Goal: Task Accomplishment & Management: Complete application form

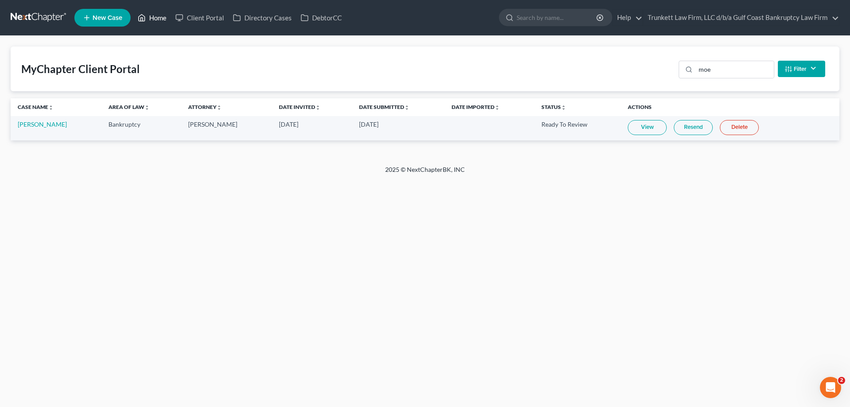
click at [161, 17] on link "Home" at bounding box center [152, 18] width 38 height 16
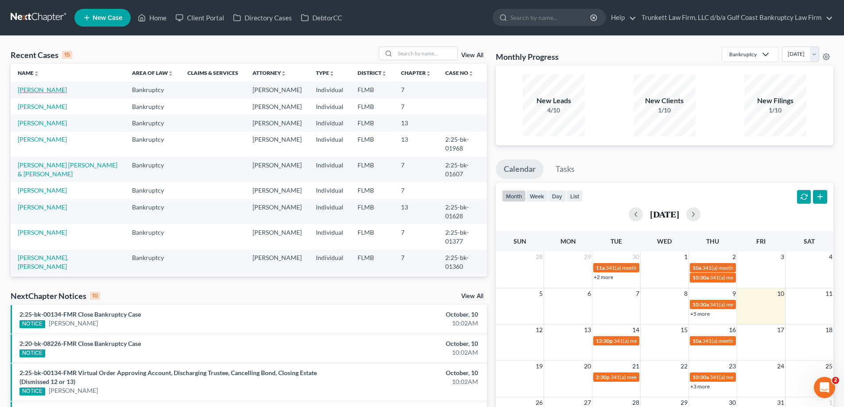
click at [34, 90] on link "[PERSON_NAME]" at bounding box center [42, 90] width 49 height 8
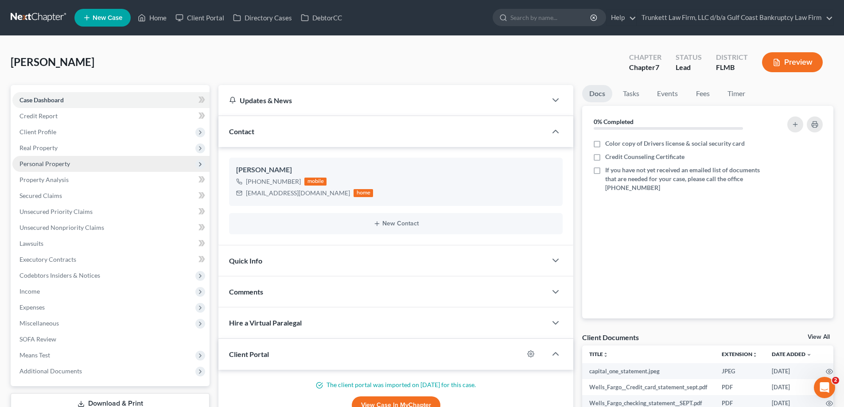
click at [62, 163] on span "Personal Property" at bounding box center [44, 164] width 50 height 8
click at [54, 183] on span "Property Analysis" at bounding box center [43, 180] width 49 height 8
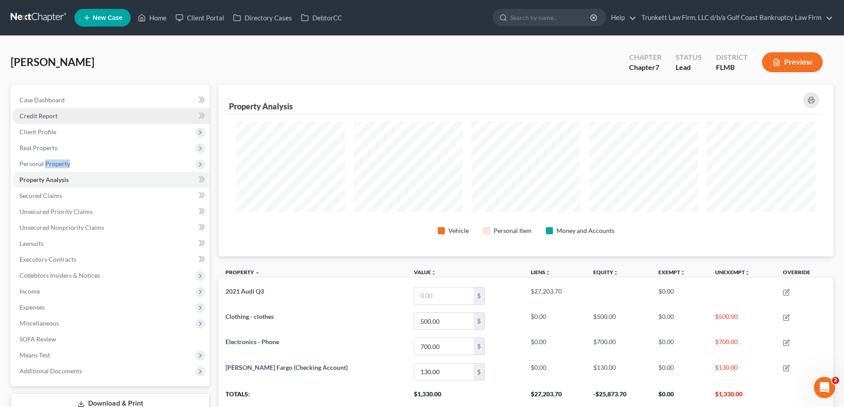
click at [42, 113] on span "Credit Report" at bounding box center [38, 116] width 38 height 8
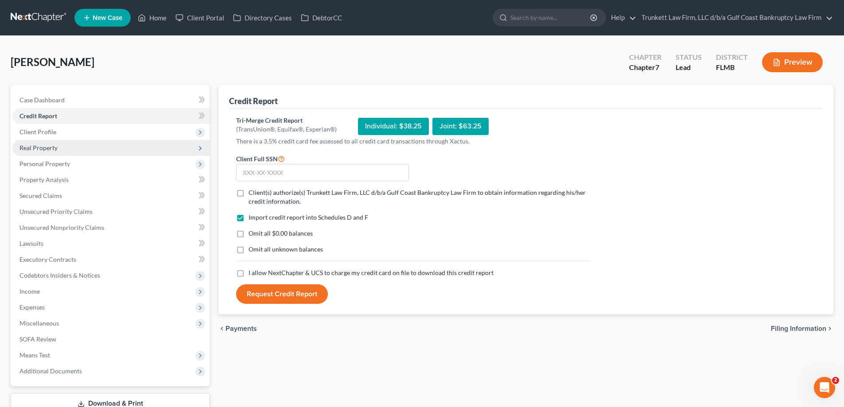
click at [42, 147] on span "Real Property" at bounding box center [38, 148] width 38 height 8
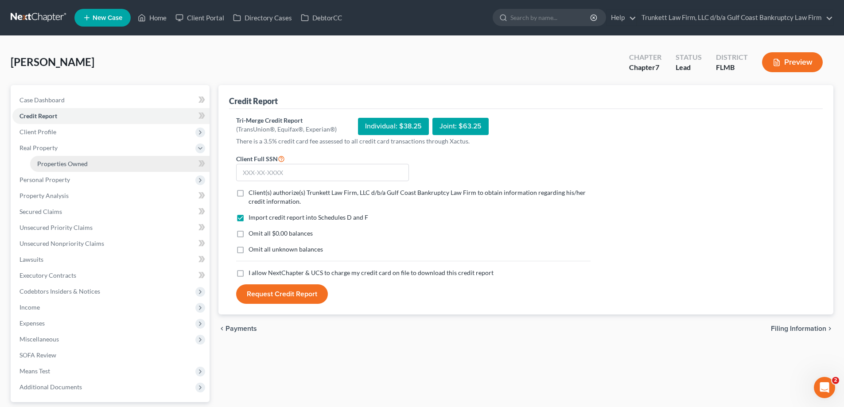
click at [73, 162] on span "Properties Owned" at bounding box center [62, 164] width 50 height 8
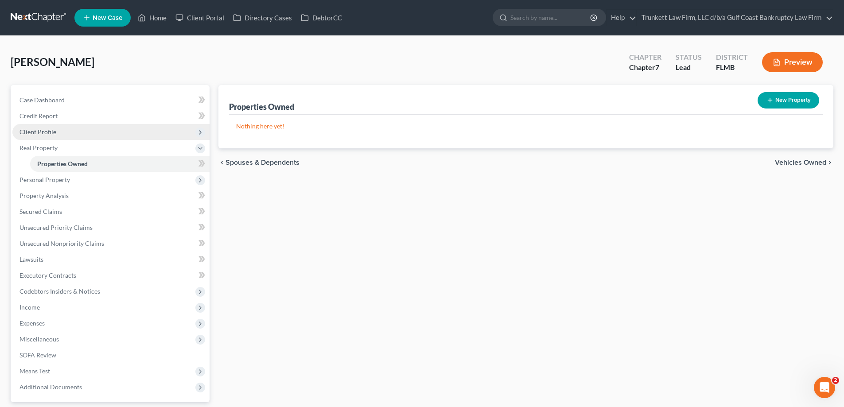
click at [47, 130] on span "Client Profile" at bounding box center [37, 132] width 37 height 8
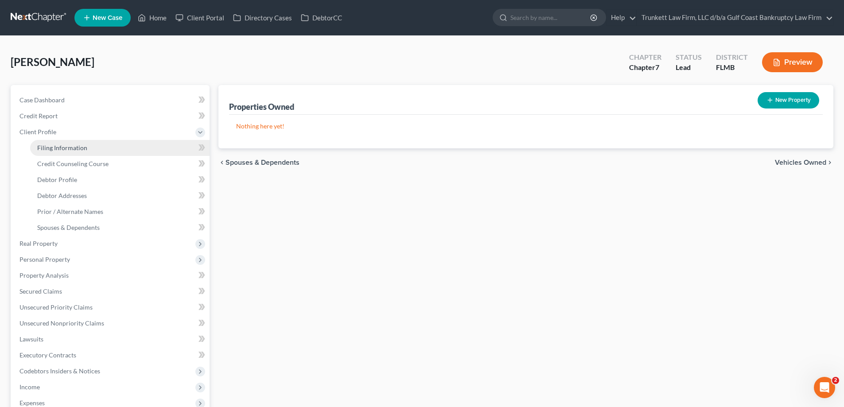
click at [73, 144] on span "Filing Information" at bounding box center [62, 148] width 50 height 8
select select "1"
select select "0"
select select "15"
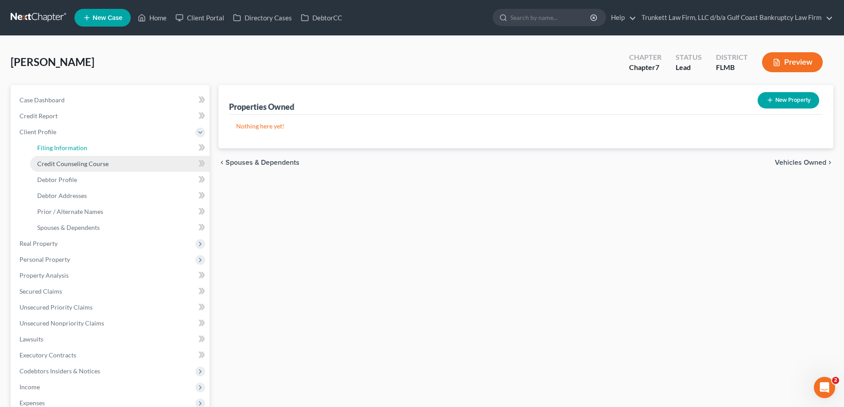
select select "0"
select select "9"
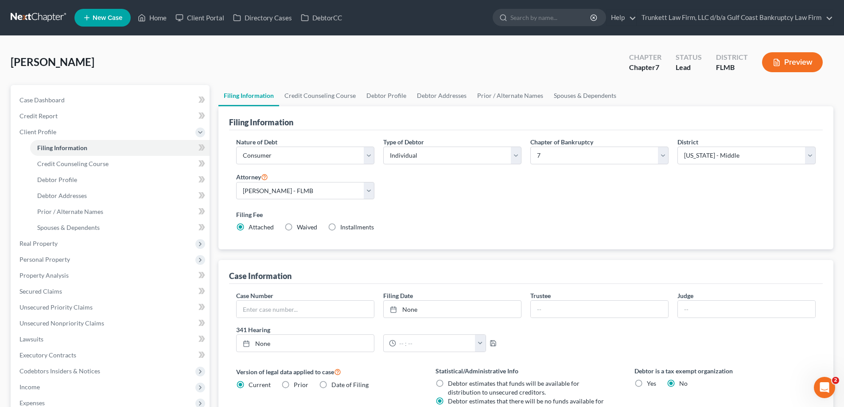
click at [340, 226] on label "Installments Installments" at bounding box center [357, 227] width 34 height 9
click at [344, 226] on input "Installments Installments" at bounding box center [347, 226] width 6 height 6
radio input "true"
radio input "false"
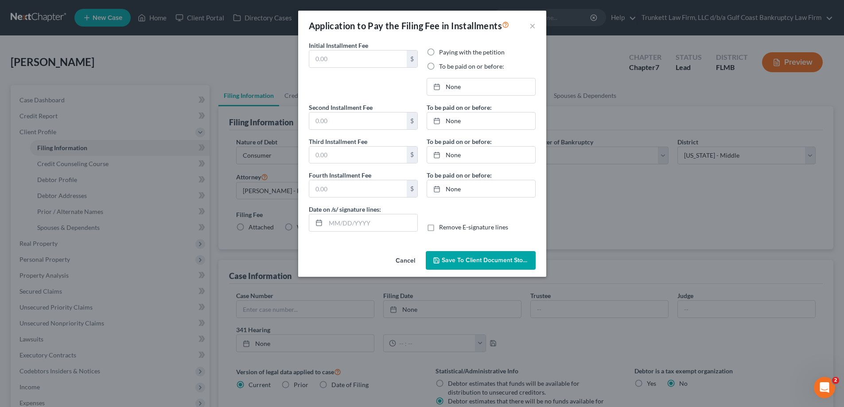
type input "0.00"
radio input "true"
type input "0.00"
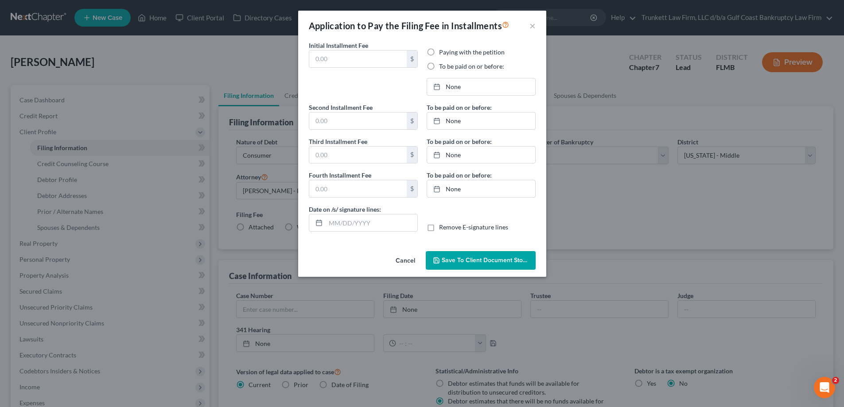
type input "[DATE]"
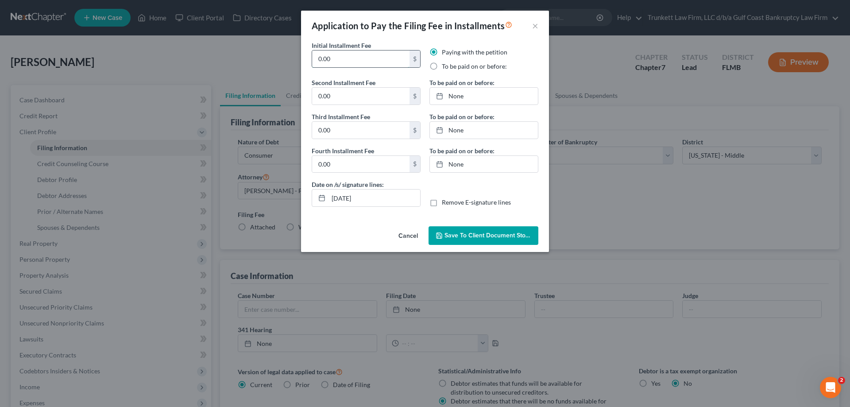
click at [334, 61] on input "0.00" at bounding box center [360, 58] width 97 height 17
type input "0"
type input "100"
click at [442, 66] on label "To be paid on or before:" at bounding box center [474, 66] width 65 height 9
click at [445, 66] on input "To be paid on or before:" at bounding box center [448, 65] width 6 height 6
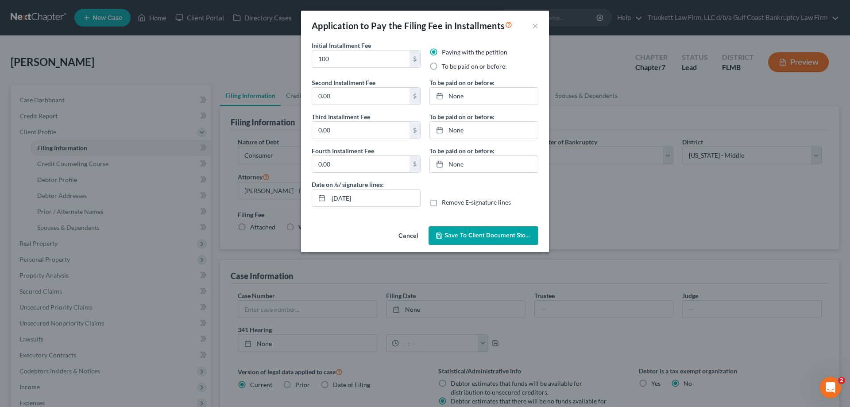
radio input "true"
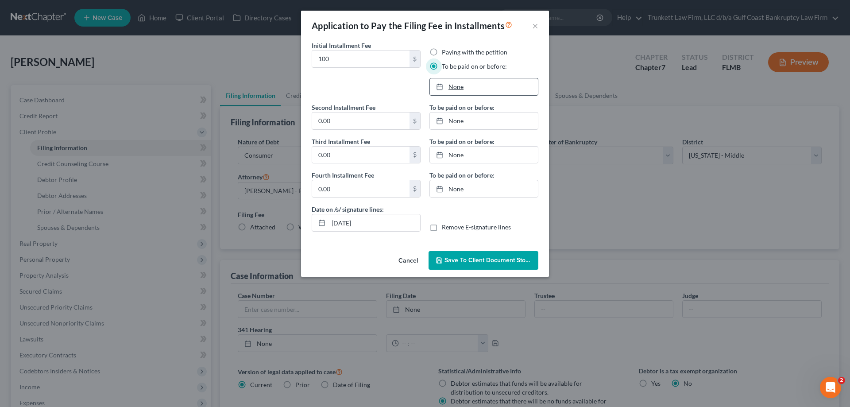
type input "[DATE]"
click at [448, 84] on div at bounding box center [442, 87] width 12 height 8
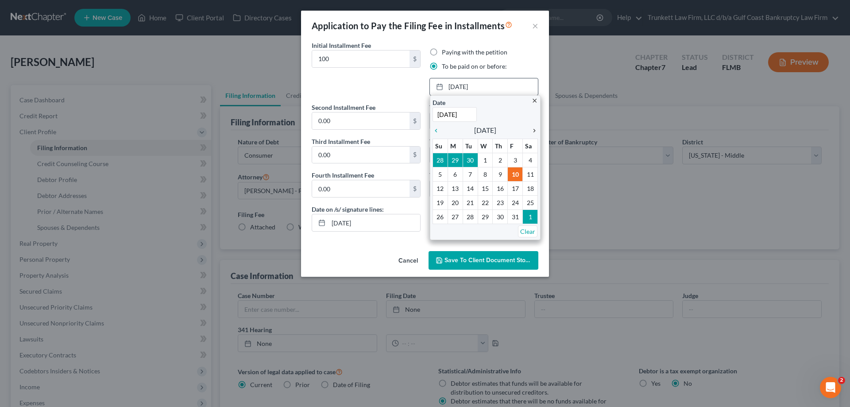
click at [534, 132] on icon "chevron_right" at bounding box center [533, 130] width 12 height 7
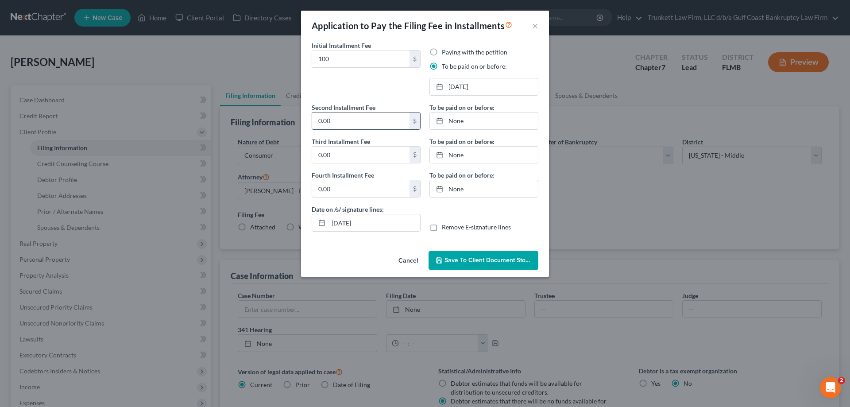
click at [345, 121] on input "0.00" at bounding box center [360, 120] width 97 height 17
type input "100"
type input "[DATE]"
click at [460, 120] on link "None" at bounding box center [484, 120] width 108 height 17
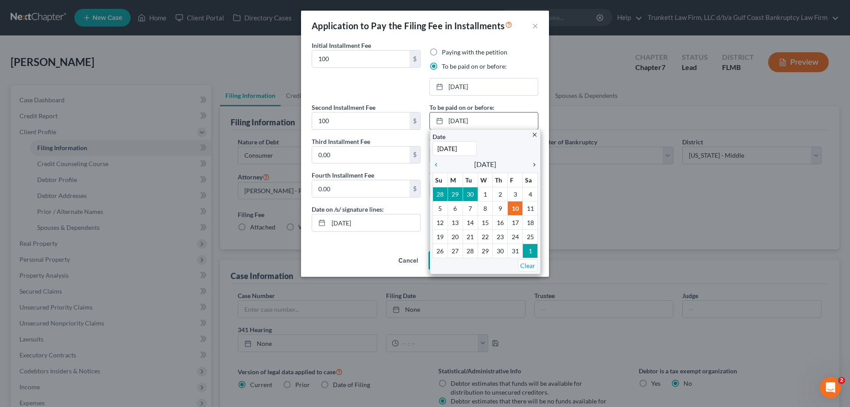
click at [534, 166] on icon "chevron_right" at bounding box center [533, 164] width 12 height 7
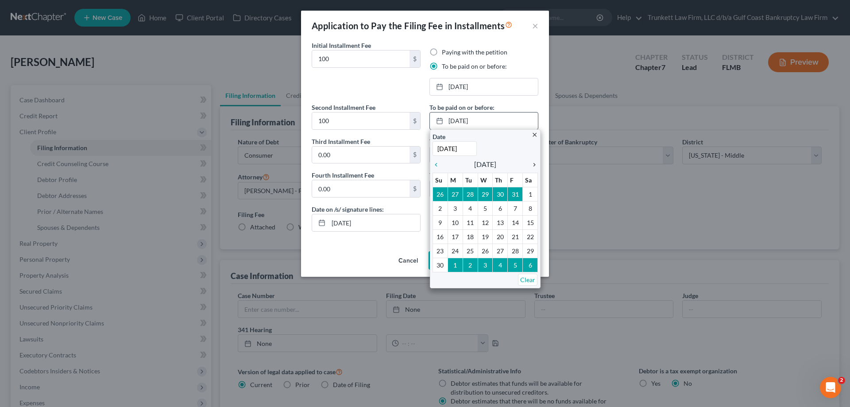
click at [534, 166] on icon "chevron_right" at bounding box center [533, 164] width 12 height 7
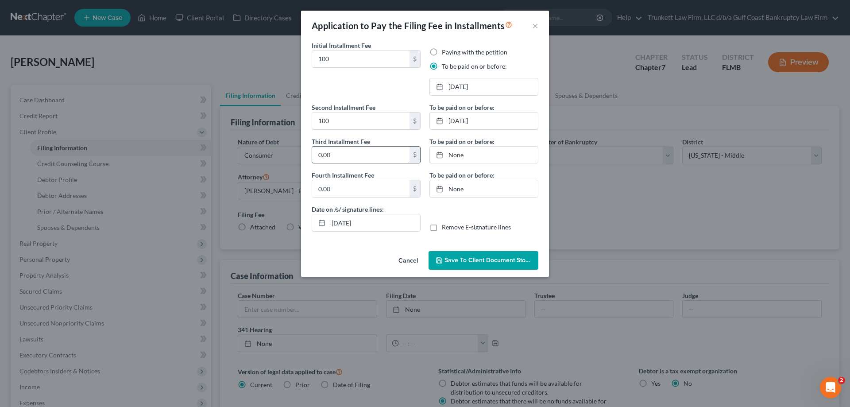
click at [360, 154] on input "0.00" at bounding box center [360, 155] width 97 height 17
type input "138"
type input "[DATE]"
click at [455, 155] on link "None" at bounding box center [484, 155] width 108 height 17
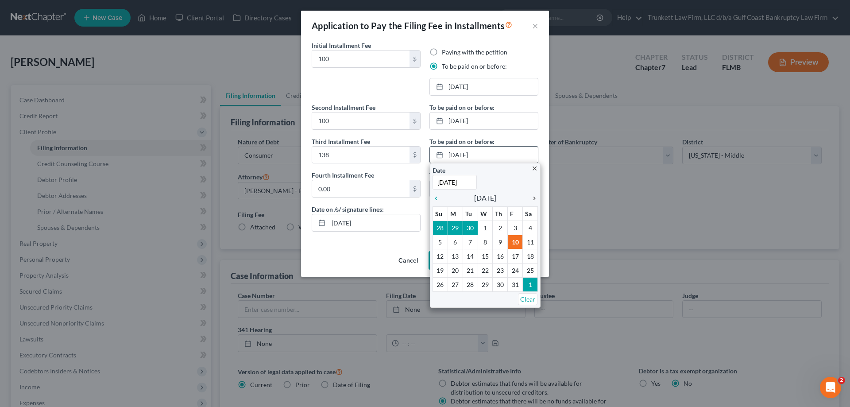
click at [535, 200] on icon "chevron_right" at bounding box center [533, 198] width 12 height 7
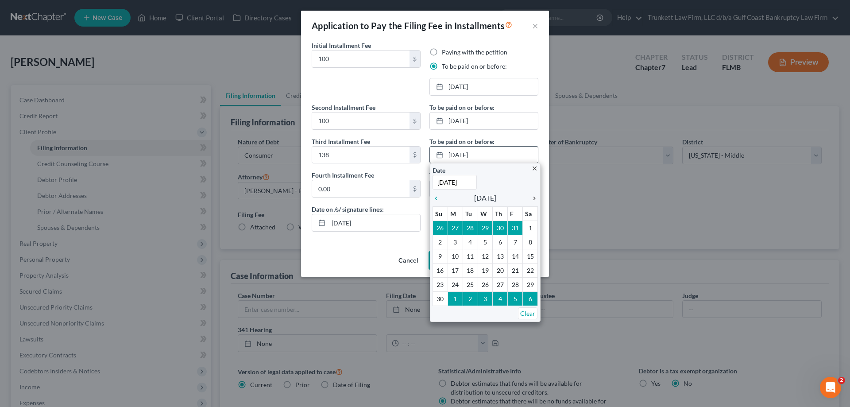
click at [535, 200] on icon "chevron_right" at bounding box center [533, 198] width 12 height 7
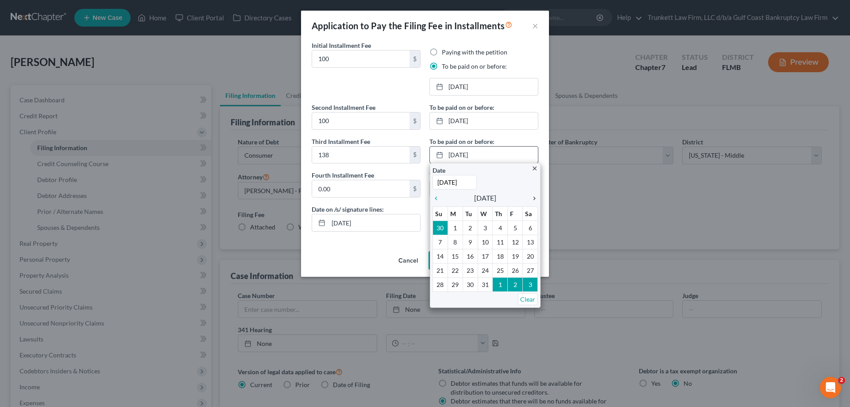
click at [535, 200] on icon "chevron_right" at bounding box center [533, 198] width 12 height 7
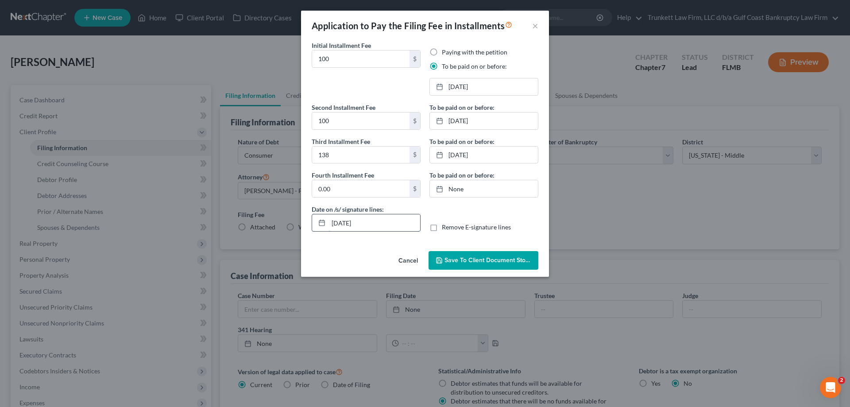
click at [342, 224] on input "[DATE]" at bounding box center [375, 222] width 92 height 17
type input "[DATE]"
click at [501, 257] on span "Save to Client Document Storage" at bounding box center [492, 260] width 94 height 8
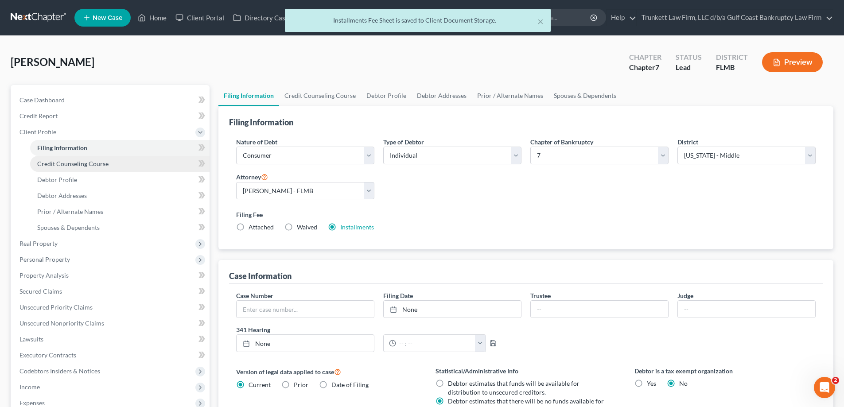
click at [81, 160] on span "Credit Counseling Course" at bounding box center [72, 164] width 71 height 8
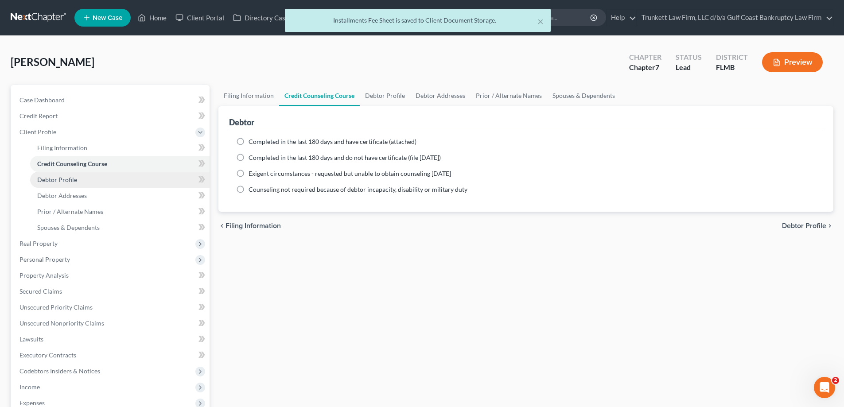
click at [58, 180] on span "Debtor Profile" at bounding box center [57, 180] width 40 height 8
select select "0"
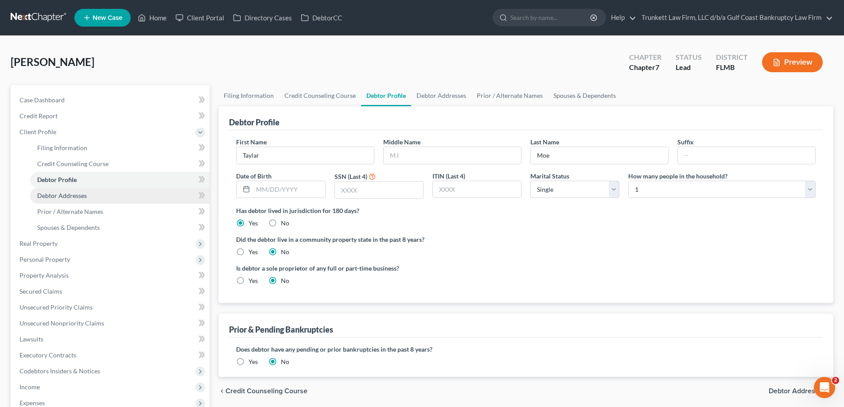
click at [81, 194] on span "Debtor Addresses" at bounding box center [62, 196] width 50 height 8
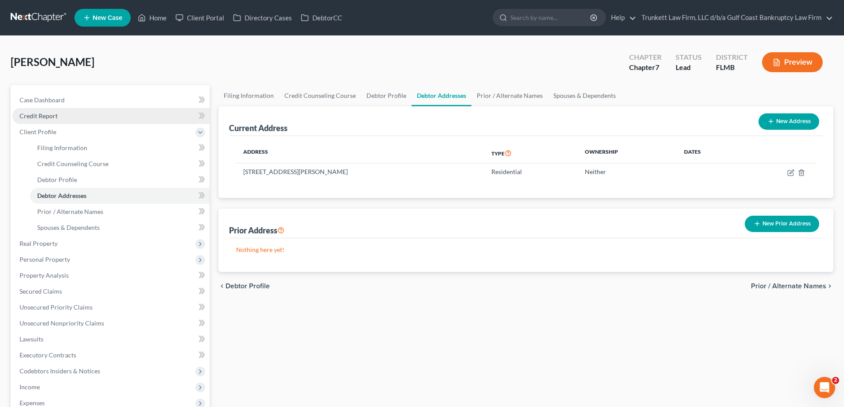
click at [46, 115] on span "Credit Report" at bounding box center [38, 116] width 38 height 8
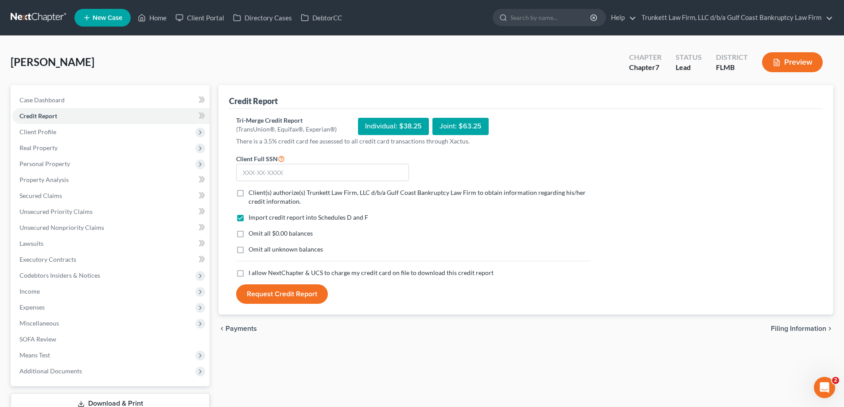
click at [248, 193] on label "Client(s) authorize(s) Trunkett Law Firm, LLC d/b/a Gulf Coast Bankruptcy Law F…" at bounding box center [419, 197] width 342 height 18
click at [252, 193] on input "Client(s) authorize(s) Trunkett Law Firm, LLC d/b/a Gulf Coast Bankruptcy Law F…" at bounding box center [255, 191] width 6 height 6
checkbox input "true"
click at [248, 274] on label "I allow NextChapter & UCS to charge my credit card on file to download this cre…" at bounding box center [370, 272] width 245 height 9
click at [252, 274] on input "I allow NextChapter & UCS to charge my credit card on file to download this cre…" at bounding box center [255, 271] width 6 height 6
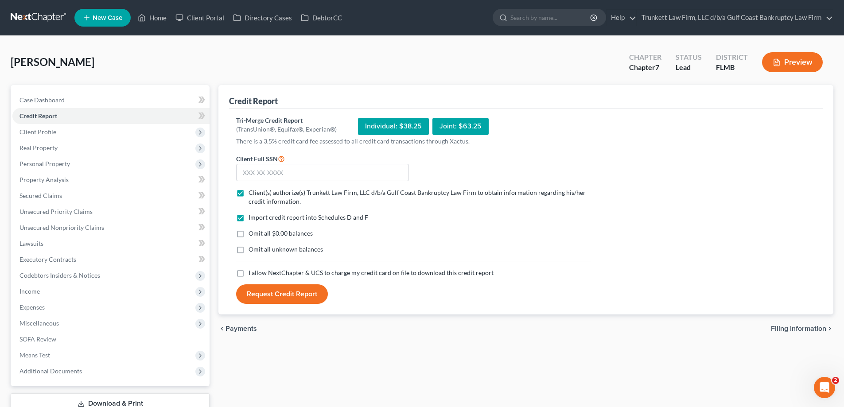
checkbox input "true"
click at [281, 170] on input "text" at bounding box center [322, 173] width 173 height 18
type input "222-86-1318"
click at [287, 292] on button "Request Credit Report" at bounding box center [282, 293] width 92 height 19
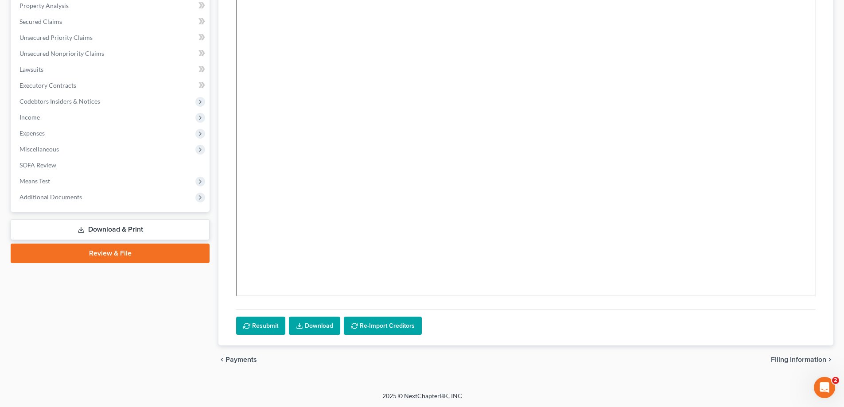
scroll to position [174, 0]
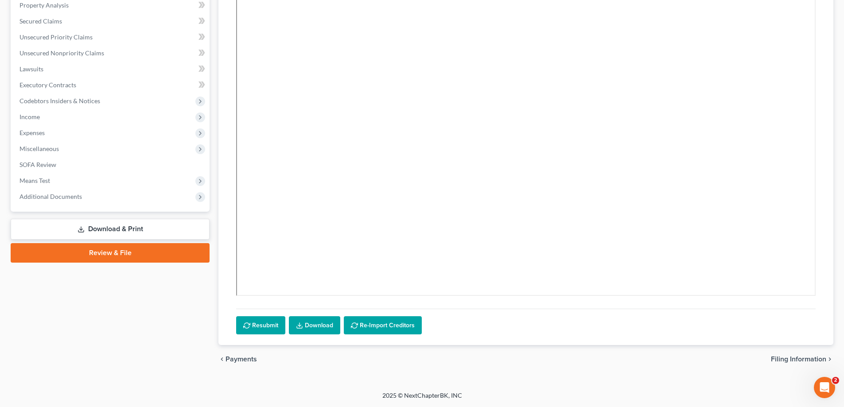
click at [314, 324] on link "Download" at bounding box center [314, 325] width 51 height 19
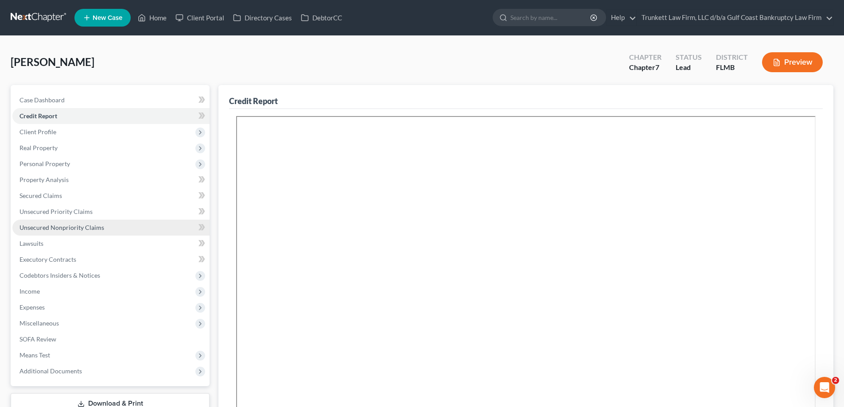
click at [70, 223] on link "Unsecured Nonpriority Claims" at bounding box center [110, 228] width 197 height 16
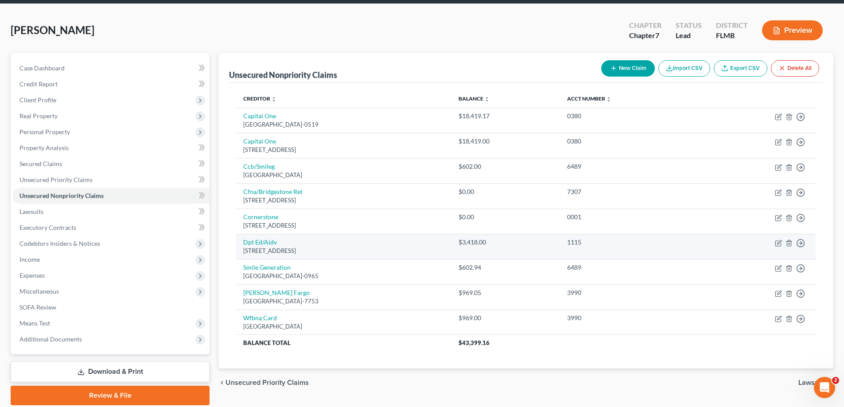
scroll to position [64, 0]
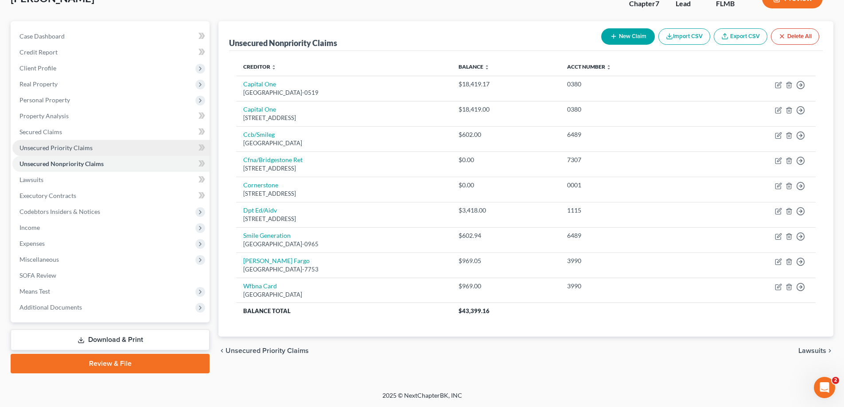
click at [73, 147] on span "Unsecured Priority Claims" at bounding box center [55, 148] width 73 height 8
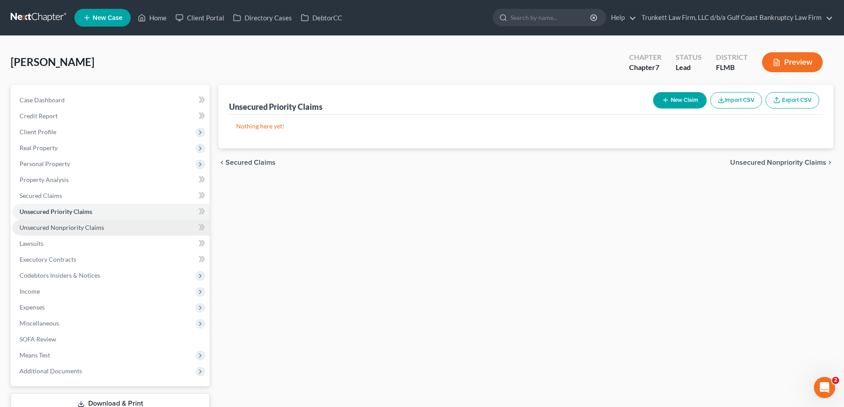
click at [74, 225] on span "Unsecured Nonpriority Claims" at bounding box center [61, 228] width 85 height 8
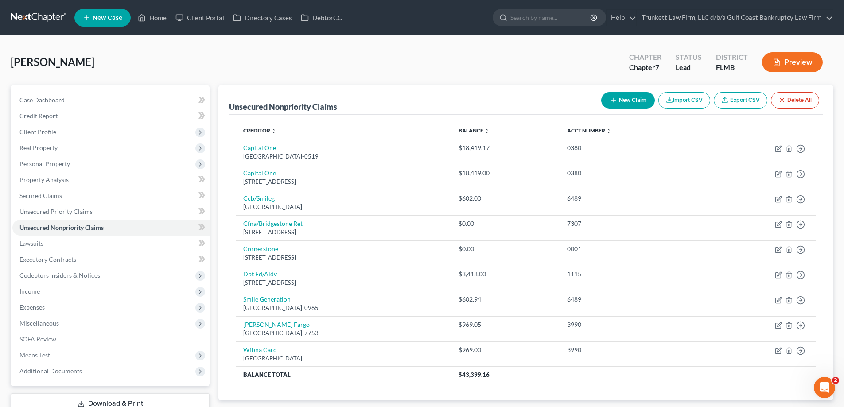
click at [623, 100] on button "New Claim" at bounding box center [628, 100] width 54 height 16
select select "0"
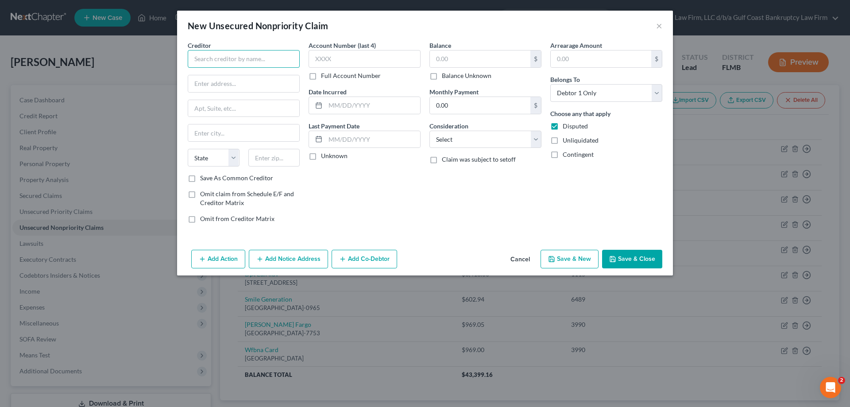
click at [243, 58] on input "text" at bounding box center [244, 59] width 112 height 18
type input "U"
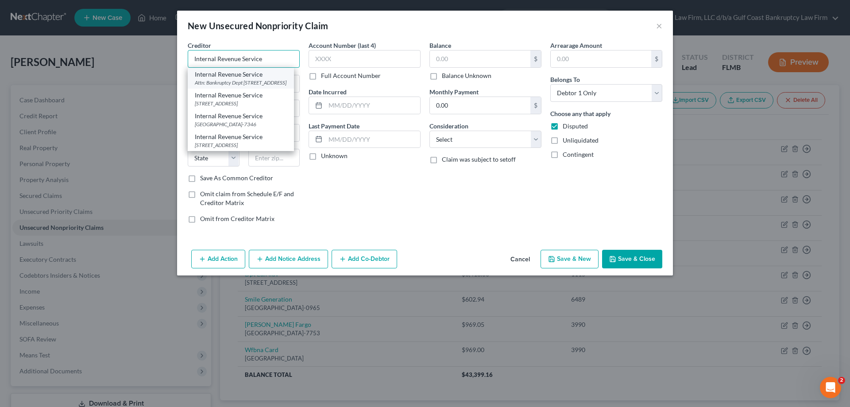
type input "Internal Revenue Service"
click at [242, 81] on div "Attn: Bankruptcy Dept [STREET_ADDRESS]" at bounding box center [241, 83] width 92 height 8
type input "Attn: Bankruptcy Dept"
type input "PO Box 7346"
type input "[GEOGRAPHIC_DATA]"
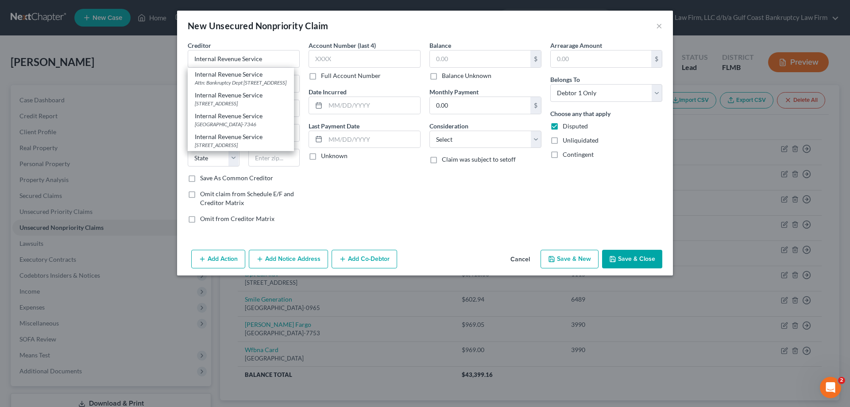
select select "39"
type input "19101"
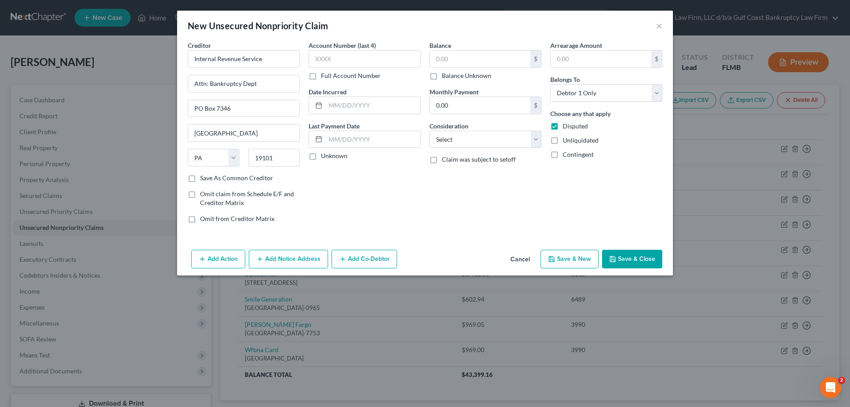
click at [442, 75] on label "Balance Unknown" at bounding box center [467, 75] width 50 height 9
click at [445, 75] on input "Balance Unknown" at bounding box center [448, 74] width 6 height 6
checkbox input "true"
type input "0.00"
click at [646, 263] on button "Save & Close" at bounding box center [632, 259] width 60 height 19
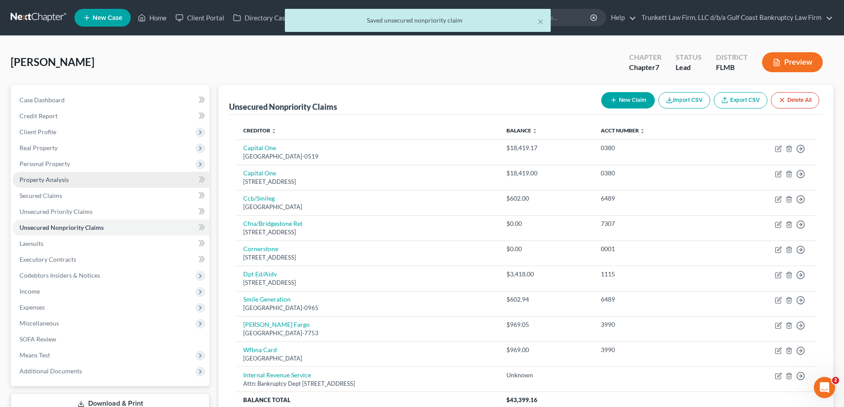
click at [54, 176] on span "Property Analysis" at bounding box center [43, 180] width 49 height 8
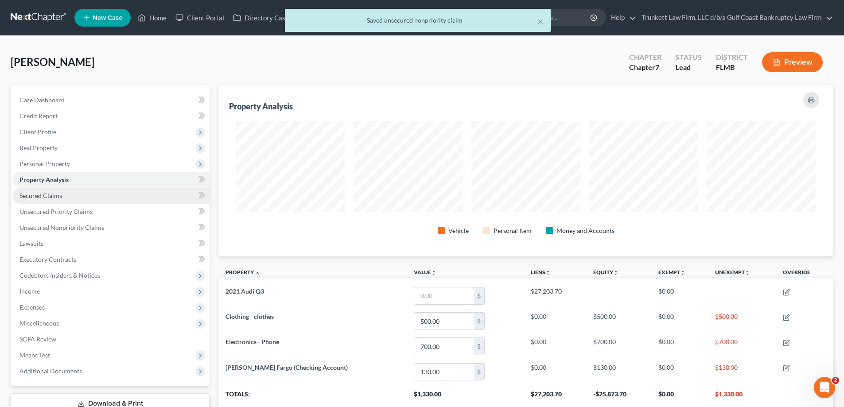
click at [53, 192] on span "Secured Claims" at bounding box center [40, 196] width 43 height 8
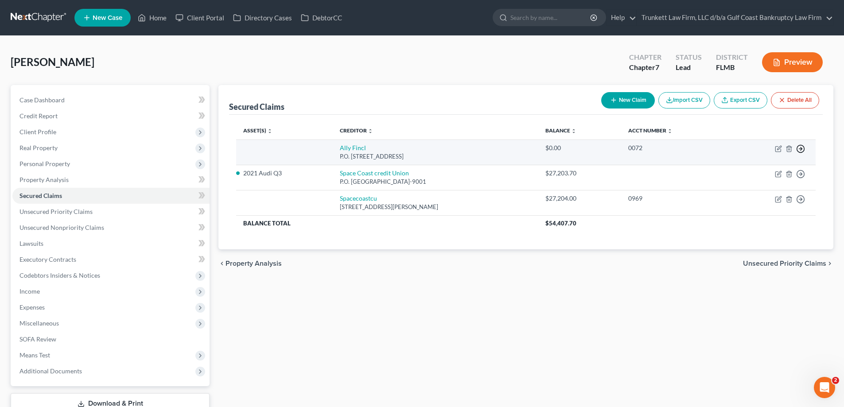
click at [800, 145] on circle "button" at bounding box center [801, 149] width 8 height 8
click at [752, 171] on link "Move to F" at bounding box center [760, 170] width 74 height 15
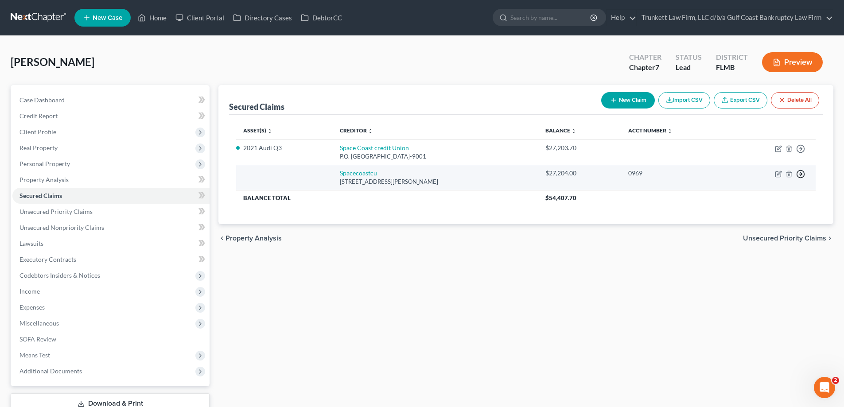
click at [800, 173] on polyline "button" at bounding box center [800, 174] width 1 height 3
click at [755, 192] on link "Move to F" at bounding box center [760, 195] width 74 height 15
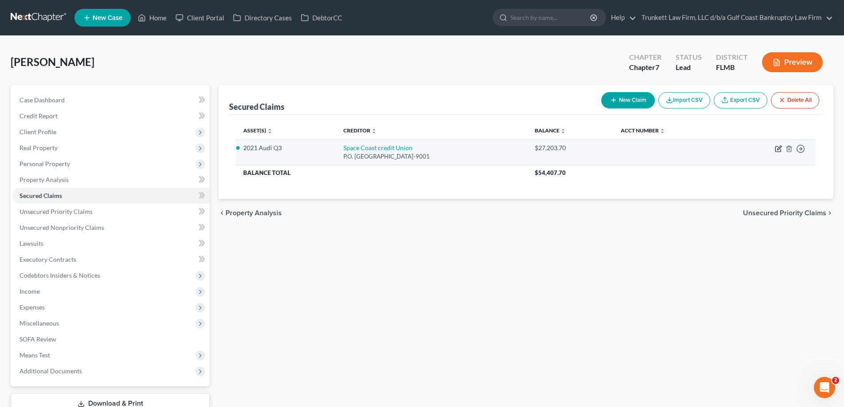
click at [777, 147] on icon "button" at bounding box center [777, 149] width 5 height 5
select select "9"
select select "2"
select select "0"
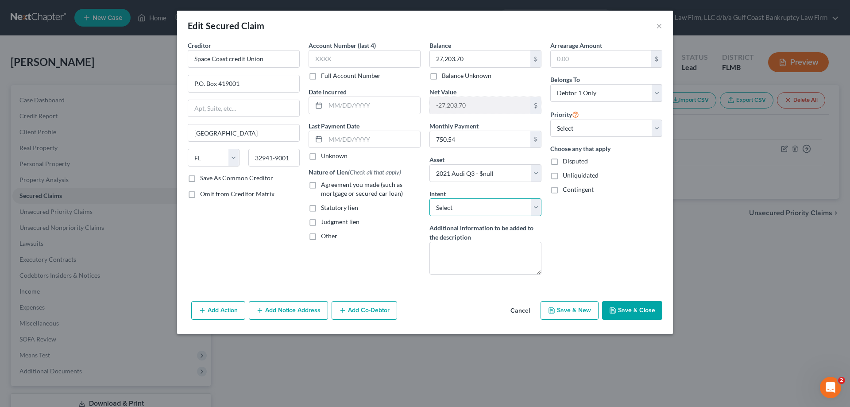
click at [457, 208] on select "Select Surrender Redeem Reaffirm Avoid Other" at bounding box center [486, 207] width 112 height 18
select select "0"
click at [430, 198] on select "Select Surrender Redeem Reaffirm Avoid Other" at bounding box center [486, 207] width 112 height 18
click at [347, 57] on input "text" at bounding box center [365, 59] width 112 height 18
drag, startPoint x: 637, startPoint y: 308, endPoint x: 655, endPoint y: 304, distance: 18.3
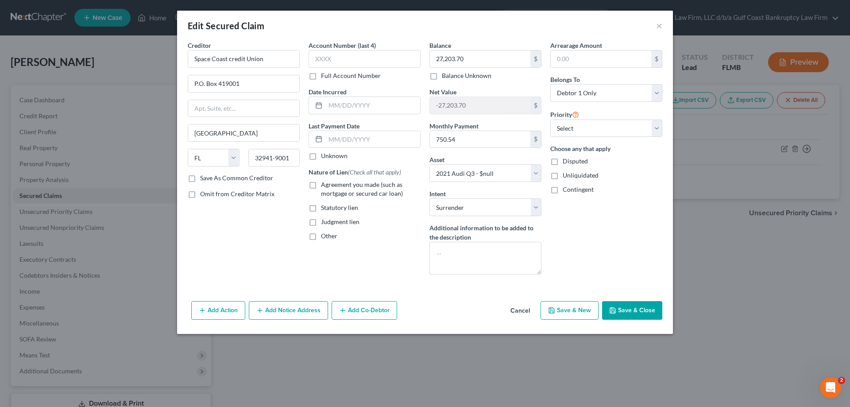
click at [638, 308] on button "Save & Close" at bounding box center [632, 310] width 60 height 19
select select
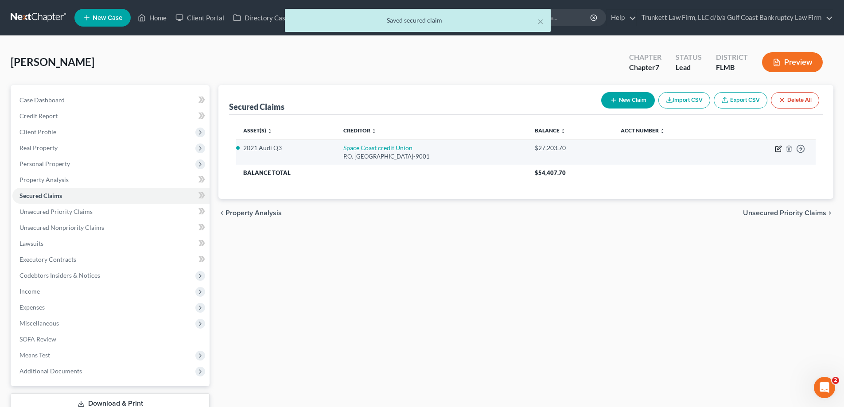
click at [780, 146] on icon "button" at bounding box center [779, 148] width 4 height 4
select select "9"
select select "2"
select select "0"
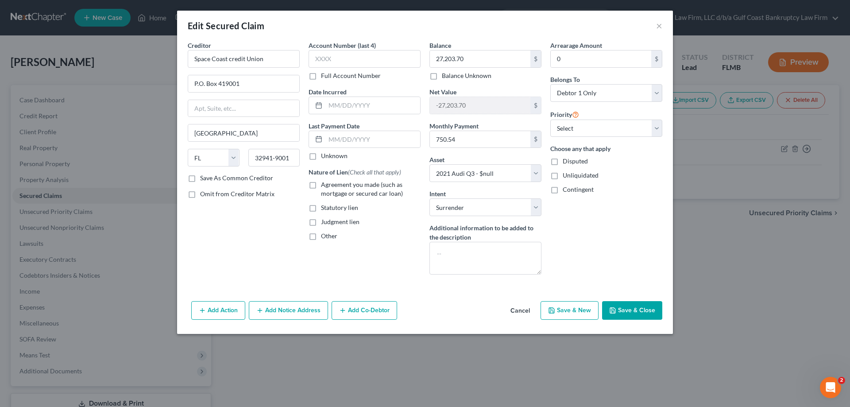
click at [635, 311] on button "Save & Close" at bounding box center [632, 310] width 60 height 19
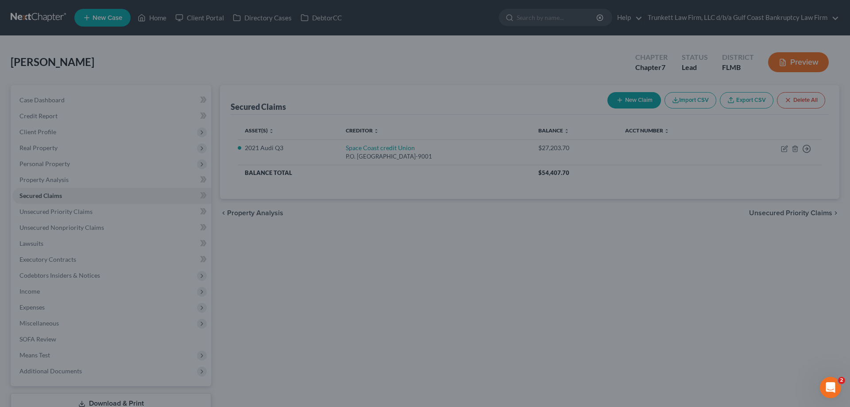
select select "2"
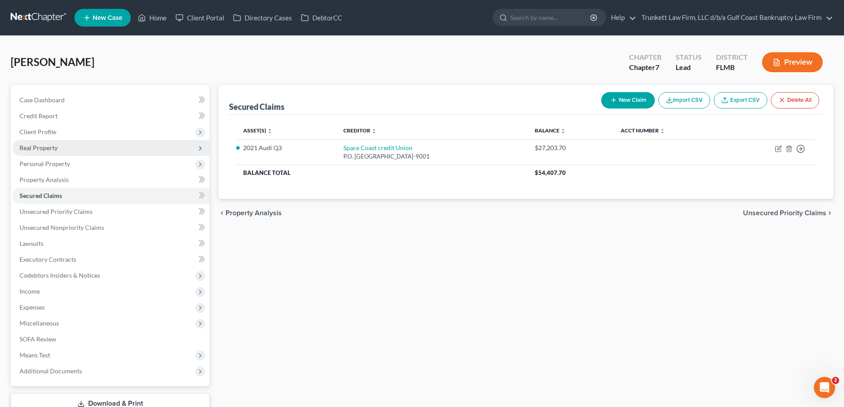
click at [47, 150] on span "Real Property" at bounding box center [38, 148] width 38 height 8
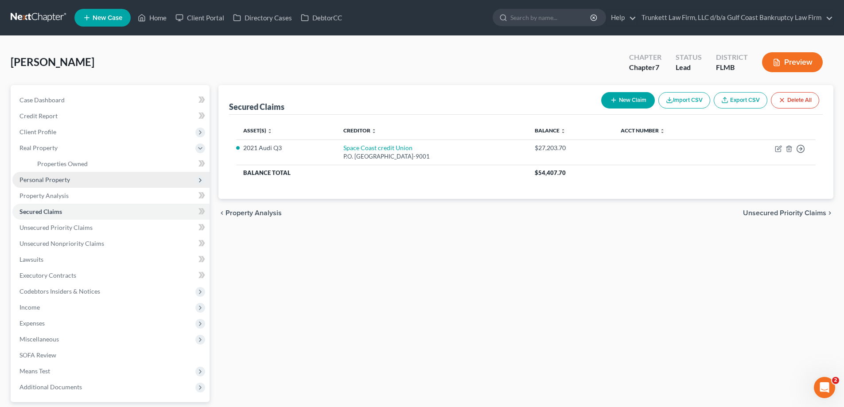
click at [57, 179] on span "Personal Property" at bounding box center [44, 180] width 50 height 8
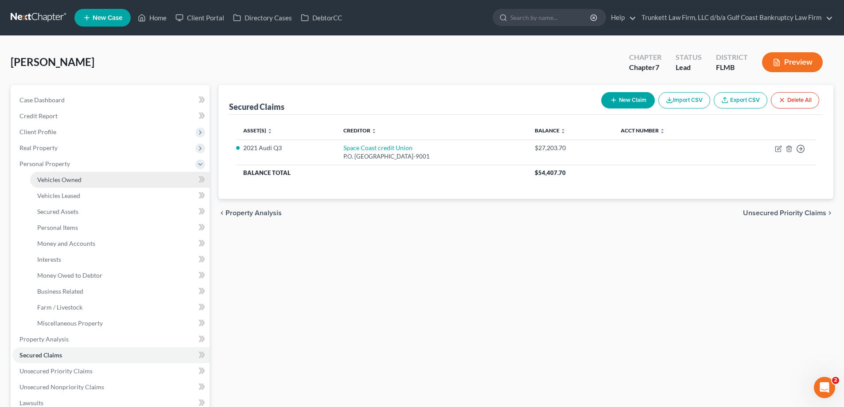
click at [73, 181] on span "Vehicles Owned" at bounding box center [59, 180] width 44 height 8
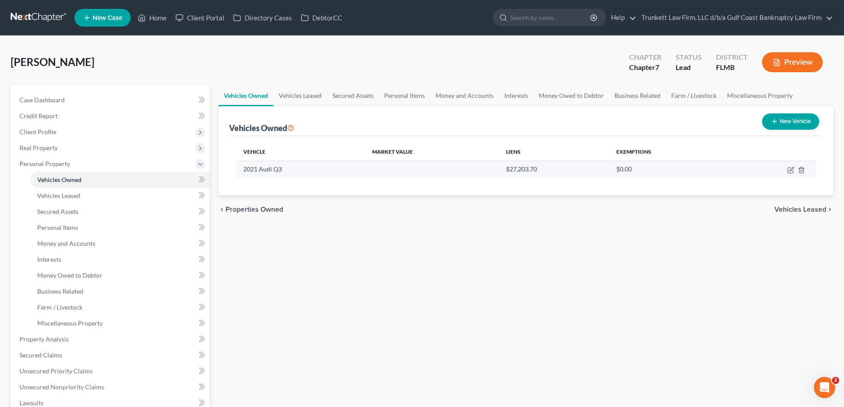
click at [794, 170] on td at bounding box center [772, 169] width 86 height 17
click at [791, 170] on icon "button" at bounding box center [790, 169] width 7 height 7
select select "0"
select select "5"
select select "1"
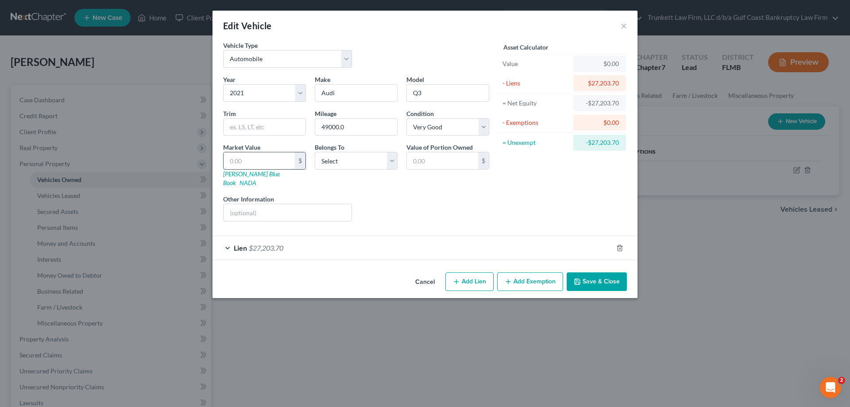
drag, startPoint x: 245, startPoint y: 155, endPoint x: 255, endPoint y: 166, distance: 15.0
click at [245, 155] on input "text" at bounding box center [259, 160] width 71 height 17
type input "2"
type input "2.00"
type input "20"
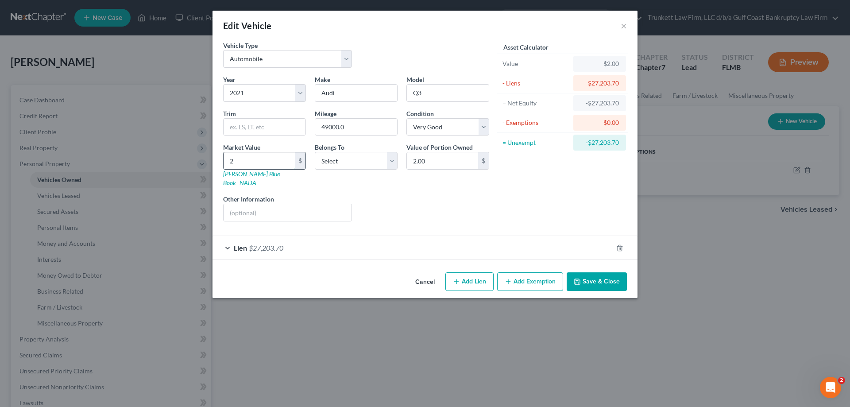
type input "20.00"
type input "200"
type input "200.00"
type input "2000"
type input "2,000.00"
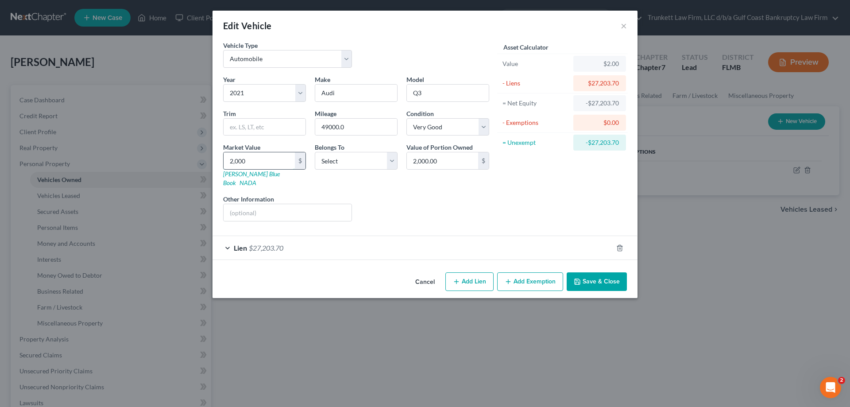
type input "2,0000"
type input "20,000.00"
type input "20,000"
click at [345, 163] on select "Select Debtor 1 Only Debtor 2 Only Debtor 1 And Debtor 2 Only At Least One Of T…" at bounding box center [356, 161] width 83 height 18
select select "0"
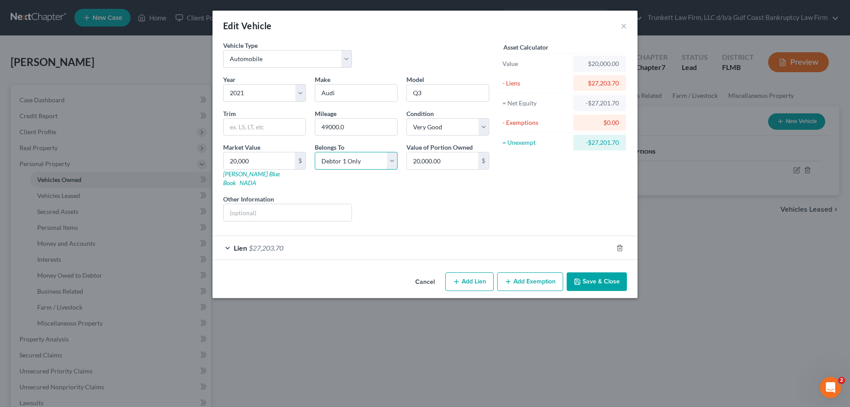
click at [315, 152] on select "Select Debtor 1 Only Debtor 2 Only Debtor 1 And Debtor 2 Only At Least One Of T…" at bounding box center [356, 161] width 83 height 18
click at [612, 272] on button "Save & Close" at bounding box center [597, 281] width 60 height 19
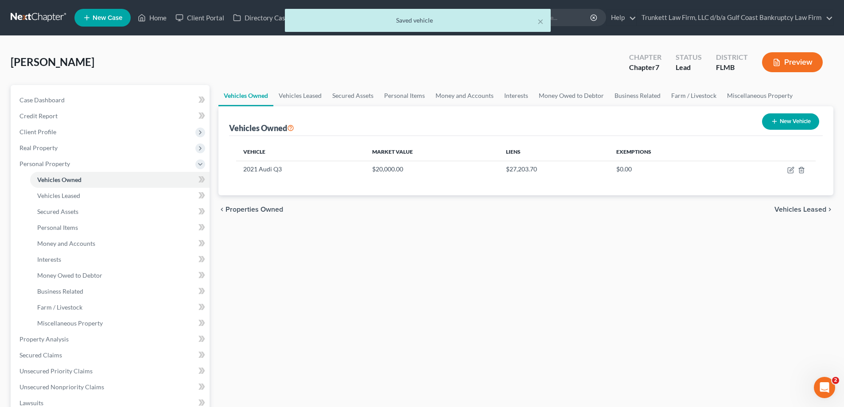
click at [146, 18] on div "× Saved vehicle" at bounding box center [418, 22] width 844 height 27
click at [159, 19] on div "× Saved vehicle" at bounding box center [418, 22] width 844 height 27
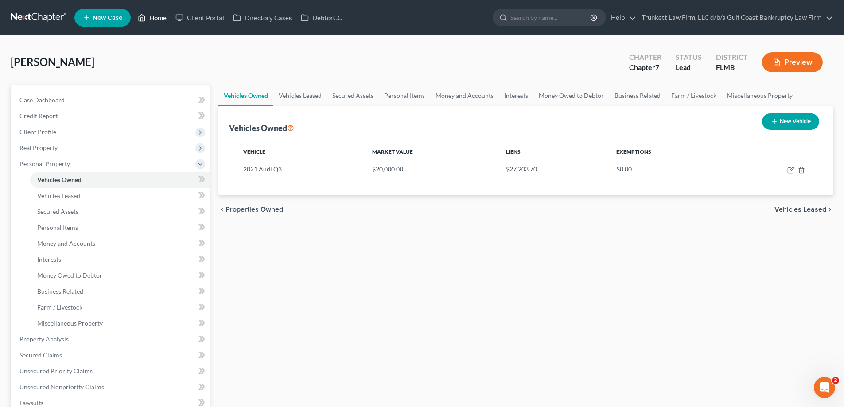
click at [159, 18] on link "Home" at bounding box center [152, 18] width 38 height 16
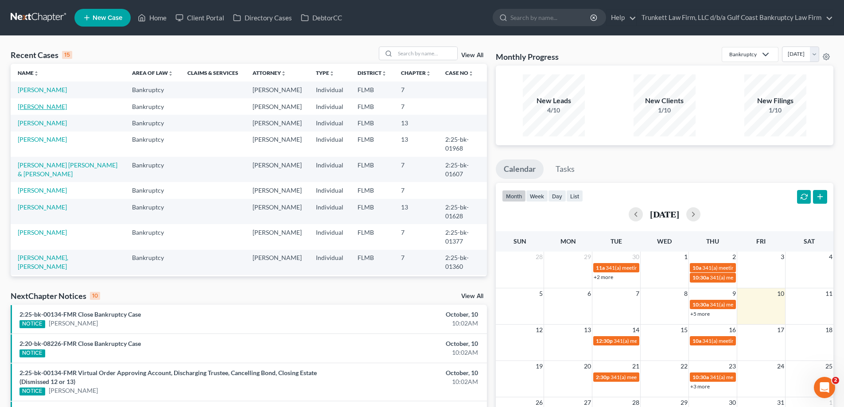
click at [33, 110] on link "[PERSON_NAME]" at bounding box center [42, 107] width 49 height 8
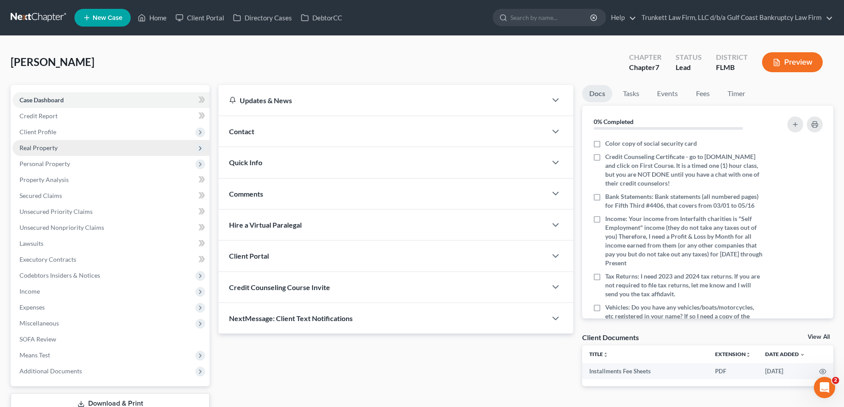
drag, startPoint x: 47, startPoint y: 165, endPoint x: 105, endPoint y: 155, distance: 58.4
click at [47, 165] on span "Personal Property" at bounding box center [44, 164] width 50 height 8
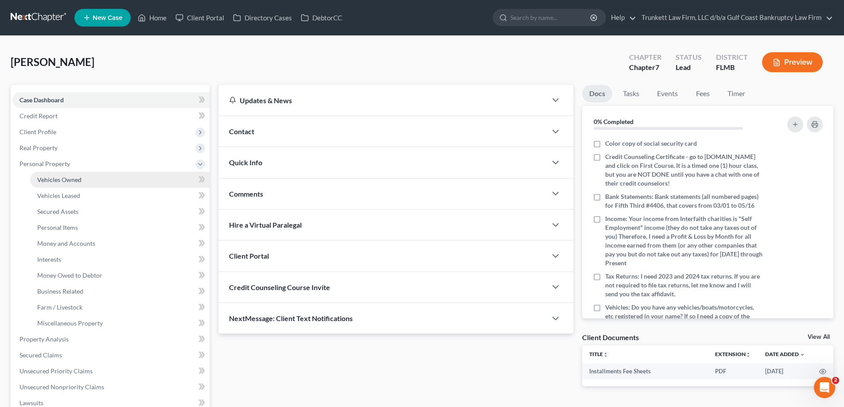
click at [70, 181] on span "Vehicles Owned" at bounding box center [59, 180] width 44 height 8
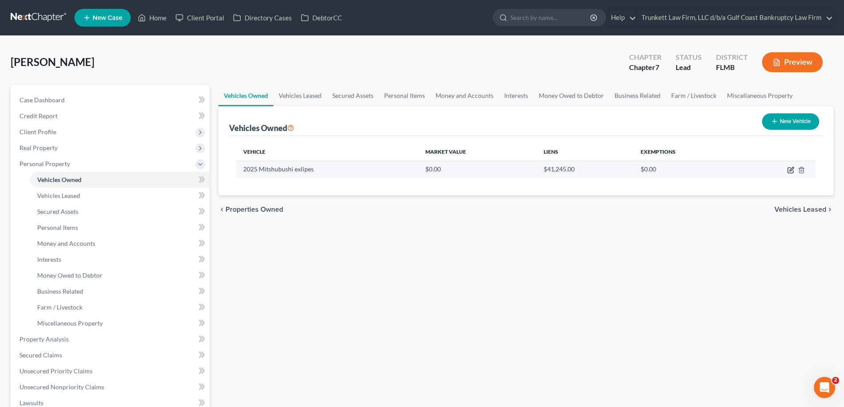
click at [787, 168] on icon "button" at bounding box center [789, 170] width 5 height 5
select select "0"
select select "1"
select select "2"
select select "0"
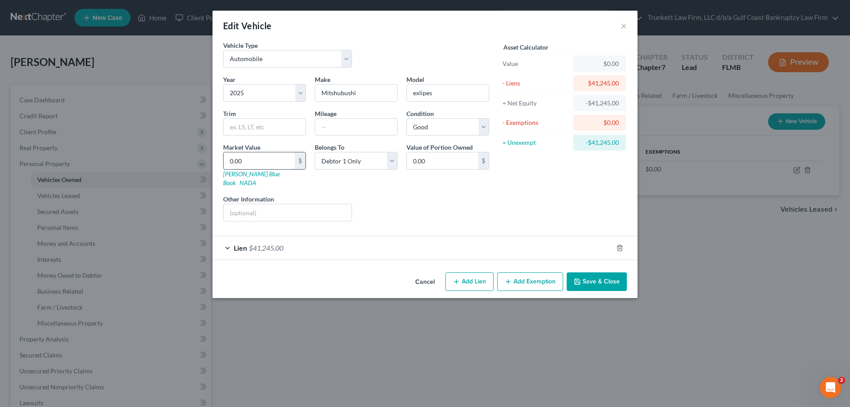
click at [255, 162] on input "0.00" at bounding box center [259, 160] width 71 height 17
type input "2"
type input "2.00"
type input "20"
type input "20.00"
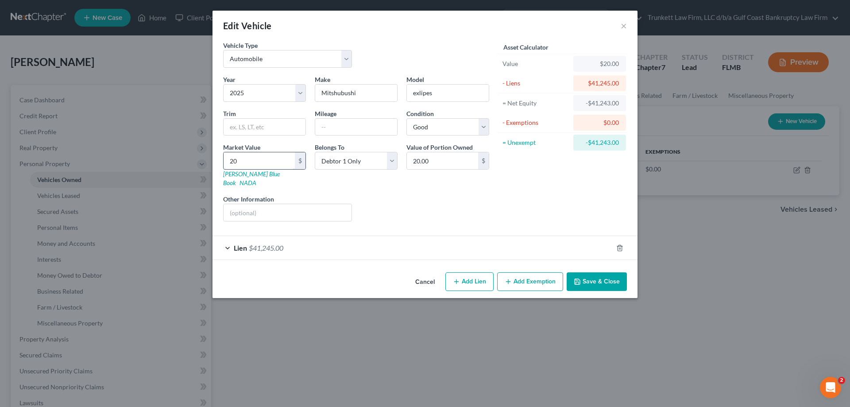
type input "2"
type input "2.00"
type input "25"
type input "25.00"
type input "250"
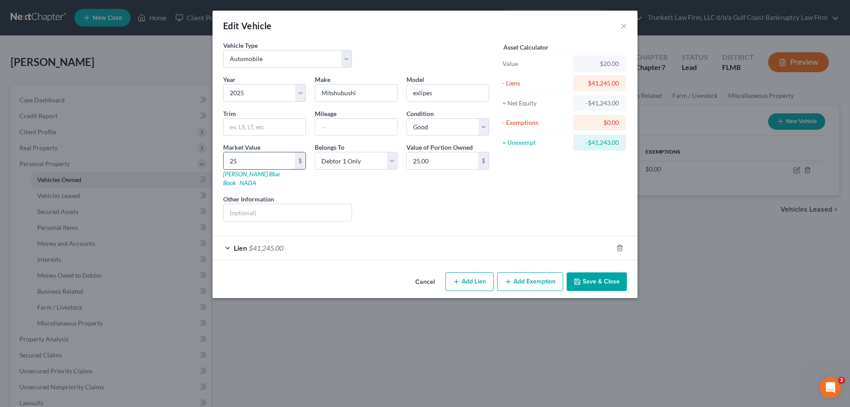
type input "250.00"
type input "2500"
type input "2,500.00"
type input "2,5000"
type input "25,000.00"
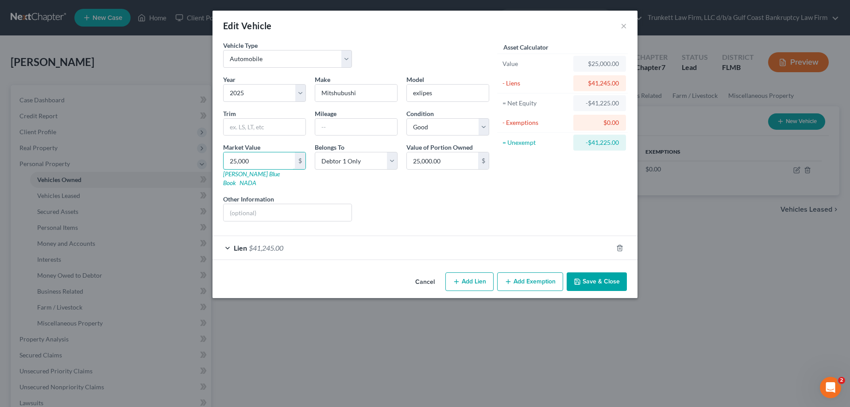
type input "25,000"
click at [610, 272] on button "Save & Close" at bounding box center [597, 281] width 60 height 19
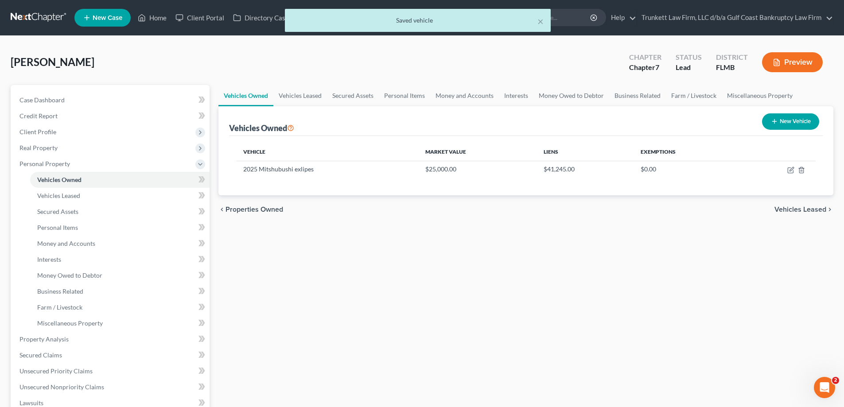
click at [155, 17] on div "× Saved vehicle" at bounding box center [418, 22] width 844 height 27
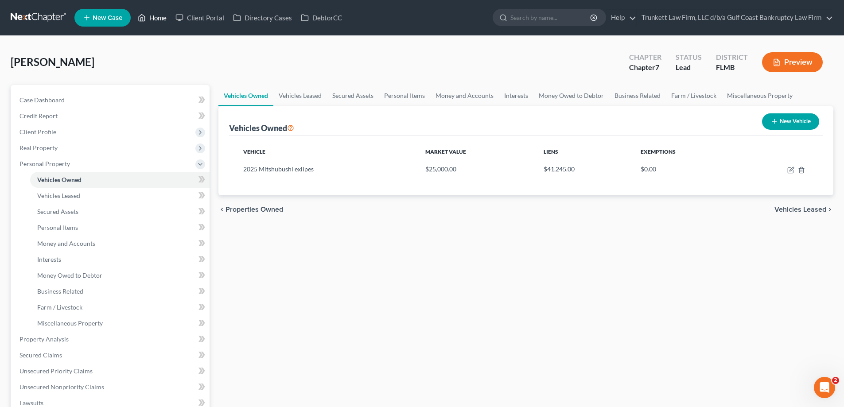
click at [160, 19] on link "Home" at bounding box center [152, 18] width 38 height 16
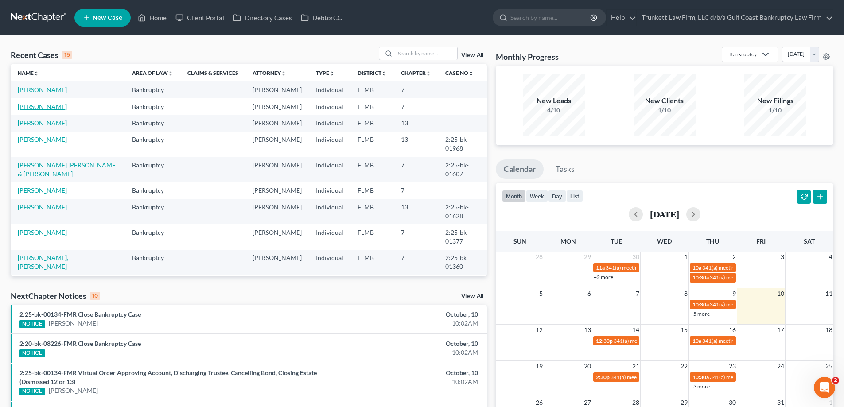
click at [35, 110] on link "[PERSON_NAME]" at bounding box center [42, 107] width 49 height 8
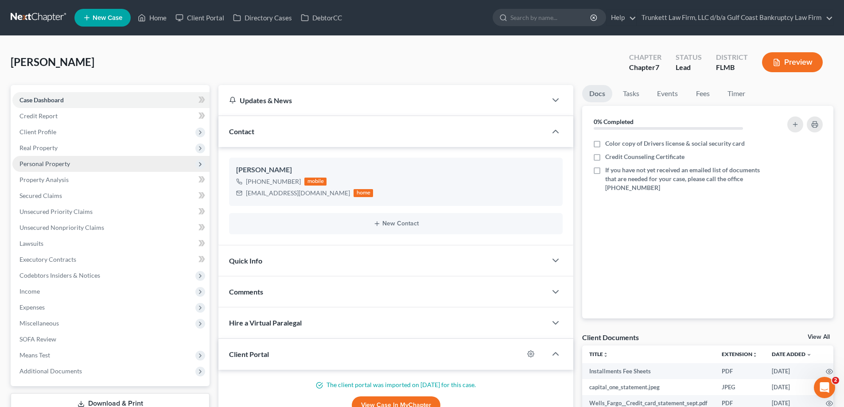
click at [55, 167] on span "Personal Property" at bounding box center [110, 164] width 197 height 16
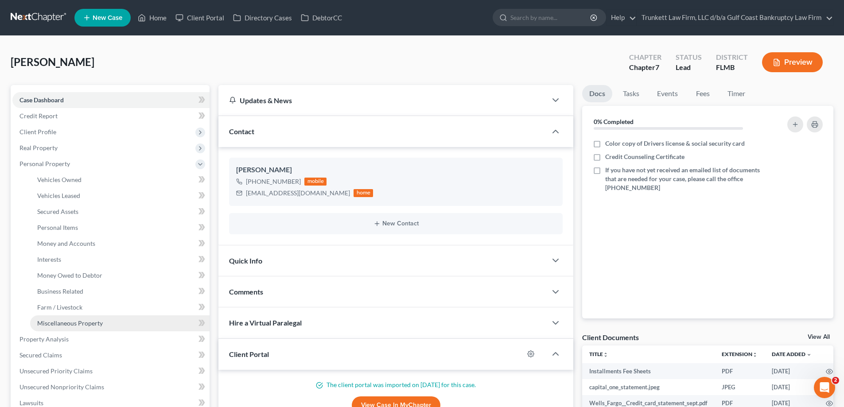
click at [82, 325] on span "Miscellaneous Property" at bounding box center [70, 323] width 66 height 8
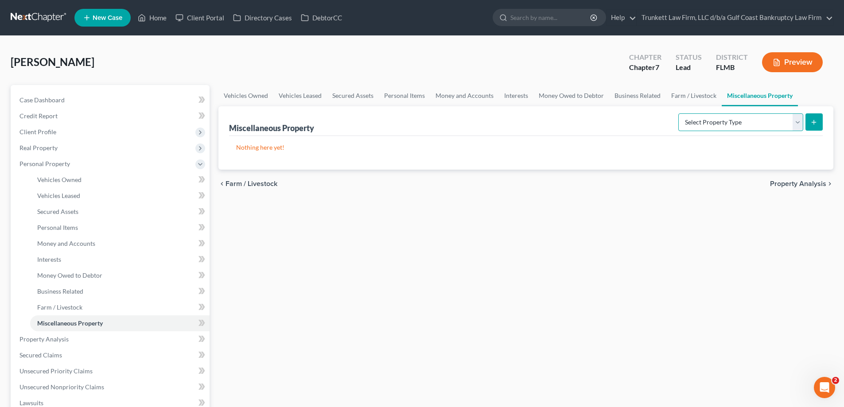
click at [800, 119] on select "Select Property Type Assigned for Creditor Benefit [DATE] Holding for Another N…" at bounding box center [740, 122] width 125 height 18
select select "holding_for_another"
click at [678, 113] on select "Select Property Type Assigned for Creditor Benefit [DATE] Holding for Another N…" at bounding box center [740, 122] width 125 height 18
click at [813, 119] on icon "submit" at bounding box center [813, 122] width 7 height 7
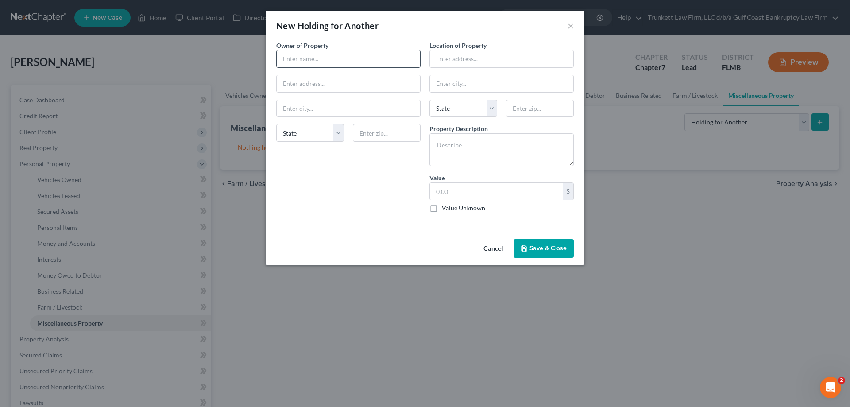
click at [327, 58] on input "text" at bounding box center [348, 58] width 143 height 17
type input "D"
type input "[PERSON_NAME]'s boyfreind"
click at [473, 58] on input "text" at bounding box center [501, 58] width 143 height 17
type input "debtor address"
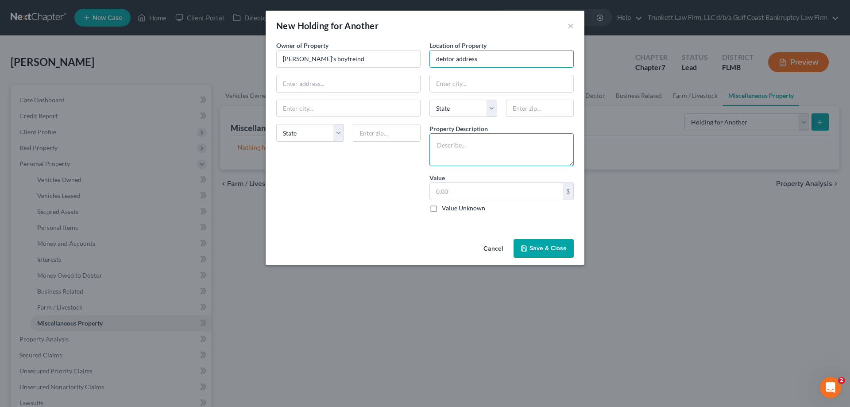
click at [466, 139] on textarea at bounding box center [502, 149] width 144 height 33
type textarea "debtor lives with boyfriend all personal property in the house not listed is his"
click at [442, 209] on label "Value Unknown" at bounding box center [463, 208] width 43 height 9
click at [445, 209] on input "Value Unknown" at bounding box center [448, 207] width 6 height 6
checkbox input "true"
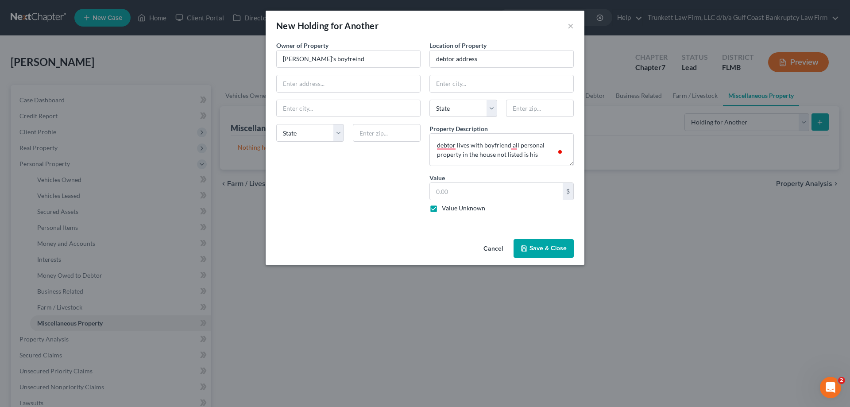
type input "0.00"
click at [554, 248] on button "Save & Close" at bounding box center [544, 248] width 60 height 19
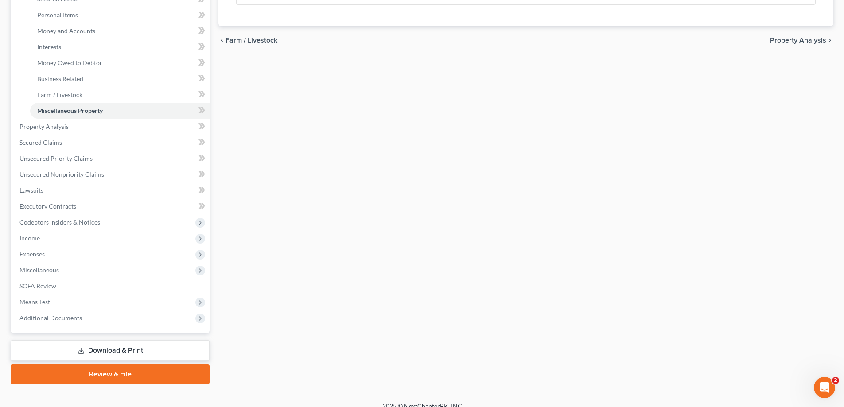
scroll to position [221, 0]
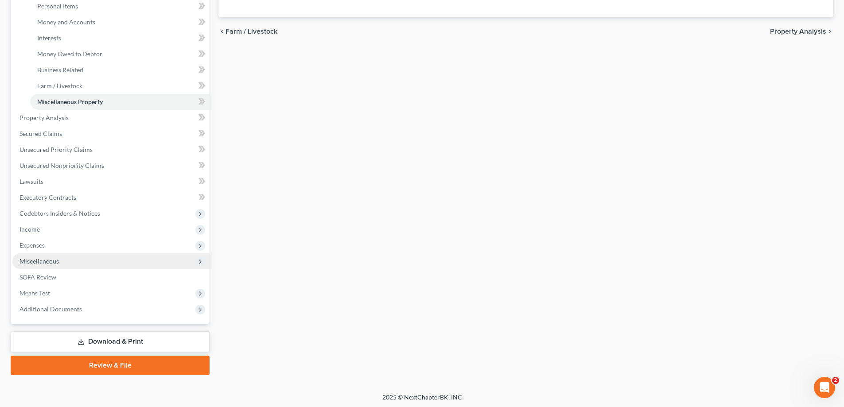
click at [53, 260] on span "Miscellaneous" at bounding box center [38, 261] width 39 height 8
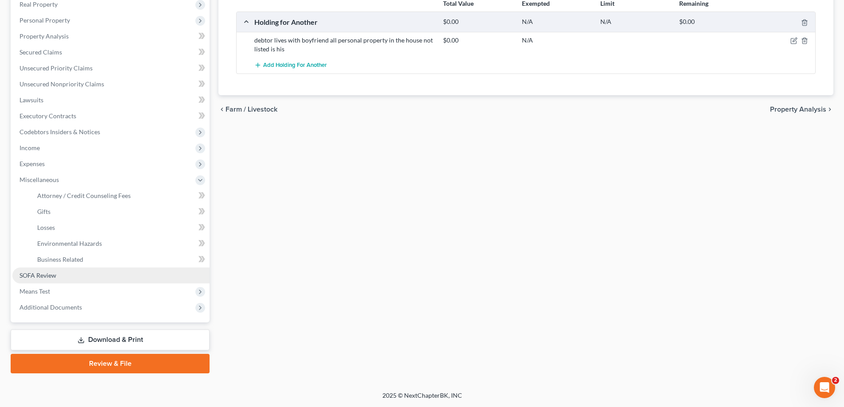
scroll to position [143, 0]
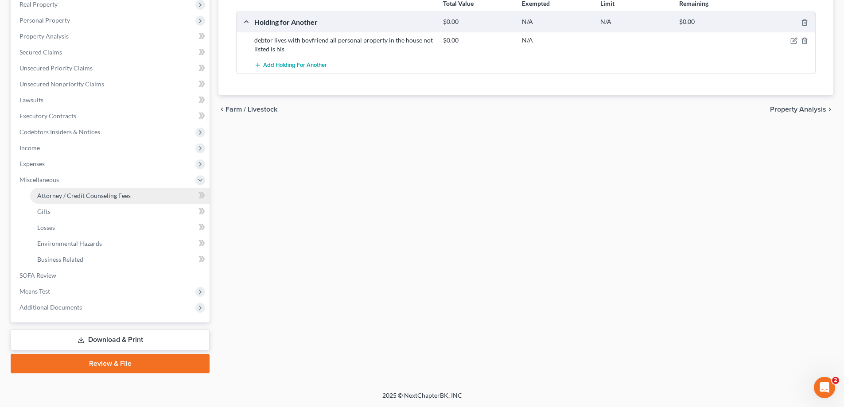
click at [68, 193] on span "Attorney / Credit Counseling Fees" at bounding box center [83, 196] width 93 height 8
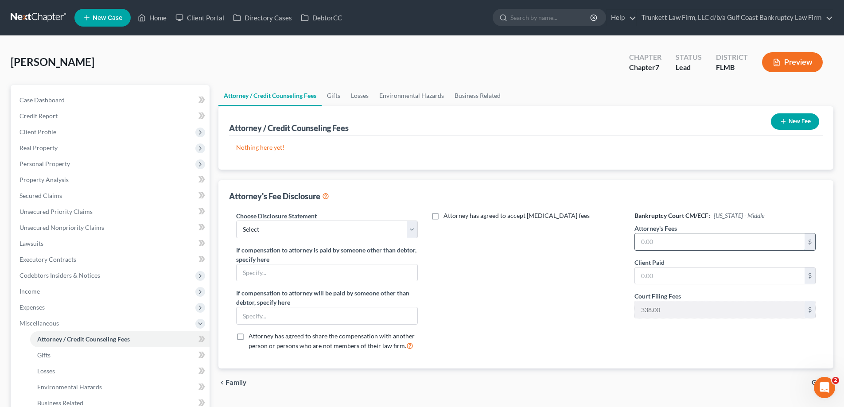
click at [672, 244] on input "text" at bounding box center [720, 241] width 170 height 17
type input "1,500"
click at [682, 277] on input "text" at bounding box center [720, 275] width 170 height 17
type input "1,500"
drag, startPoint x: 267, startPoint y: 221, endPoint x: 275, endPoint y: 231, distance: 12.3
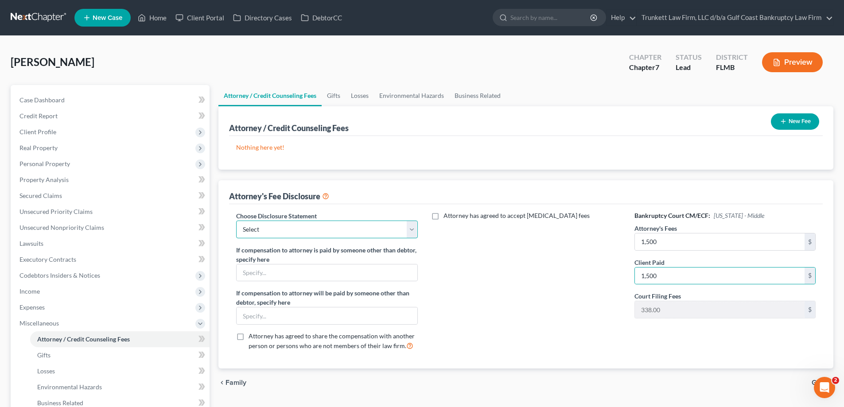
click at [267, 221] on select "Select Attorney fee Disclosure" at bounding box center [326, 230] width 181 height 18
select select "0"
click at [236, 221] on select "Select Attorney fee Disclosure" at bounding box center [326, 230] width 181 height 18
click at [269, 275] on input "text" at bounding box center [326, 272] width 180 height 17
type input "debtor's mother"
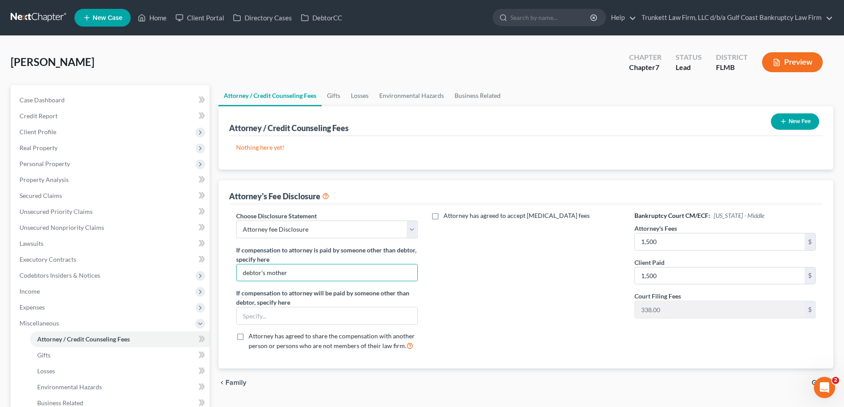
click at [795, 119] on button "New Fee" at bounding box center [795, 121] width 48 height 16
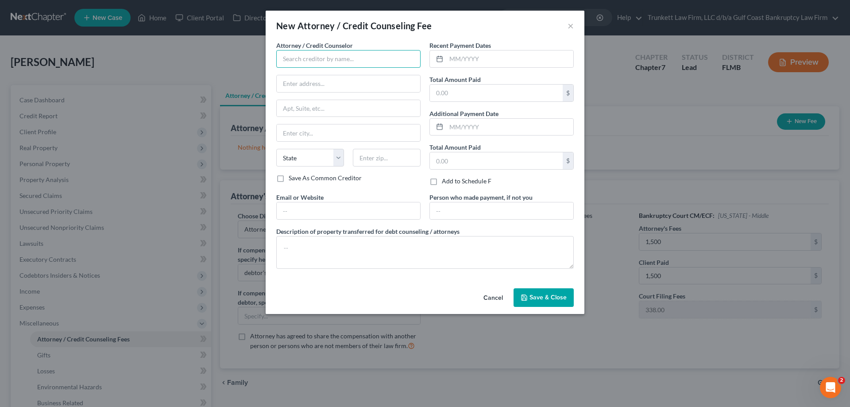
click at [332, 60] on input "text" at bounding box center [348, 59] width 144 height 18
click at [485, 58] on input "text" at bounding box center [509, 58] width 127 height 17
type input "Trunkett Law Firm d/b/a Gulf Coast Bankruptcy Law Firm"
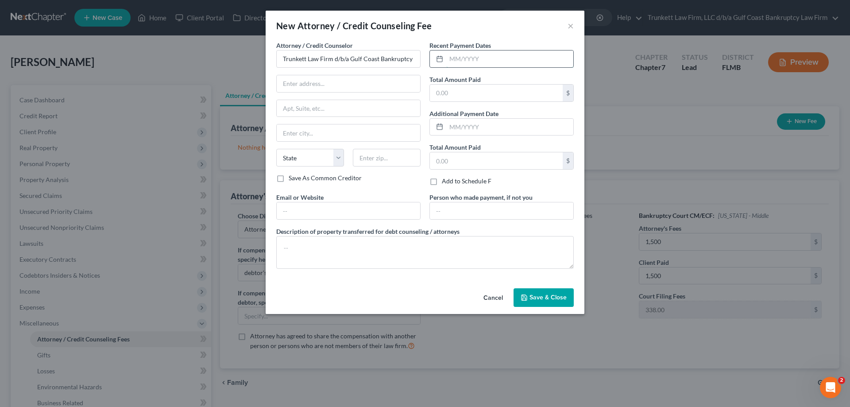
type input "0"
type input "10/2025"
click at [463, 95] on input "text" at bounding box center [496, 93] width 133 height 17
type input "1,500"
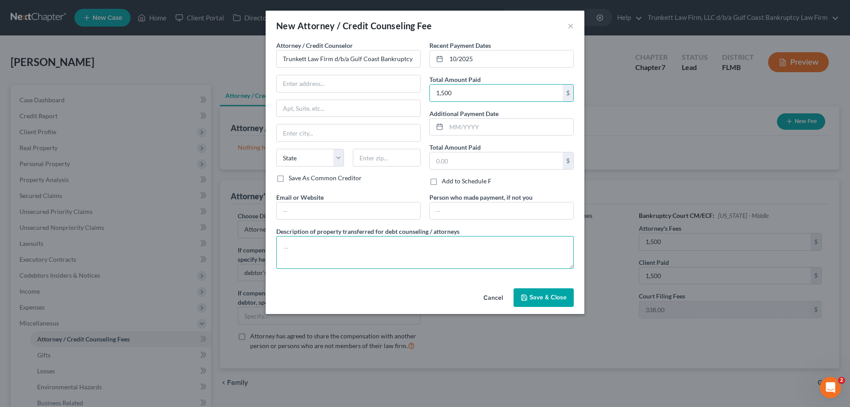
click at [330, 244] on textarea at bounding box center [425, 252] width 298 height 33
type textarea "p"
click at [314, 245] on textarea "Paid $1500 plus $38 for credit report" at bounding box center [425, 252] width 298 height 33
type textarea "Paid $1500 for ch 7 attorney fee plus $38 for credit report"
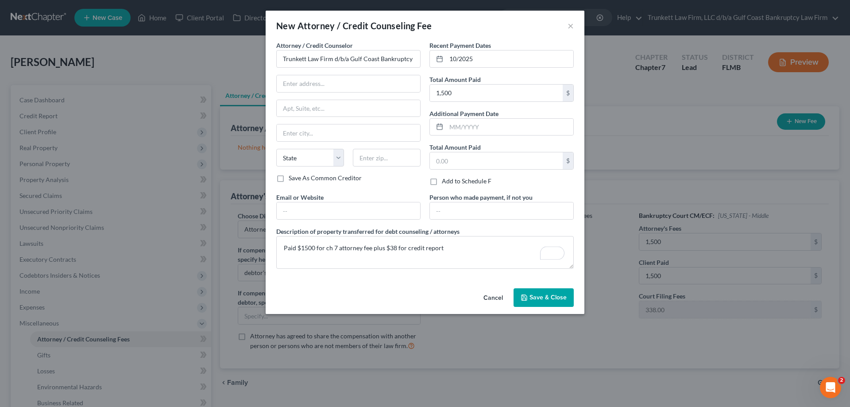
click at [560, 298] on span "Save & Close" at bounding box center [548, 298] width 37 height 8
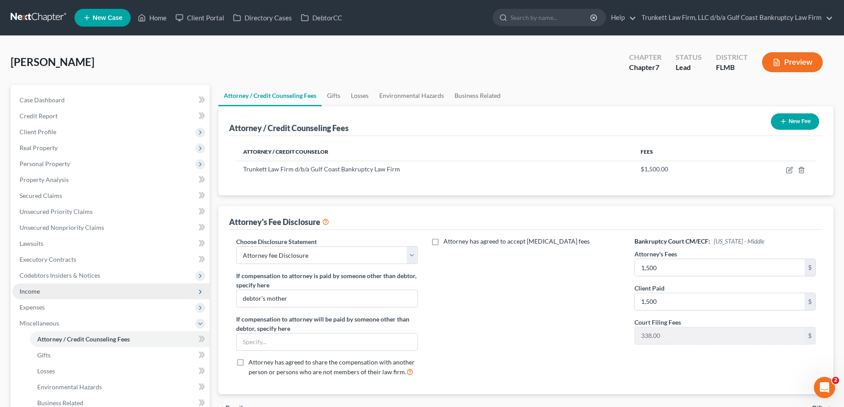
click at [46, 289] on span "Income" at bounding box center [110, 291] width 197 height 16
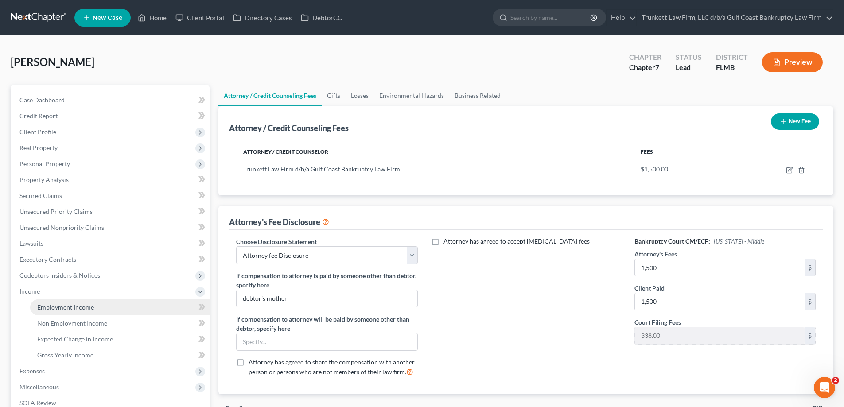
click at [85, 307] on span "Employment Income" at bounding box center [65, 307] width 57 height 8
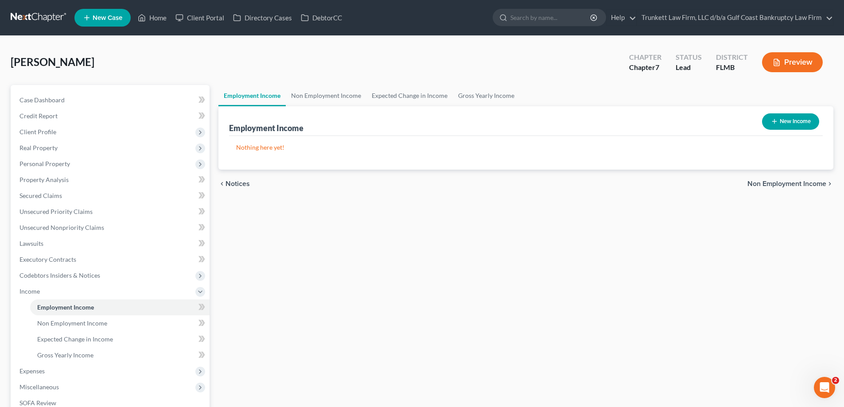
click at [792, 124] on button "New Income" at bounding box center [790, 121] width 57 height 16
select select "0"
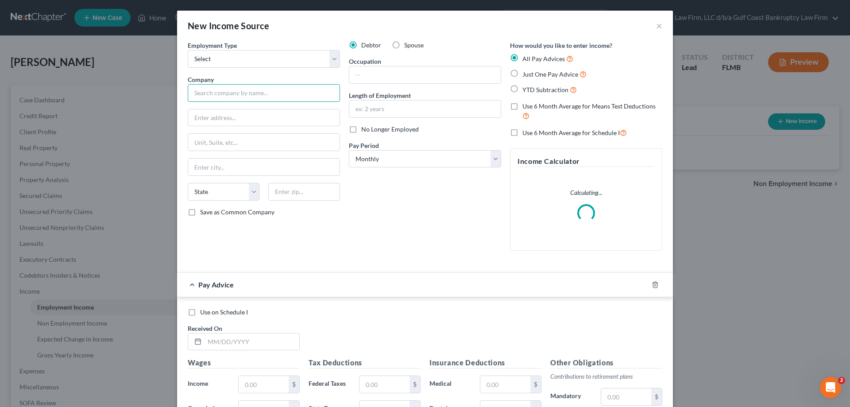
click at [213, 91] on input "text" at bounding box center [264, 93] width 152 height 18
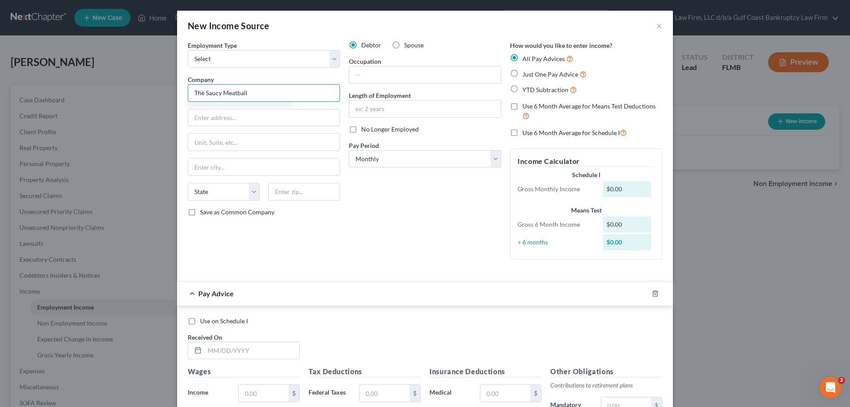
type input "The Saucy Meatball"
type input "[STREET_ADDRESS]"
type input "Suite 2"
type input "33912"
click at [283, 158] on div at bounding box center [264, 167] width 152 height 18
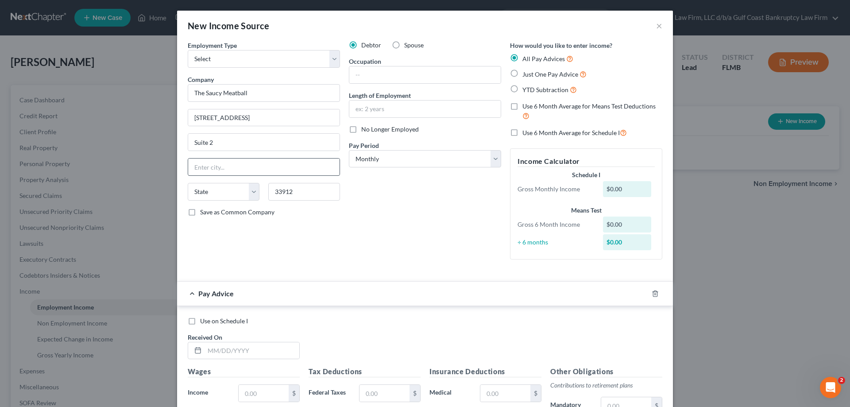
type input "[GEOGRAPHIC_DATA][PERSON_NAME]"
select select "9"
click at [382, 71] on input "text" at bounding box center [424, 74] width 151 height 17
type input "server"
click at [361, 131] on label "No Longer Employed" at bounding box center [390, 129] width 58 height 9
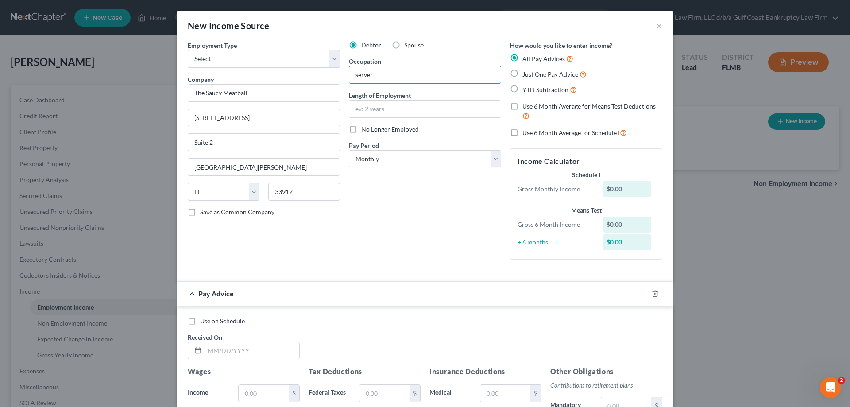
click at [365, 131] on input "No Longer Employed" at bounding box center [368, 128] width 6 height 6
checkbox input "true"
click at [382, 106] on input "text" at bounding box center [424, 109] width 151 height 17
type input "1 year"
click at [375, 162] on select "Select Monthly Twice Monthly Every Other Week Weekly" at bounding box center [425, 159] width 152 height 18
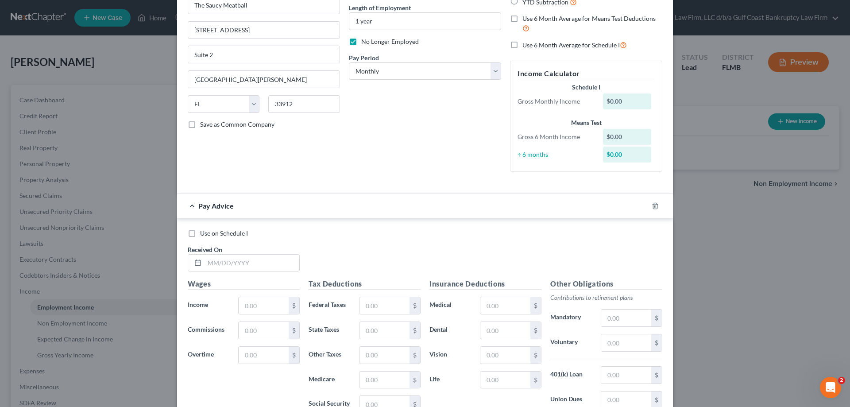
scroll to position [89, 0]
click at [246, 264] on input "text" at bounding box center [252, 262] width 95 height 17
type input "-"
click at [256, 305] on input "text" at bounding box center [264, 304] width 50 height 17
click at [316, 374] on label "Medicare" at bounding box center [329, 379] width 50 height 18
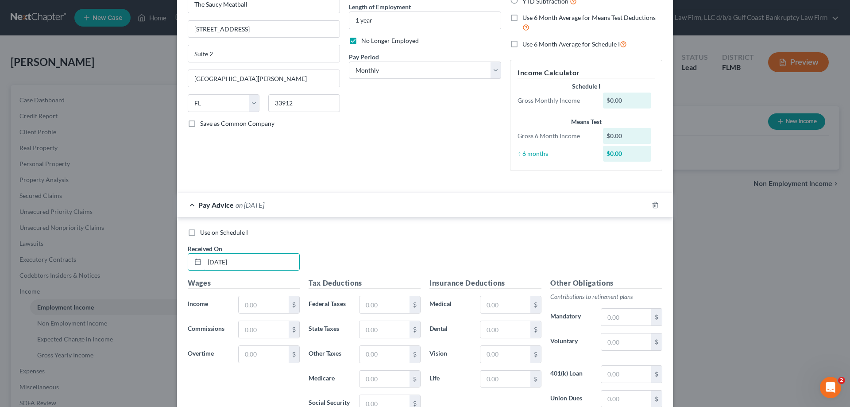
drag, startPoint x: 248, startPoint y: 260, endPoint x: 178, endPoint y: 261, distance: 69.1
click at [178, 261] on div "Use on Schedule I Received On * [DATE] Wages Income * $ Commissions $ Overtime …" at bounding box center [425, 350] width 496 height 266
type input "[DATE]"
click at [285, 308] on input "text" at bounding box center [264, 304] width 50 height 17
click at [265, 306] on input "23" at bounding box center [264, 304] width 50 height 17
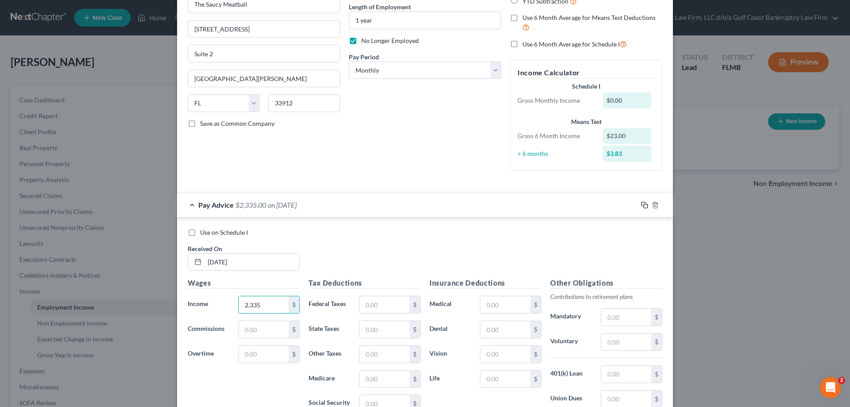
type input "2,335"
click at [641, 206] on icon "button" at bounding box center [644, 204] width 7 height 7
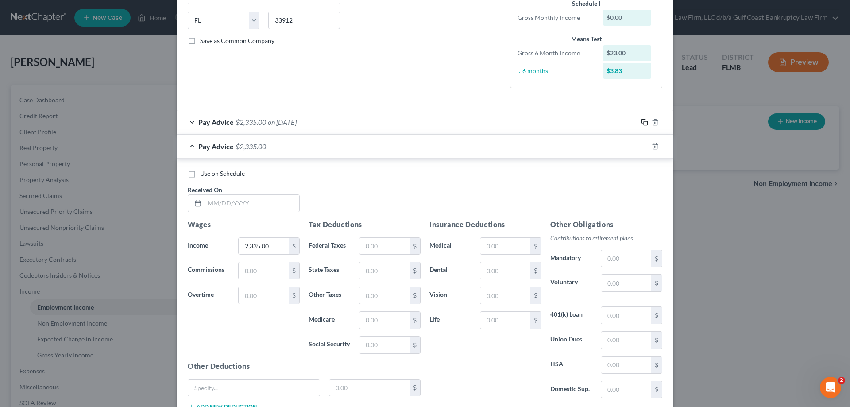
scroll to position [177, 0]
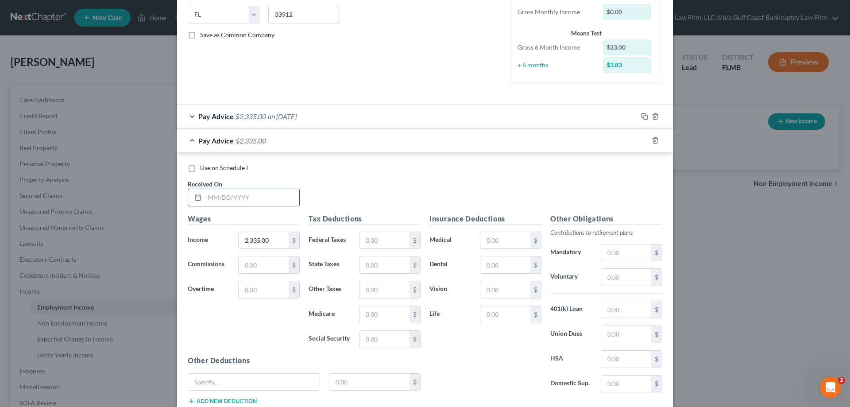
click at [246, 197] on input "text" at bounding box center [252, 197] width 95 height 17
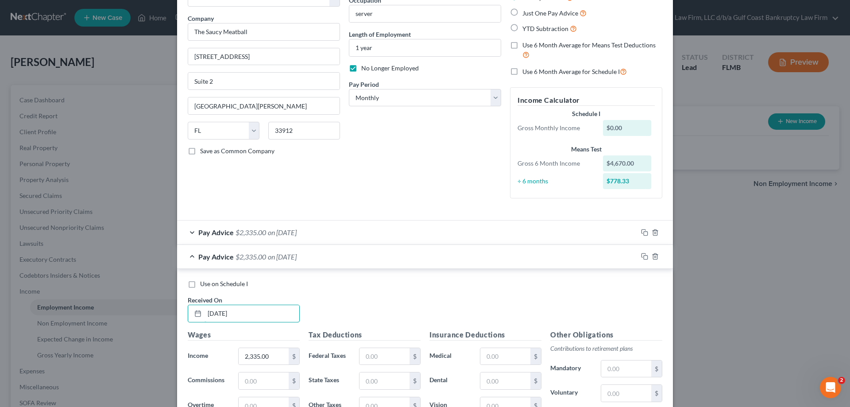
scroll to position [61, 0]
type input "[DATE]"
click at [395, 45] on input "1 year" at bounding box center [424, 48] width 151 height 17
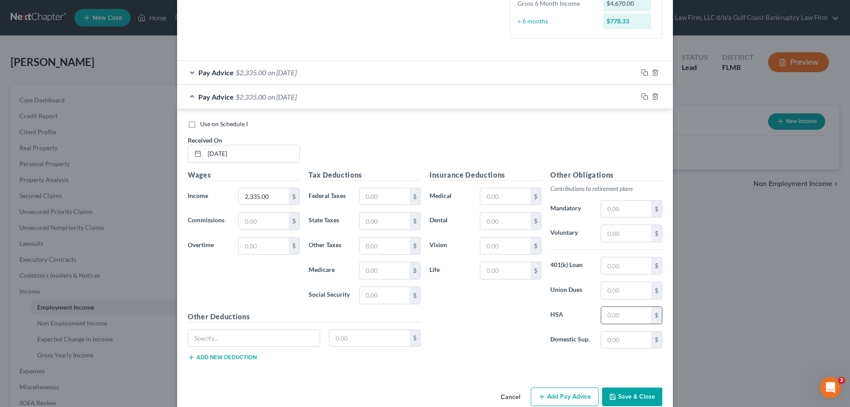
scroll to position [238, 0]
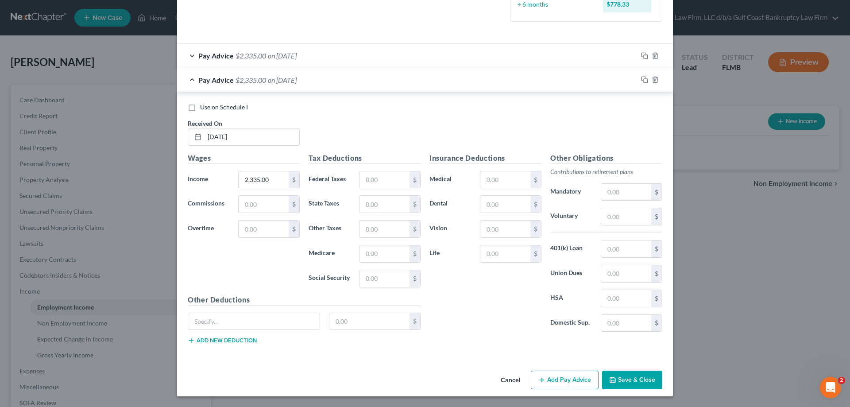
type input "1 year stopped working [DATE]"
click at [634, 378] on button "Save & Close" at bounding box center [632, 380] width 60 height 19
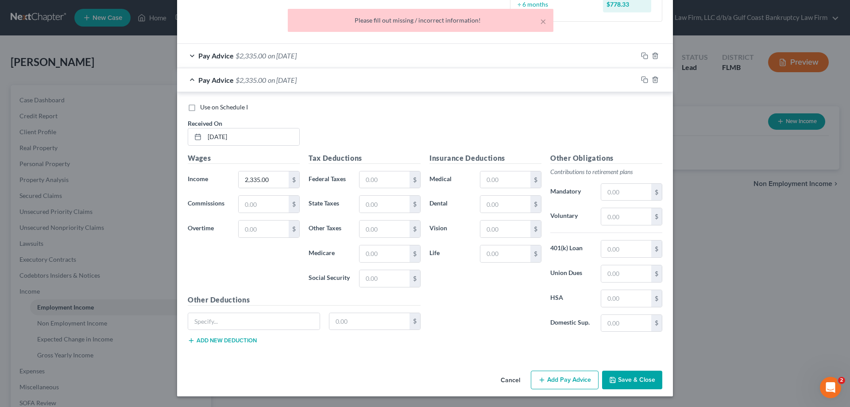
click at [630, 375] on button "Save & Close" at bounding box center [632, 380] width 60 height 19
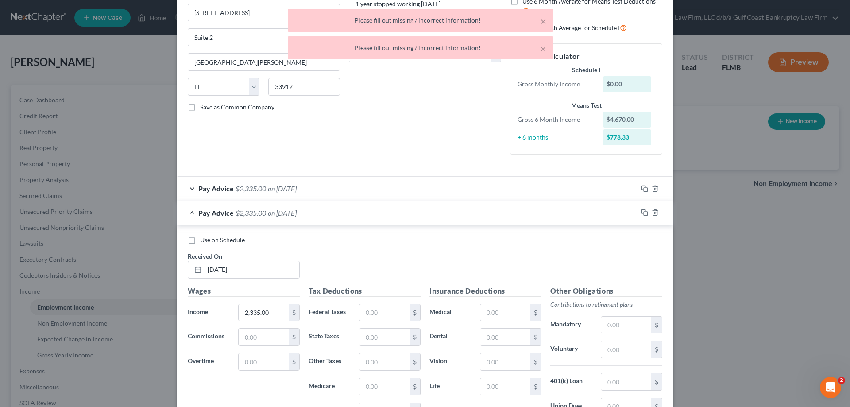
scroll to position [0, 0]
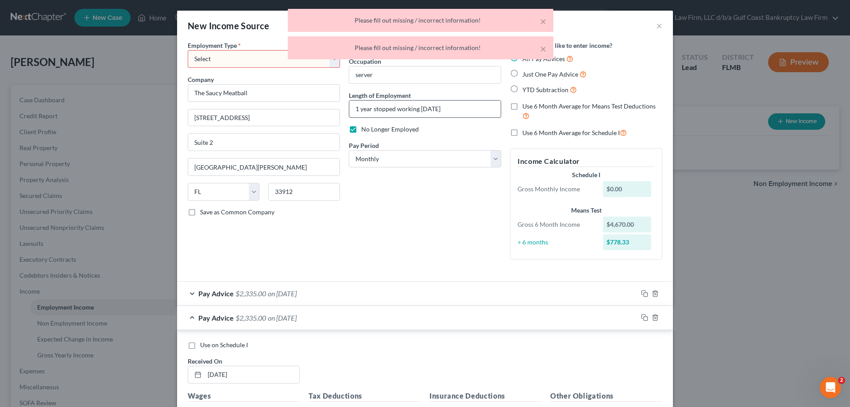
click at [457, 109] on input "1 year stopped working [DATE]" at bounding box center [424, 109] width 151 height 17
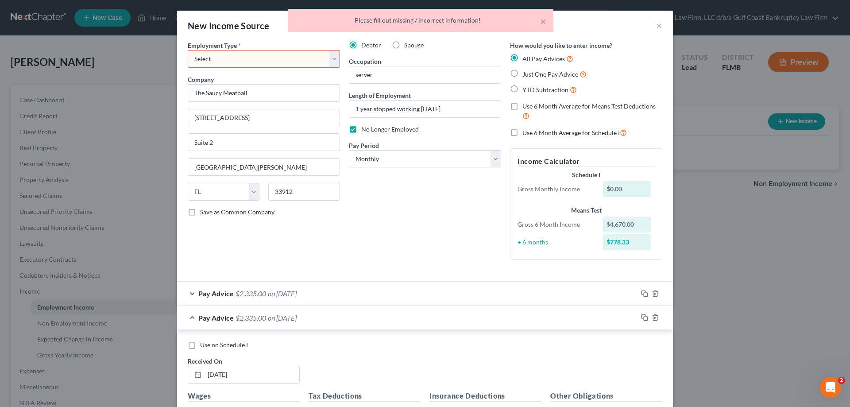
drag, startPoint x: 243, startPoint y: 58, endPoint x: 234, endPoint y: 67, distance: 12.2
click at [243, 58] on select "Select Full or [DEMOGRAPHIC_DATA] Employment Self Employment" at bounding box center [264, 59] width 152 height 18
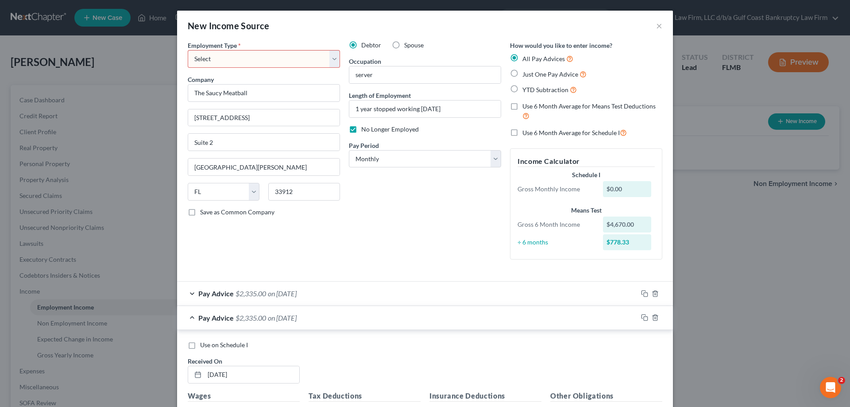
select select "0"
click at [188, 50] on select "Select Full or [DEMOGRAPHIC_DATA] Employment Self Employment" at bounding box center [264, 59] width 152 height 18
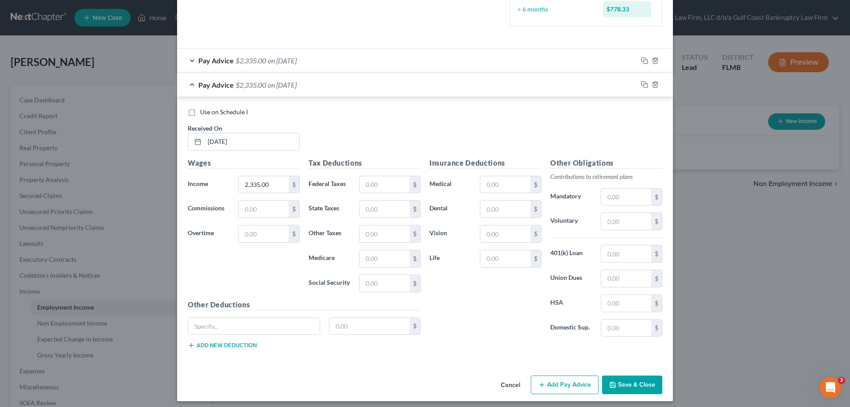
scroll to position [238, 0]
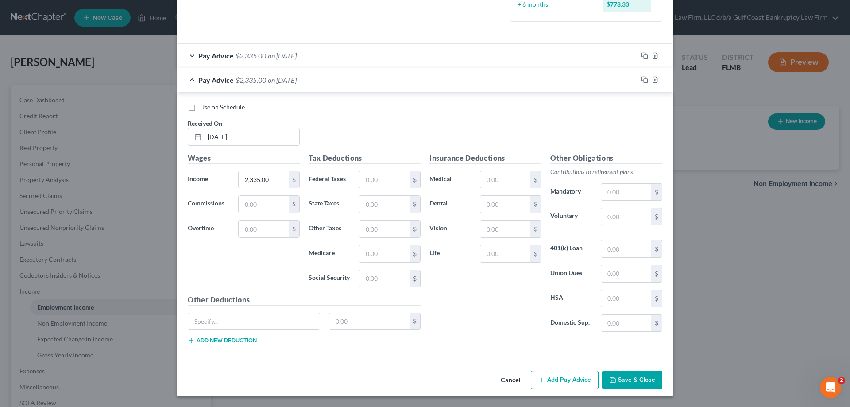
click at [649, 378] on button "Save & Close" at bounding box center [632, 380] width 60 height 19
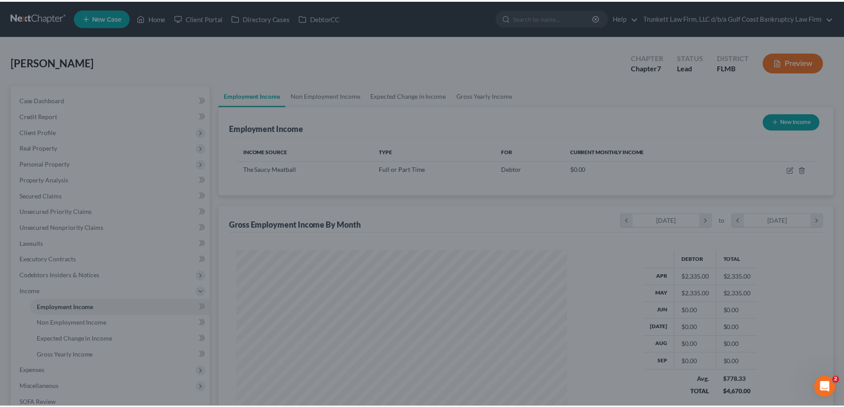
scroll to position [165, 348]
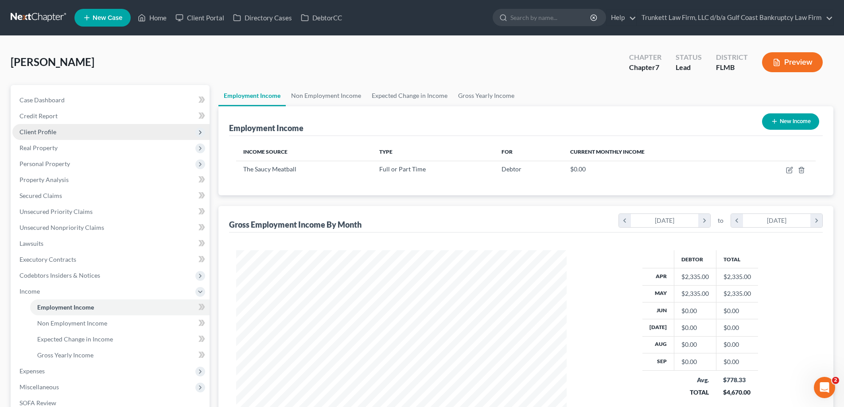
click at [48, 131] on span "Client Profile" at bounding box center [37, 132] width 37 height 8
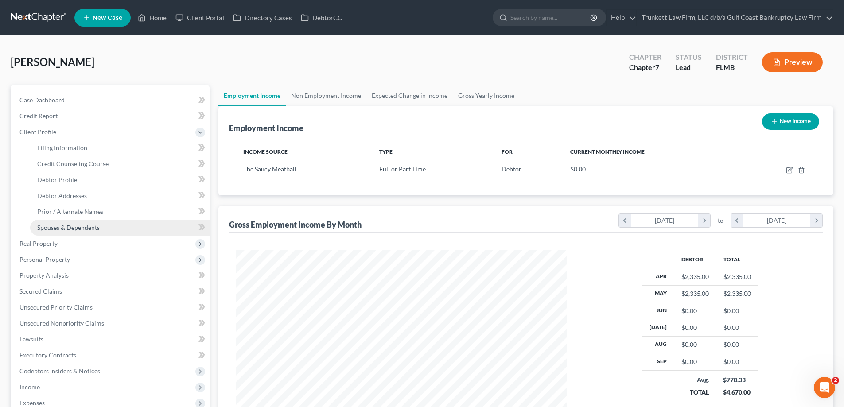
click at [88, 228] on span "Spouses & Dependents" at bounding box center [68, 228] width 62 height 8
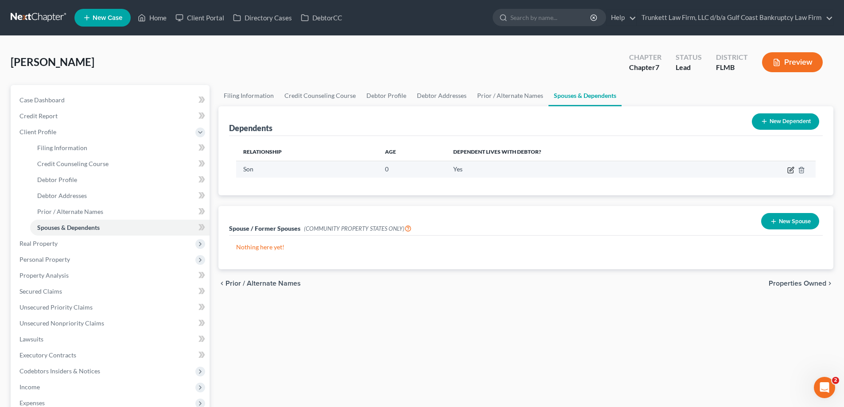
click at [788, 169] on icon "button" at bounding box center [790, 169] width 7 height 7
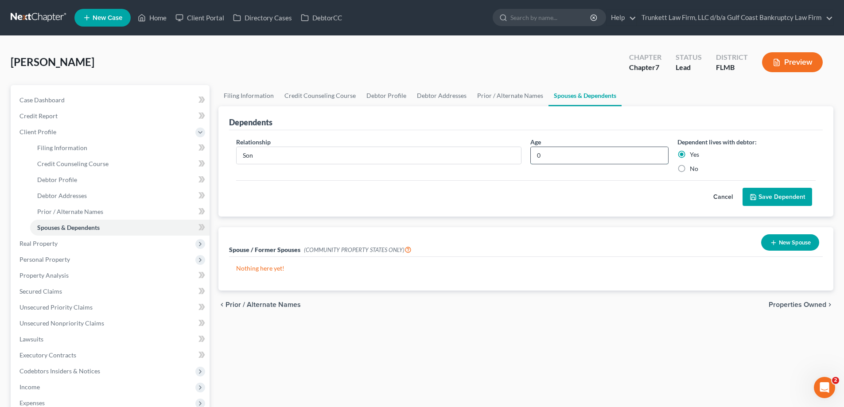
click at [550, 152] on input "0" at bounding box center [598, 155] width 137 height 17
type input "1"
type input "4 months"
click at [786, 197] on button "Save Dependent" at bounding box center [777, 197] width 70 height 19
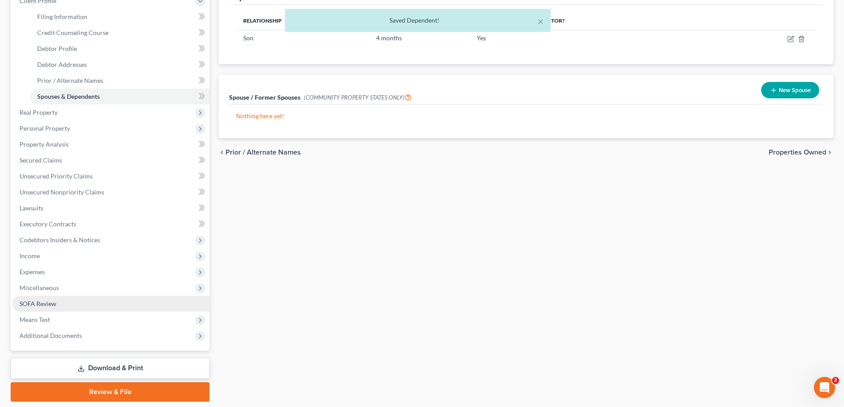
scroll to position [133, 0]
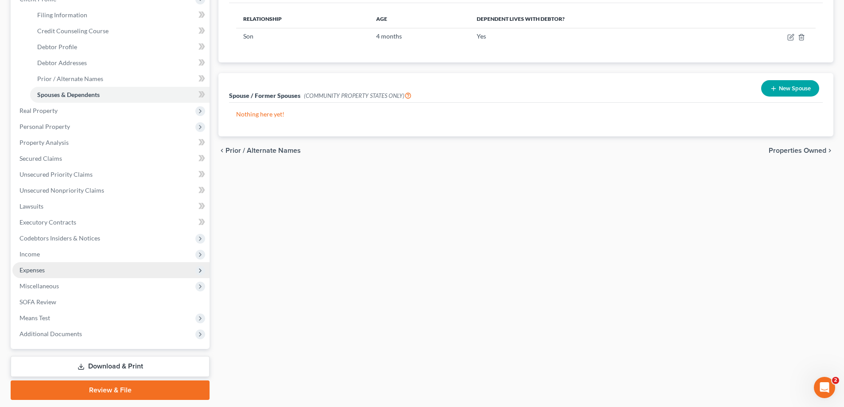
click at [39, 269] on span "Expenses" at bounding box center [31, 270] width 25 height 8
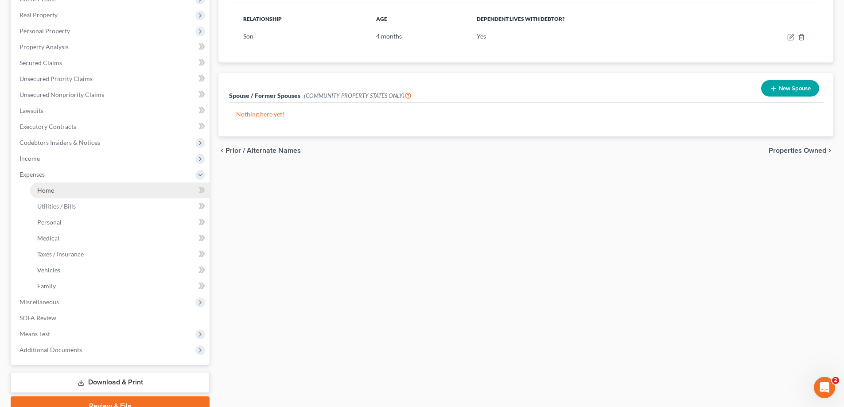
click at [56, 193] on link "Home" at bounding box center [119, 190] width 179 height 16
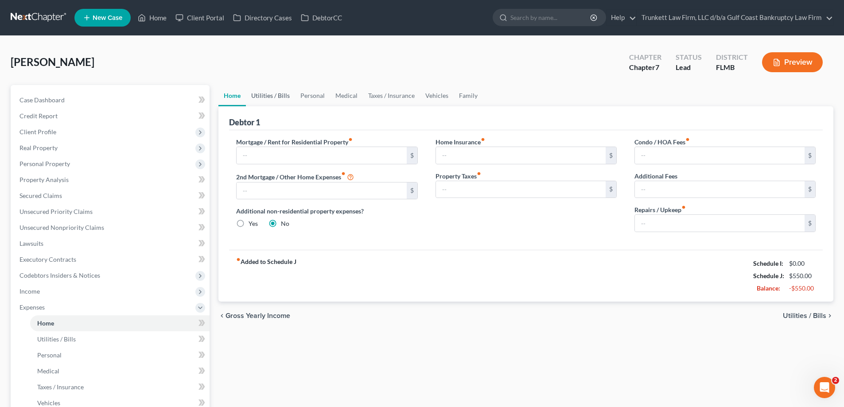
click at [263, 95] on link "Utilities / Bills" at bounding box center [270, 95] width 49 height 21
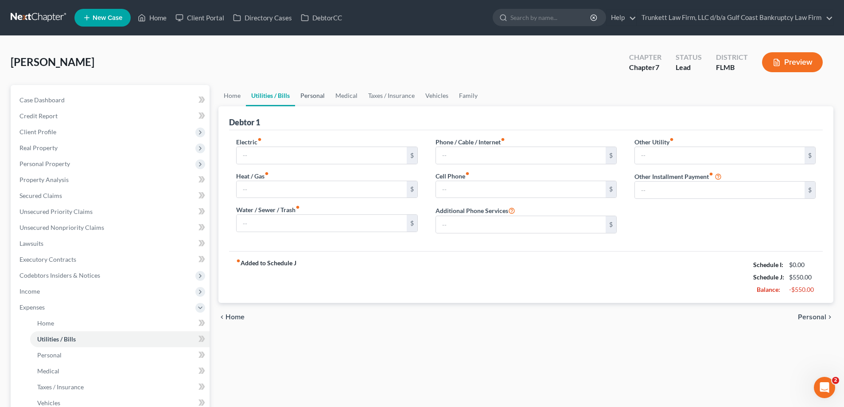
click at [306, 94] on link "Personal" at bounding box center [312, 95] width 35 height 21
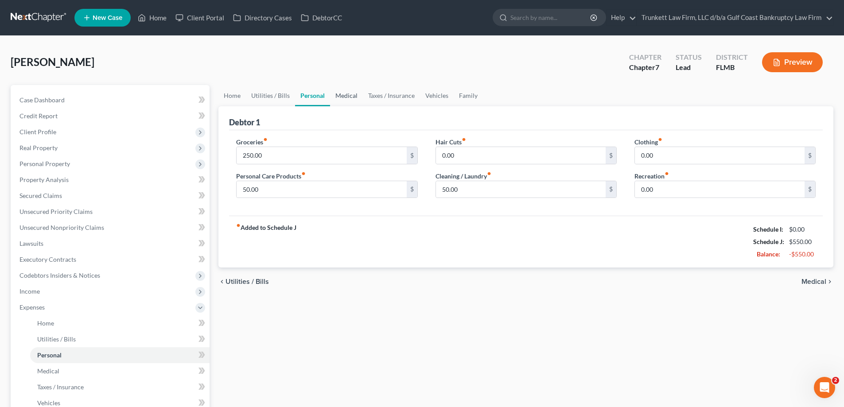
click at [344, 95] on link "Medical" at bounding box center [346, 95] width 33 height 21
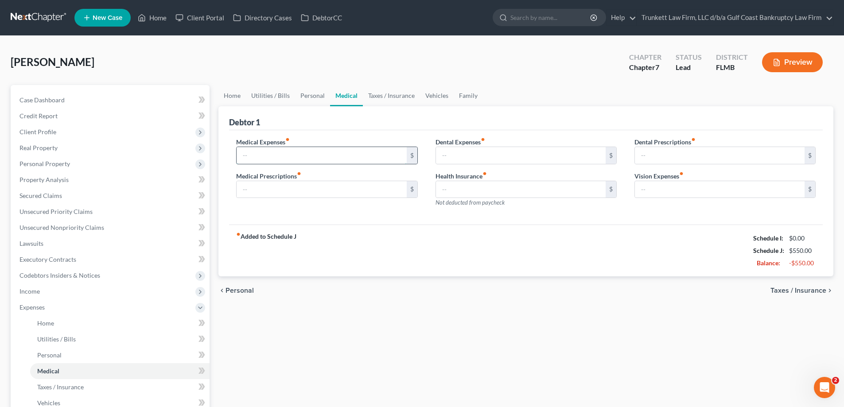
click at [289, 161] on input "text" at bounding box center [321, 155] width 170 height 17
type input "100"
click at [390, 98] on link "Taxes / Insurance" at bounding box center [391, 95] width 57 height 21
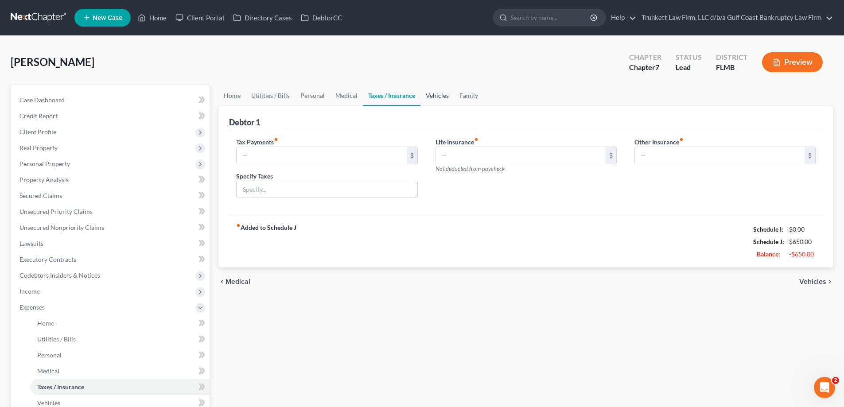
click at [437, 96] on link "Vehicles" at bounding box center [437, 95] width 34 height 21
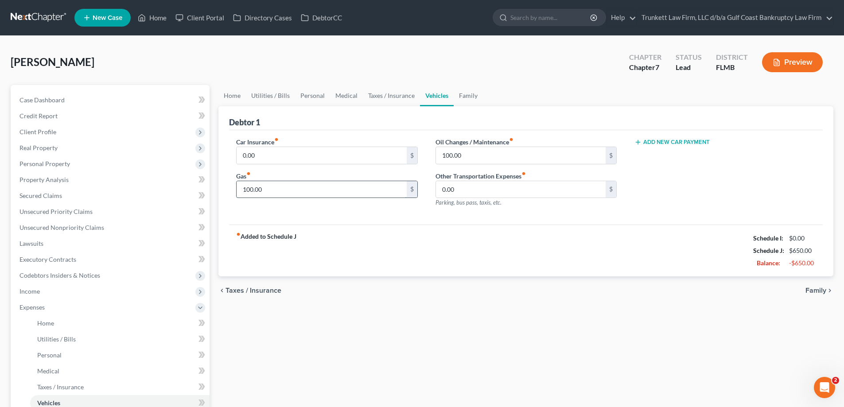
click at [271, 187] on input "100.00" at bounding box center [321, 189] width 170 height 17
click at [474, 150] on input "100.00" at bounding box center [521, 155] width 170 height 17
click at [468, 97] on link "Family" at bounding box center [467, 95] width 29 height 21
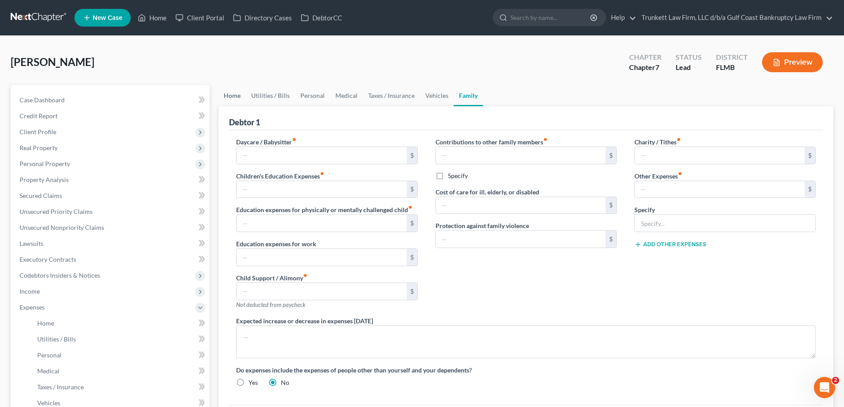
click at [226, 94] on link "Home" at bounding box center [231, 95] width 27 height 21
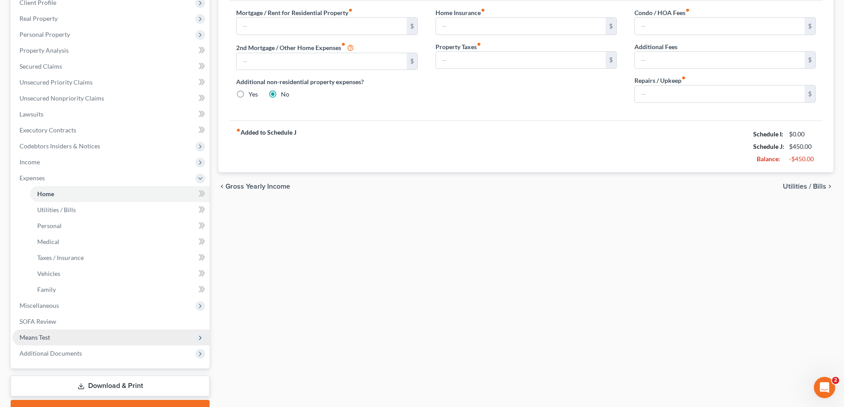
scroll to position [133, 0]
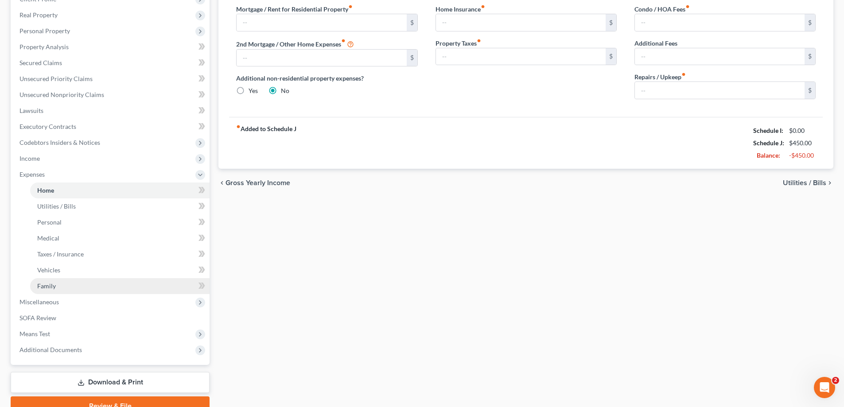
click at [55, 284] on span "Family" at bounding box center [46, 286] width 19 height 8
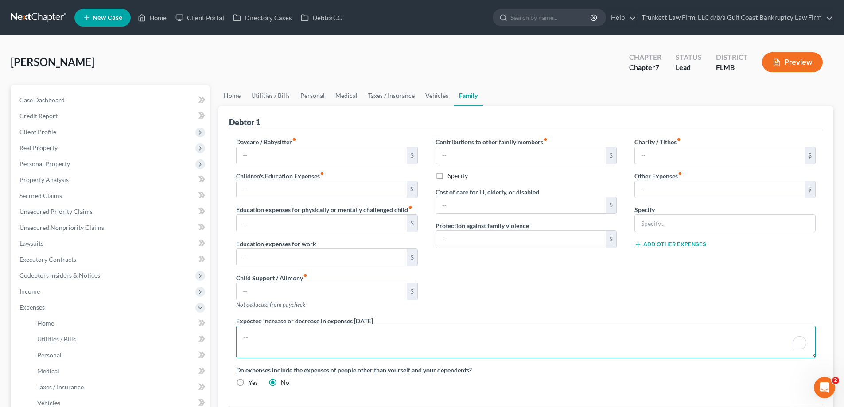
click at [274, 327] on textarea "To enrich screen reader interactions, please activate Accessibility in Grammarl…" at bounding box center [525, 341] width 579 height 33
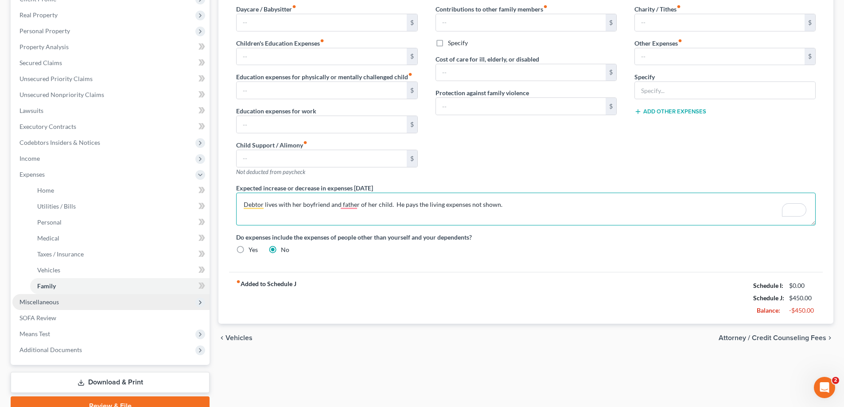
scroll to position [175, 0]
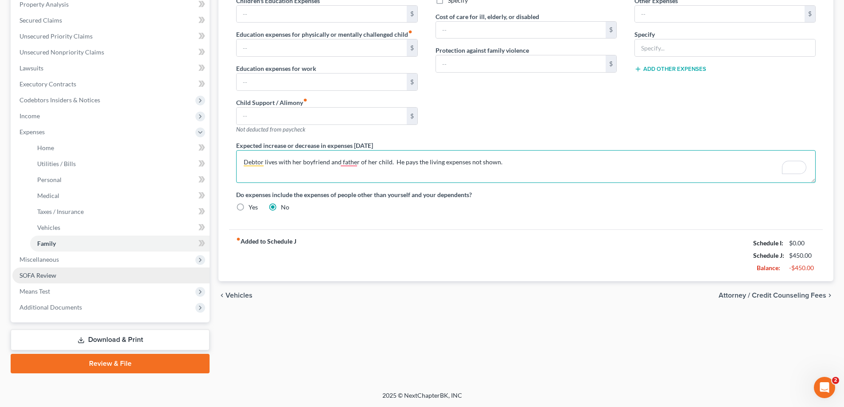
type textarea "Debtor lives with her boyfriend and father of her child. He pays the living exp…"
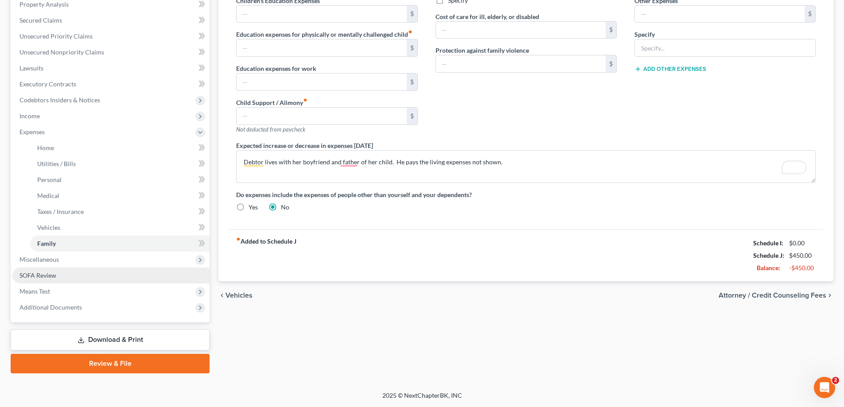
click at [50, 274] on span "SOFA Review" at bounding box center [37, 275] width 37 height 8
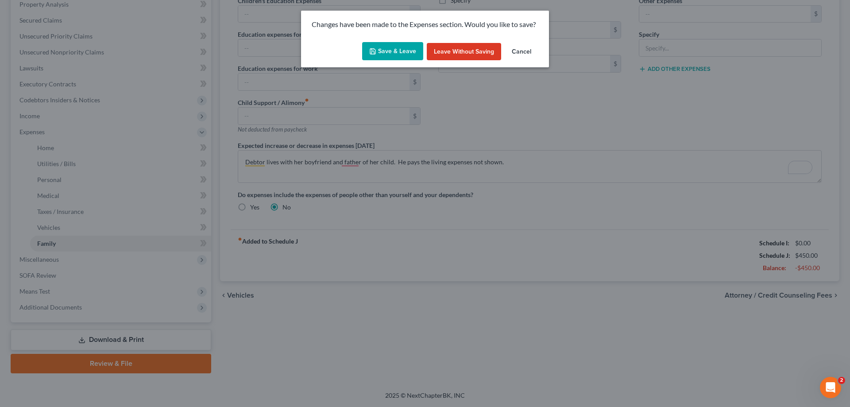
click at [397, 46] on button "Save & Leave" at bounding box center [392, 51] width 61 height 19
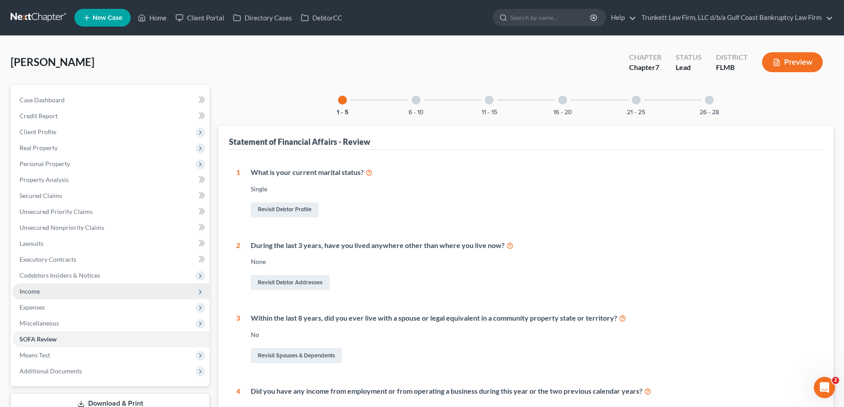
click at [39, 291] on span "Income" at bounding box center [29, 291] width 20 height 8
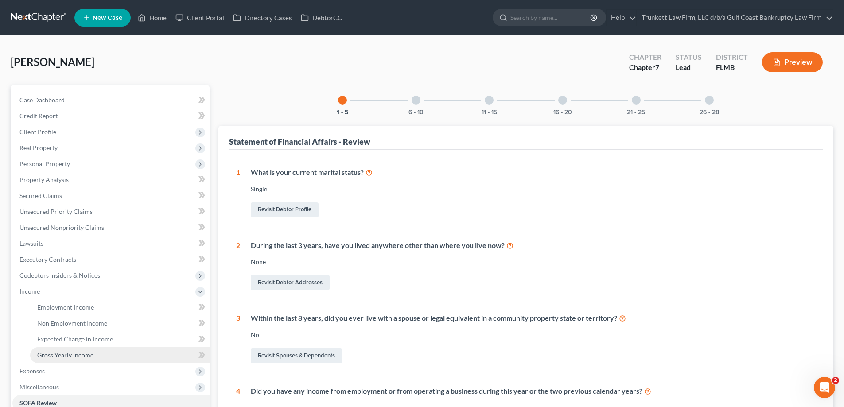
click at [78, 353] on span "Gross Yearly Income" at bounding box center [65, 355] width 56 height 8
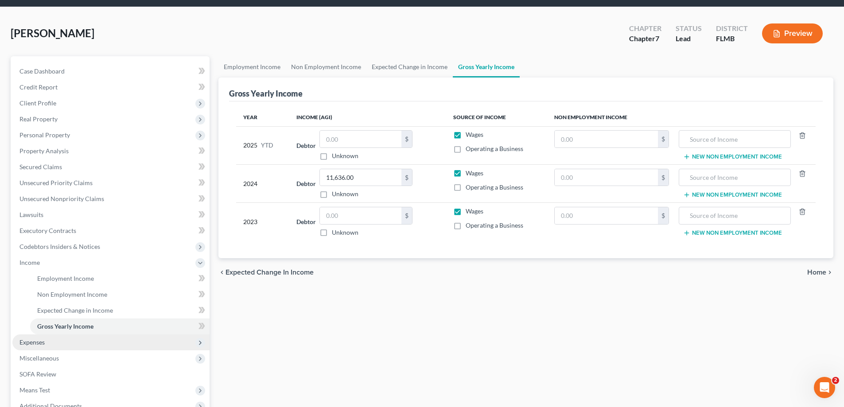
scroll to position [44, 0]
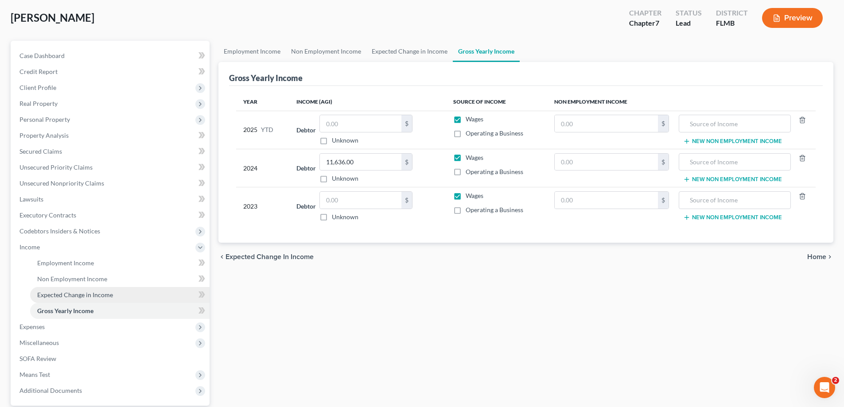
click at [89, 295] on span "Expected Change in Income" at bounding box center [75, 295] width 76 height 8
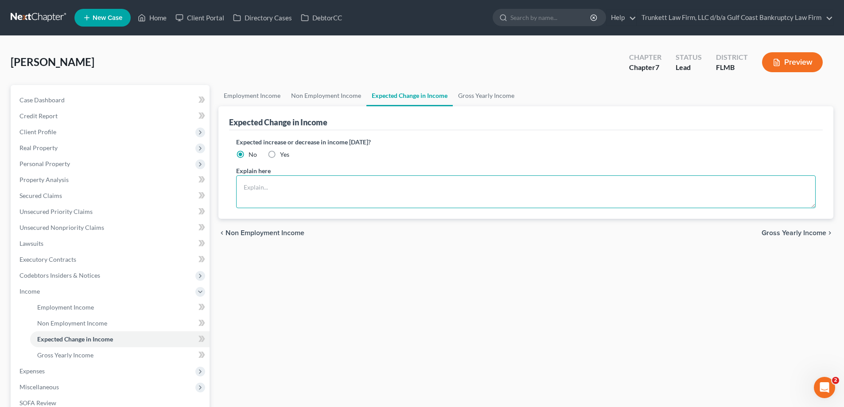
click at [277, 187] on textarea at bounding box center [525, 191] width 579 height 33
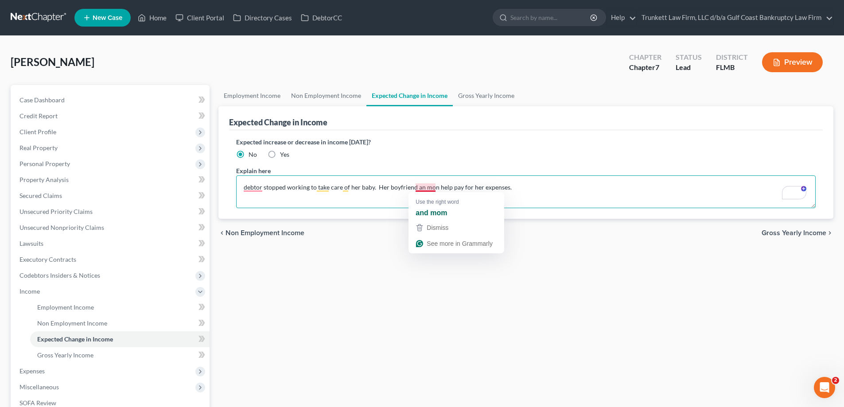
click at [422, 189] on textarea "debtor stopped working to take care of her baby. Her boyfriend an mon help pay …" at bounding box center [525, 191] width 579 height 33
click at [256, 185] on textarea "debtor stopped working to take care of her baby. Her boyfriend and mom help pay…" at bounding box center [525, 191] width 579 height 33
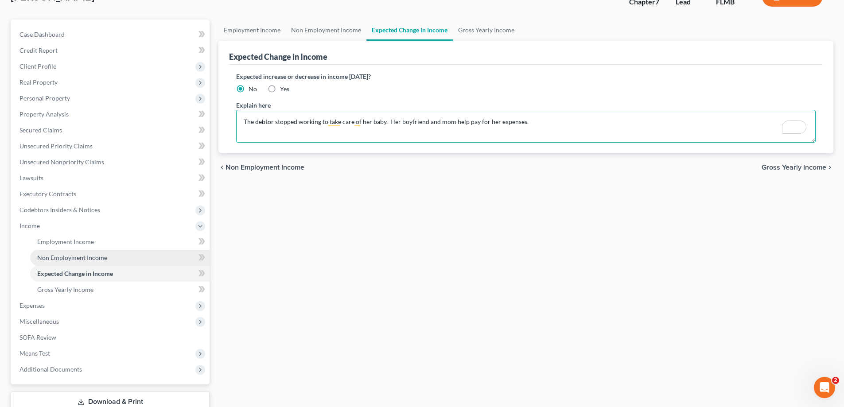
scroll to position [89, 0]
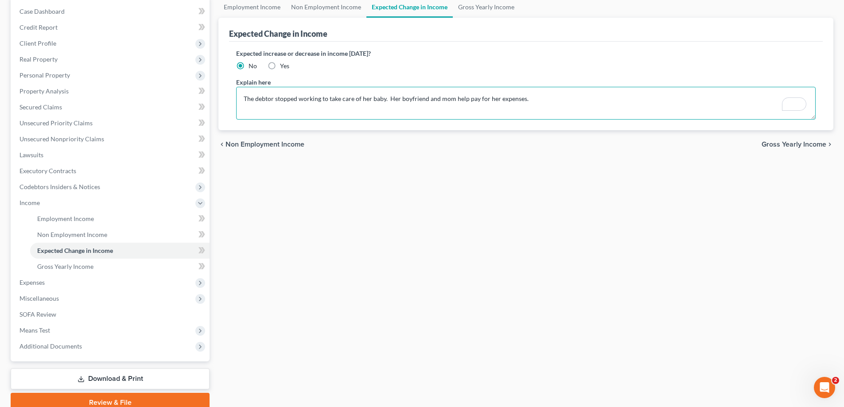
type textarea "The debtor stopped working to take care of her baby. Her boyfriend and mom help…"
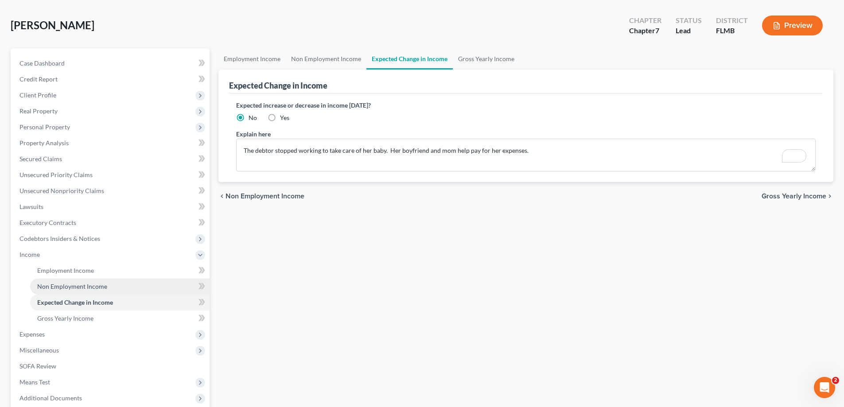
scroll to position [0, 0]
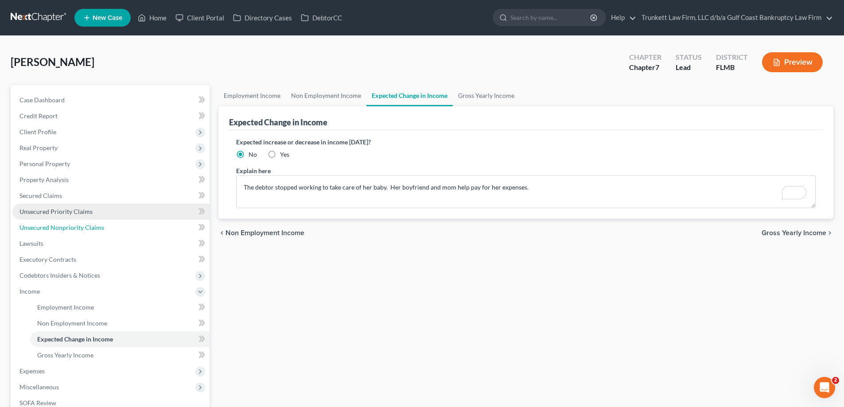
drag, startPoint x: 74, startPoint y: 226, endPoint x: 146, endPoint y: 216, distance: 73.3
click at [74, 226] on span "Unsecured Nonpriority Claims" at bounding box center [61, 228] width 85 height 8
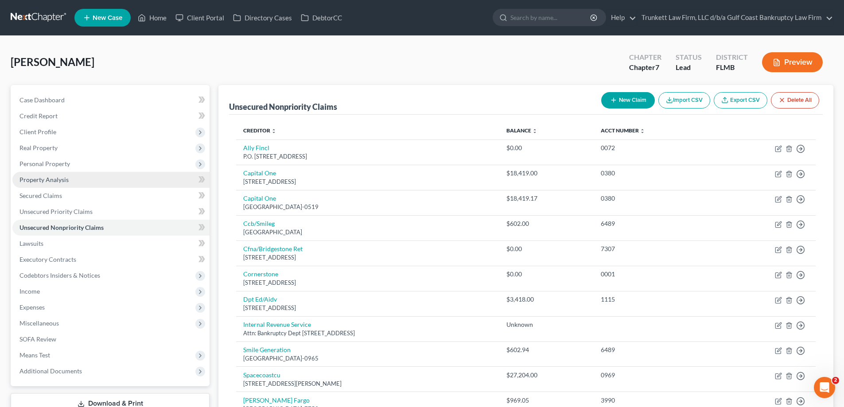
drag, startPoint x: 48, startPoint y: 177, endPoint x: 82, endPoint y: 184, distance: 34.4
click at [48, 177] on span "Property Analysis" at bounding box center [43, 180] width 49 height 8
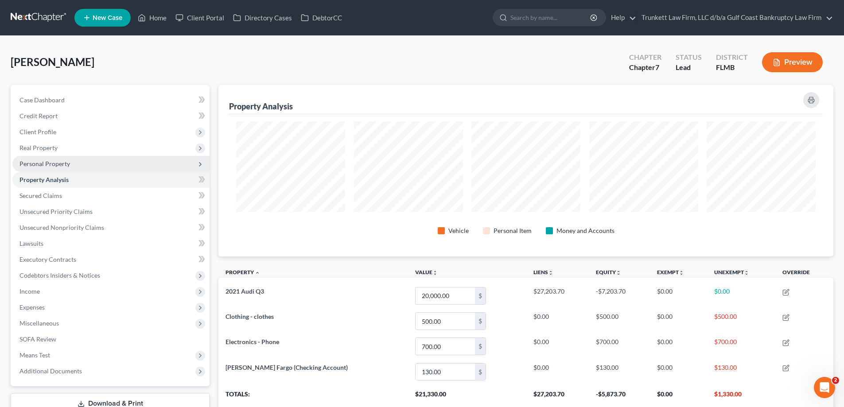
scroll to position [171, 615]
click at [62, 164] on span "Personal Property" at bounding box center [44, 164] width 50 height 8
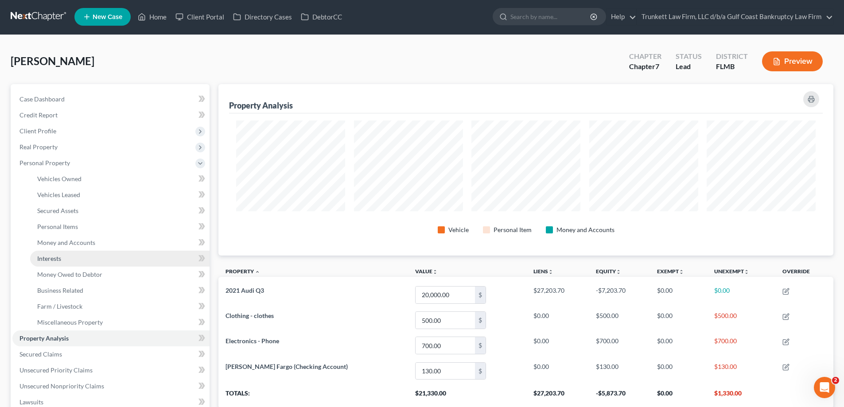
scroll to position [0, 0]
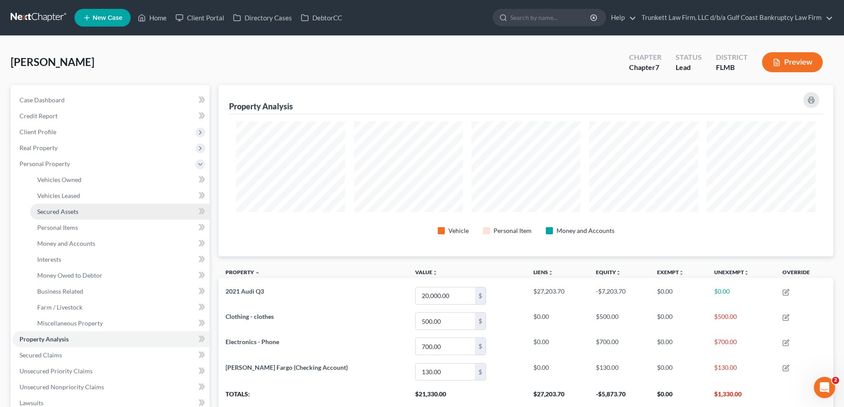
click at [71, 210] on span "Secured Assets" at bounding box center [57, 212] width 41 height 8
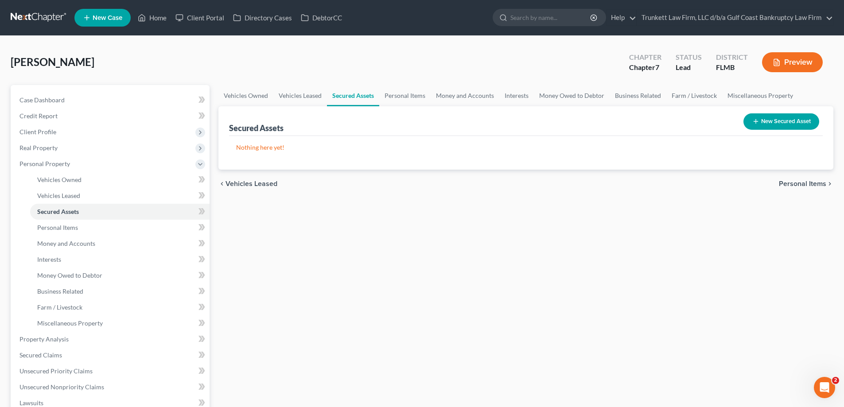
click at [780, 121] on button "New Secured Asset" at bounding box center [781, 121] width 76 height 16
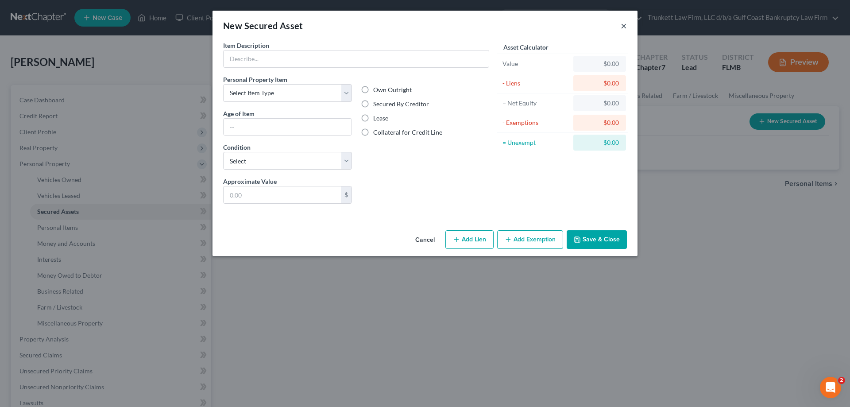
click at [622, 24] on button "×" at bounding box center [624, 25] width 6 height 11
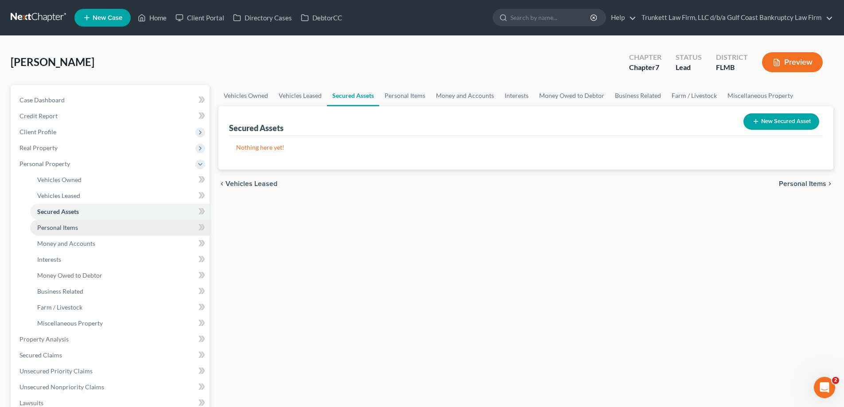
click at [72, 226] on span "Personal Items" at bounding box center [57, 228] width 41 height 8
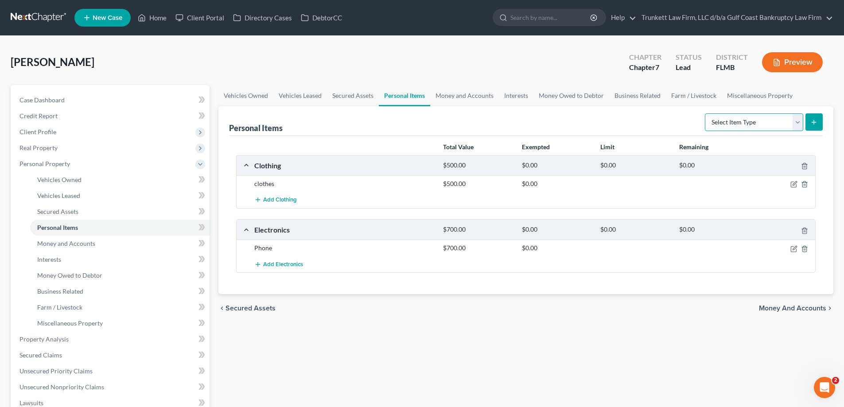
click at [795, 124] on select "Select Item Type Clothing Collectibles Of Value Electronics Firearms Household …" at bounding box center [754, 122] width 98 height 18
select select "pets"
click at [705, 113] on select "Select Item Type Clothing Collectibles Of Value Electronics Firearms Household …" at bounding box center [754, 122] width 98 height 18
click at [812, 123] on icon "submit" at bounding box center [813, 122] width 7 height 7
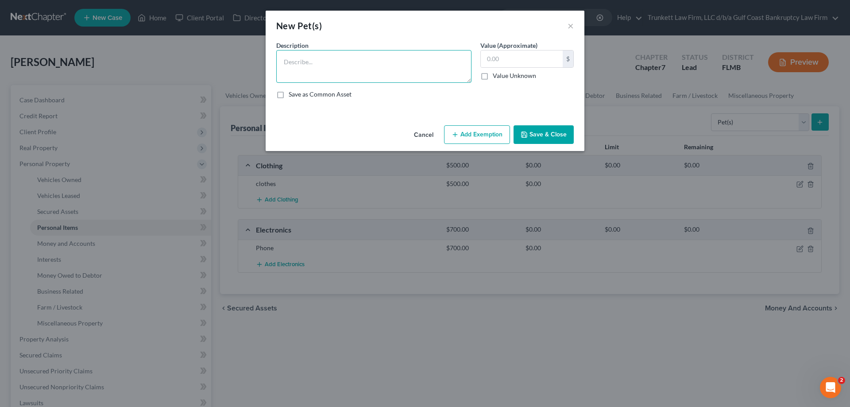
click at [304, 64] on textarea at bounding box center [373, 66] width 195 height 33
type textarea "p"
type textarea "2 pit bull mixed breeds."
click at [544, 139] on button "Save & Close" at bounding box center [544, 134] width 60 height 19
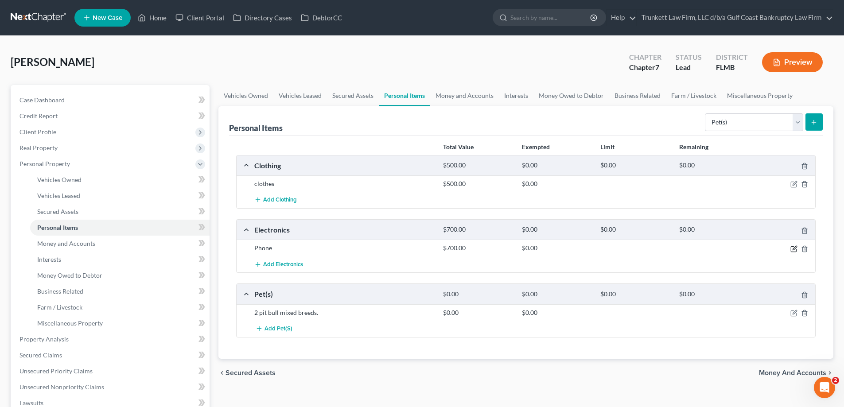
click at [792, 247] on icon "button" at bounding box center [792, 248] width 5 height 5
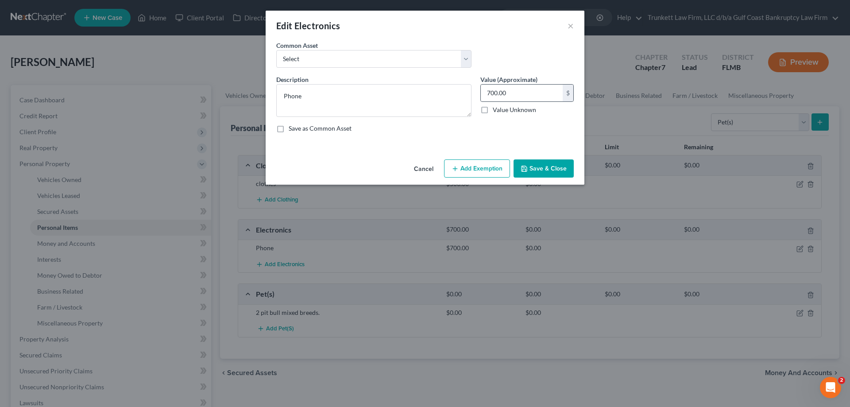
click at [506, 84] on div "700.00 $" at bounding box center [526, 93] width 93 height 18
click at [503, 93] on input "700.00" at bounding box center [522, 93] width 82 height 17
type input "100"
click at [486, 166] on button "Add Exemption" at bounding box center [477, 168] width 66 height 19
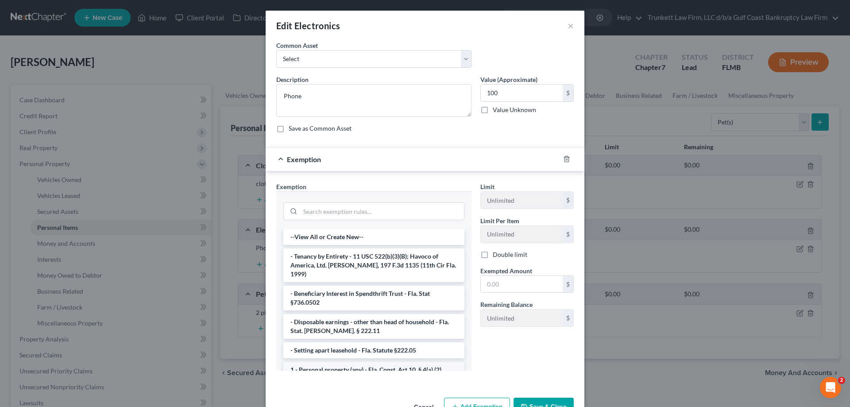
click at [388, 363] on li "1 - Personal property (any) - Fla. Const. Art.10, § 4(a) (2)" at bounding box center [373, 370] width 181 height 16
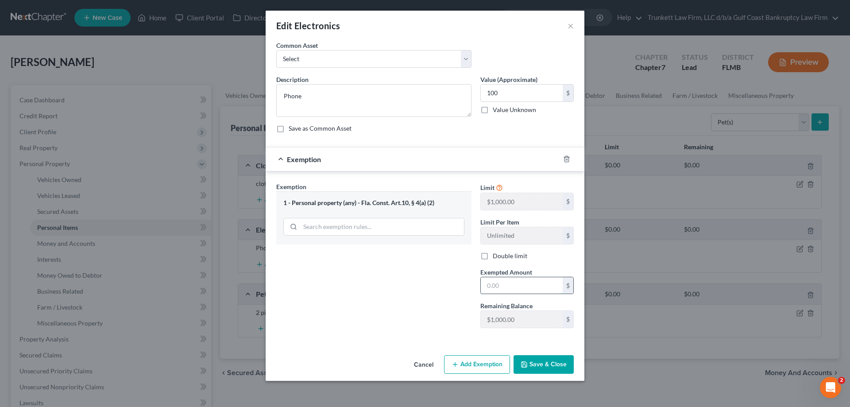
click at [530, 277] on input "text" at bounding box center [522, 285] width 82 height 17
type input "100"
click at [538, 370] on button "Save & Close" at bounding box center [544, 364] width 60 height 19
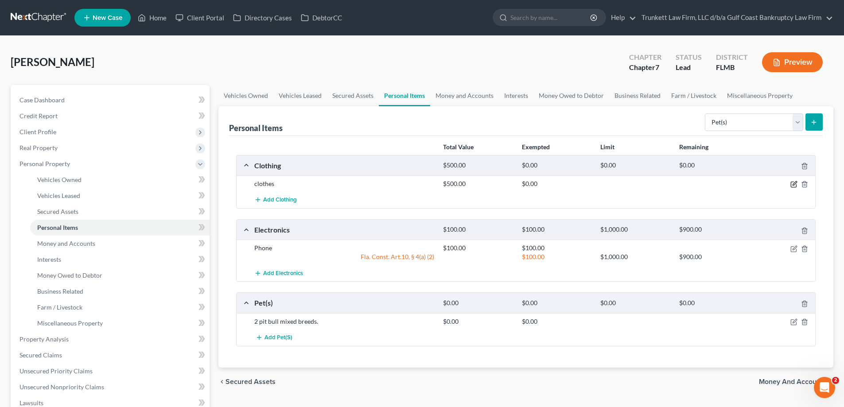
click at [796, 183] on icon "button" at bounding box center [794, 184] width 4 height 4
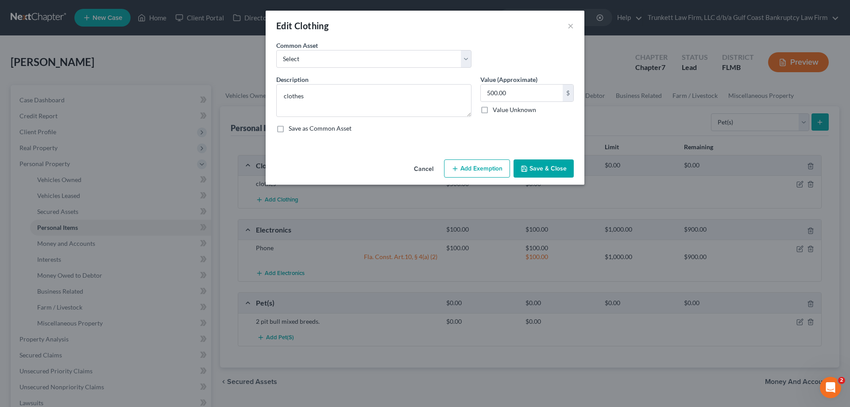
click at [477, 177] on button "Add Exemption" at bounding box center [477, 168] width 66 height 19
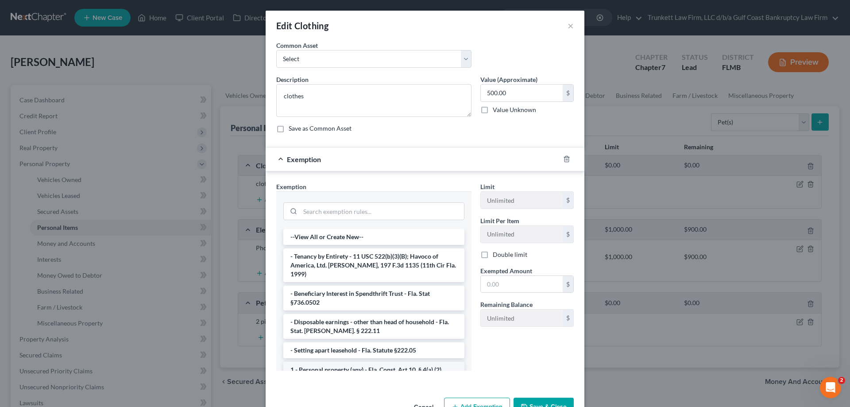
click at [388, 362] on li "1 - Personal property (any) - Fla. Const. Art.10, § 4(a) (2)" at bounding box center [373, 370] width 181 height 16
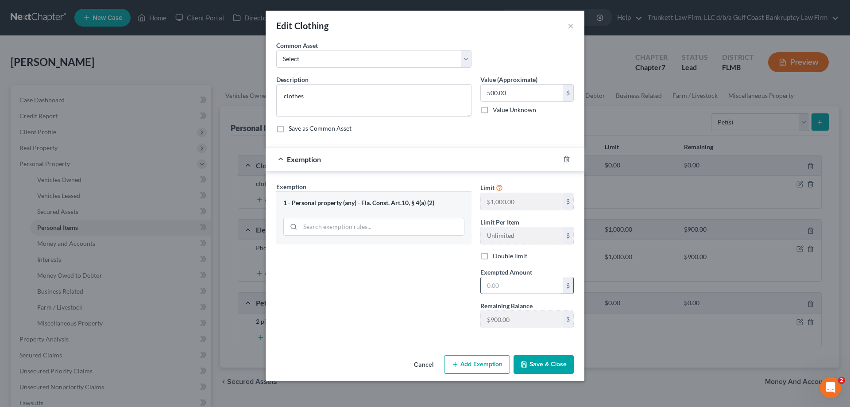
click at [499, 288] on input "text" at bounding box center [522, 285] width 82 height 17
type input "300"
drag, startPoint x: 519, startPoint y: 77, endPoint x: 501, endPoint y: 79, distance: 17.5
click at [501, 79] on label "Value (Approximate)" at bounding box center [508, 79] width 57 height 9
type input "300"
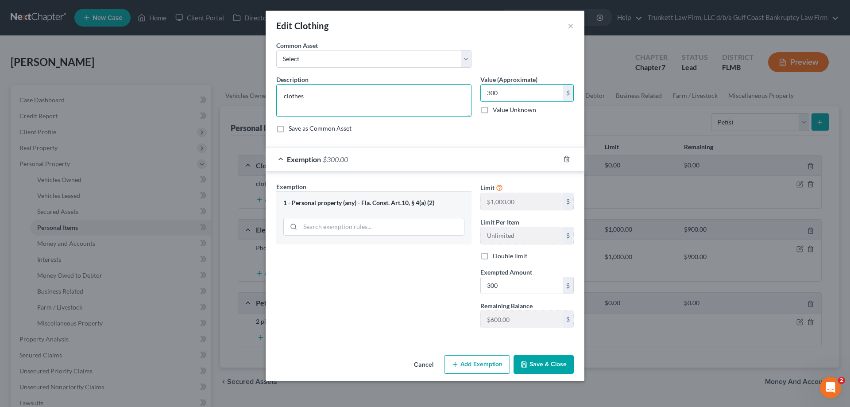
click at [325, 93] on textarea "clothes" at bounding box center [373, 100] width 195 height 33
type textarea "clothes and shoes"
click at [550, 358] on button "Save & Close" at bounding box center [544, 364] width 60 height 19
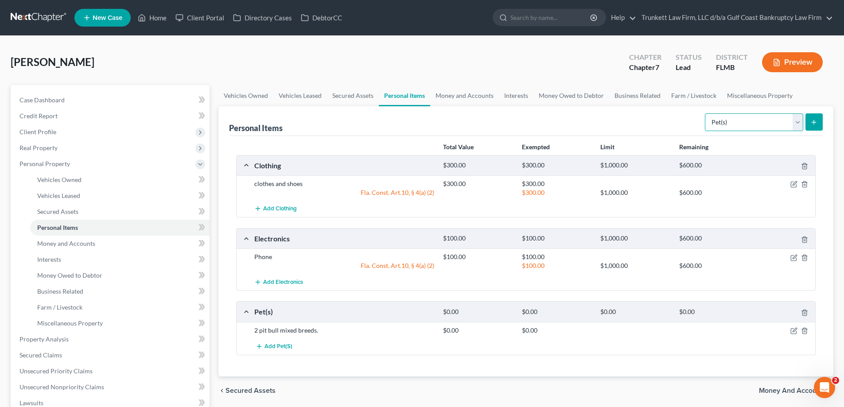
click at [796, 122] on select "Select Item Type Clothing Collectibles Of Value Electronics Firearms Household …" at bounding box center [754, 122] width 98 height 18
select select "jewelry"
click at [705, 113] on select "Select Item Type Clothing Collectibles Of Value Electronics Firearms Household …" at bounding box center [754, 122] width 98 height 18
click at [809, 121] on button "submit" at bounding box center [813, 121] width 17 height 17
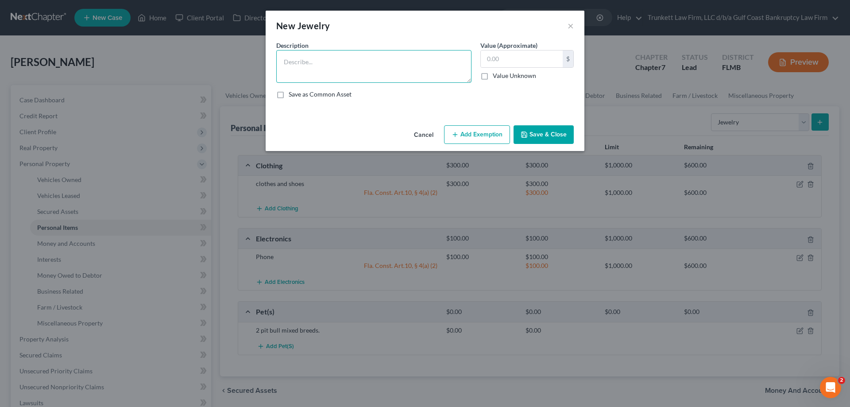
click at [383, 72] on textarea at bounding box center [373, 66] width 195 height 33
type textarea "costume jewelery $50"
click at [530, 61] on input "text" at bounding box center [522, 58] width 82 height 17
type input "50"
click at [536, 142] on button "Save & Close" at bounding box center [544, 134] width 60 height 19
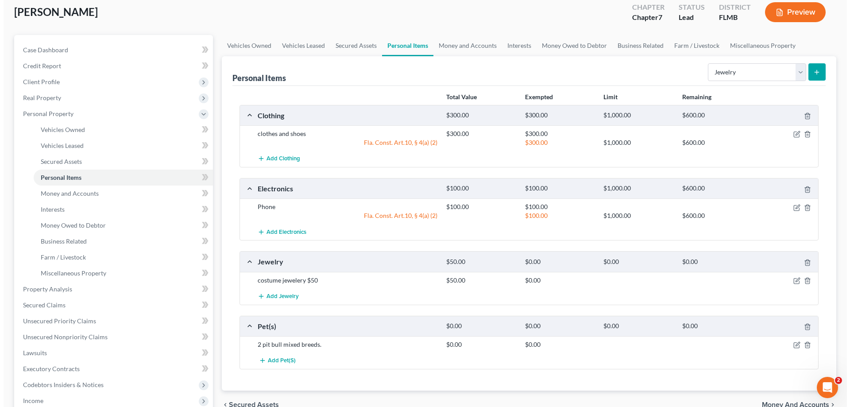
scroll to position [89, 0]
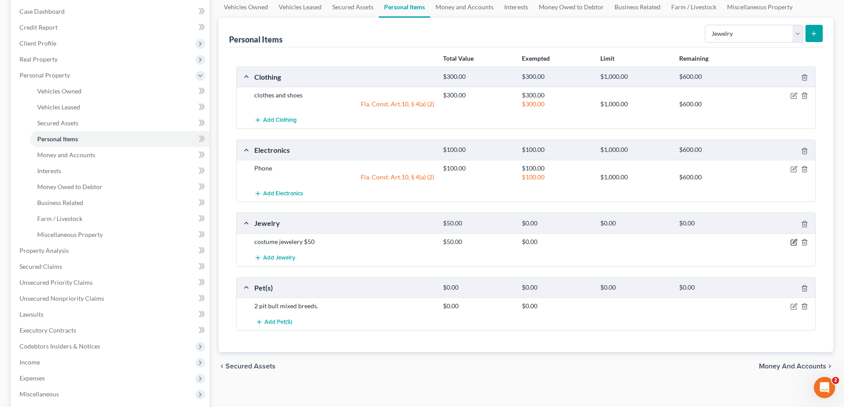
click at [793, 243] on icon "button" at bounding box center [794, 241] width 4 height 4
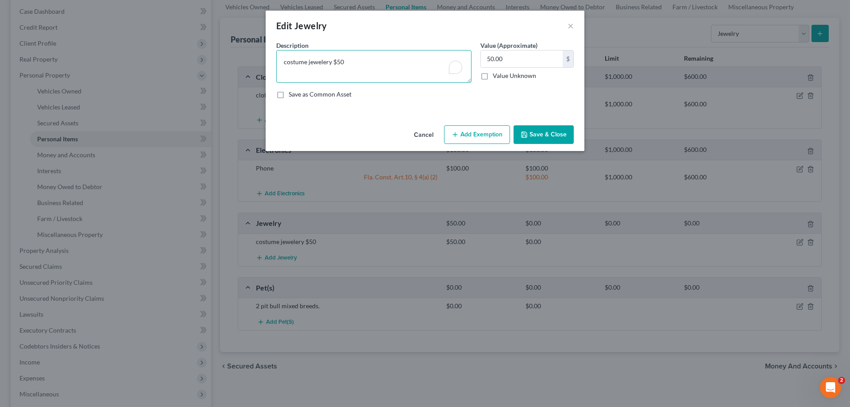
click at [284, 62] on textarea "costume jewelery $50" at bounding box center [373, 66] width 195 height 33
type textarea "costume jewelry 1 ri $50"
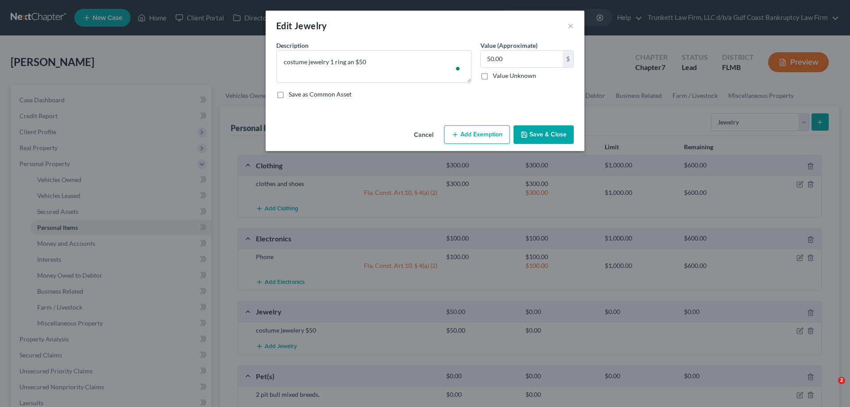
select select "jewelry"
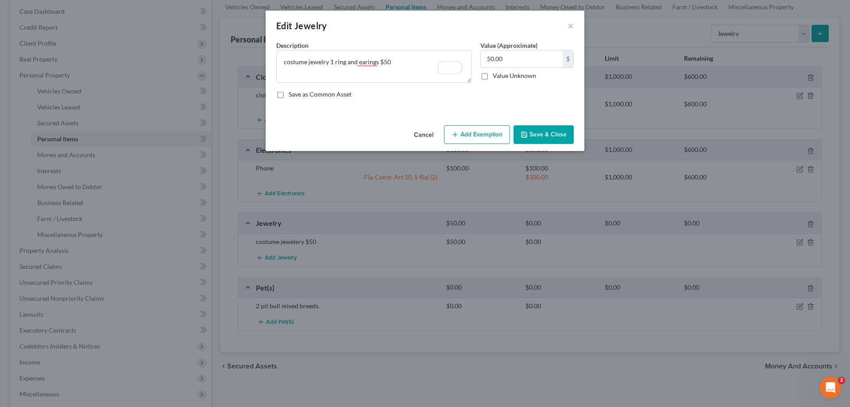
type textarea "costume jewelry 1 ring and earings $50"
click at [474, 131] on button "Add Exemption" at bounding box center [477, 134] width 66 height 19
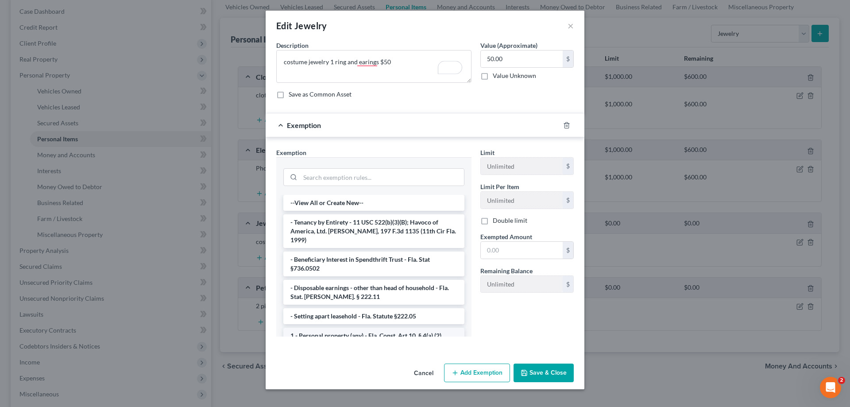
click at [383, 329] on li "1 - Personal property (any) - Fla. Const. Art.10, § 4(a) (2)" at bounding box center [373, 336] width 181 height 16
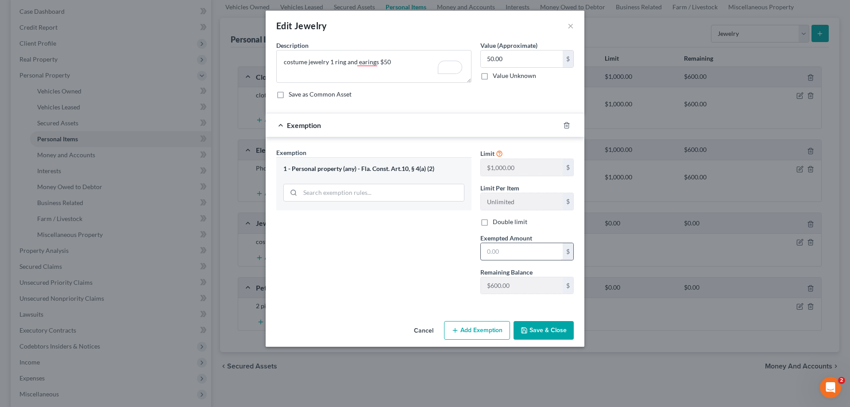
click at [517, 251] on input "text" at bounding box center [522, 251] width 82 height 17
type input "50"
click at [392, 244] on div "Exemption Set must be selected for CA. Exemption * 1 - Personal property (any) …" at bounding box center [374, 224] width 204 height 153
drag, startPoint x: 568, startPoint y: 334, endPoint x: 496, endPoint y: 348, distance: 73.1
click at [568, 334] on button "Save & Close" at bounding box center [544, 330] width 60 height 19
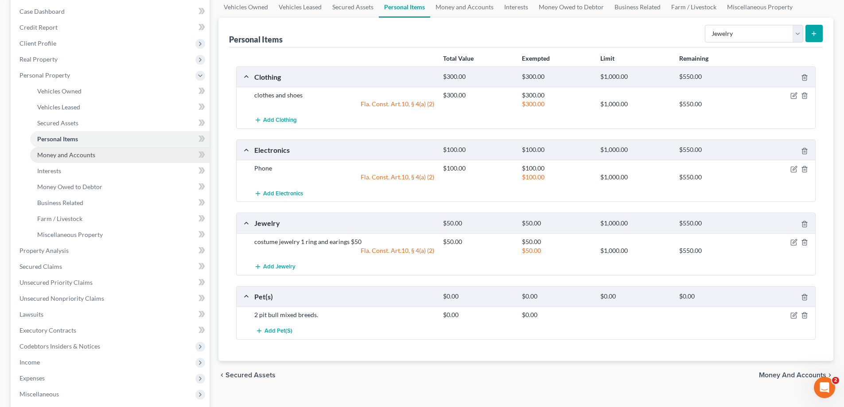
click at [90, 151] on span "Money and Accounts" at bounding box center [66, 155] width 58 height 8
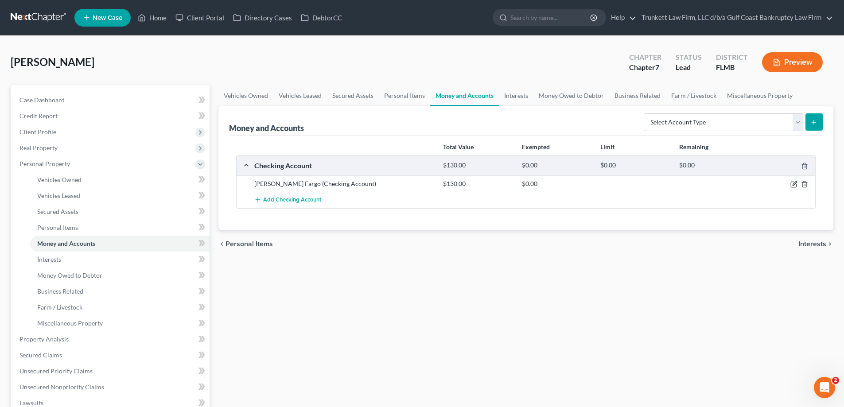
click at [792, 181] on icon "button" at bounding box center [793, 184] width 7 height 7
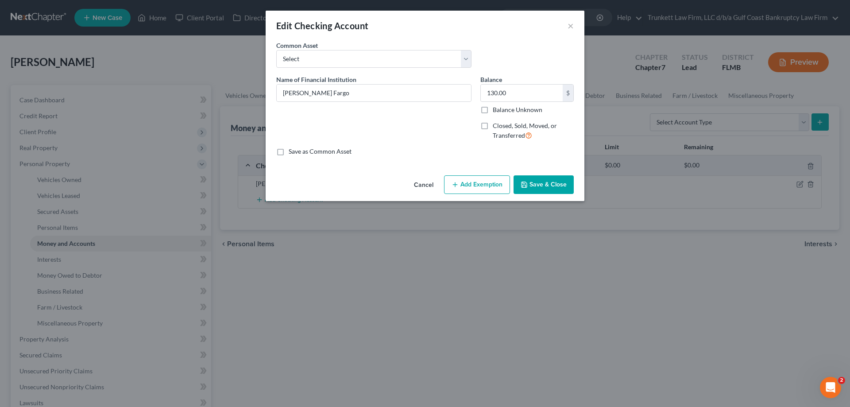
click at [489, 184] on button "Add Exemption" at bounding box center [477, 184] width 66 height 19
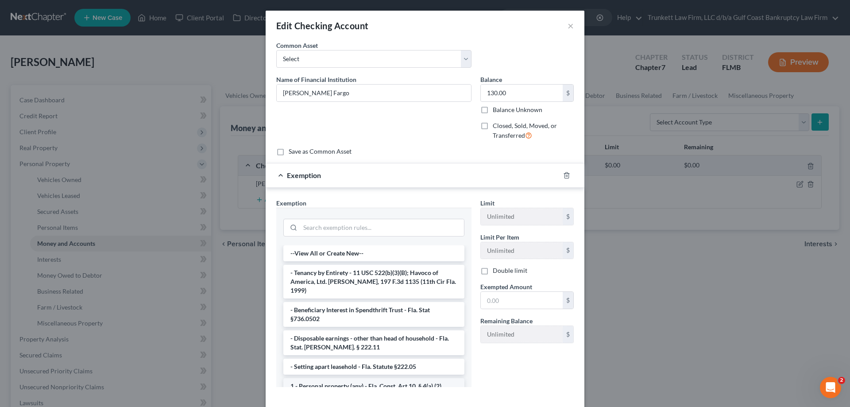
click at [390, 378] on li "1 - Personal property (any) - Fla. Const. Art.10, § 4(a) (2)" at bounding box center [373, 386] width 181 height 16
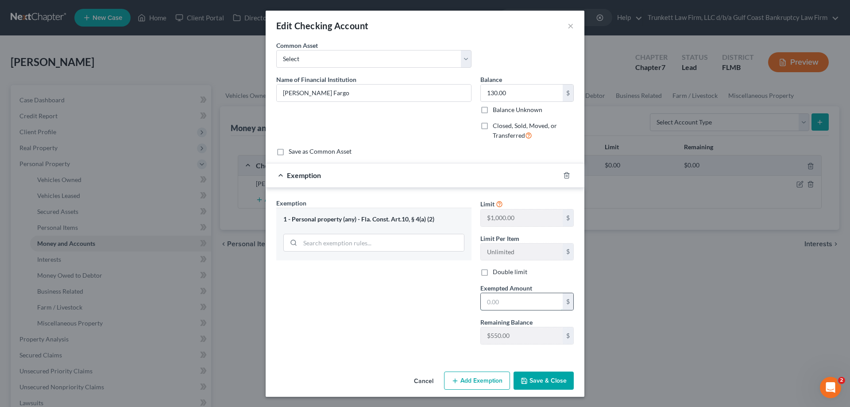
click at [531, 301] on input "text" at bounding box center [522, 301] width 82 height 17
type input "130"
click at [539, 372] on button "Save & Close" at bounding box center [544, 381] width 60 height 19
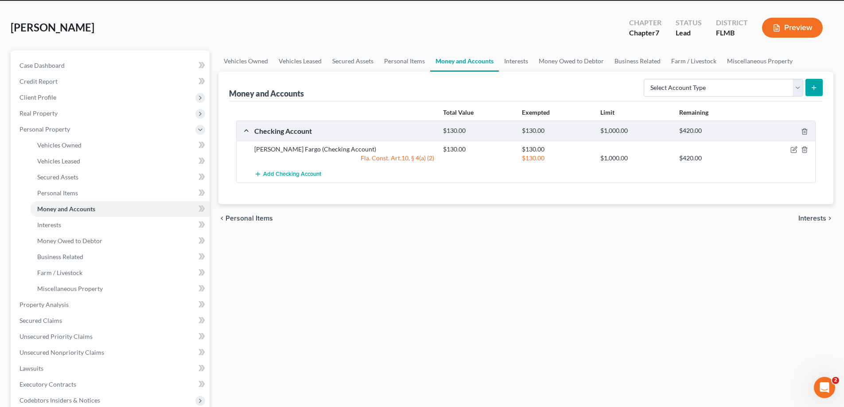
scroll to position [89, 0]
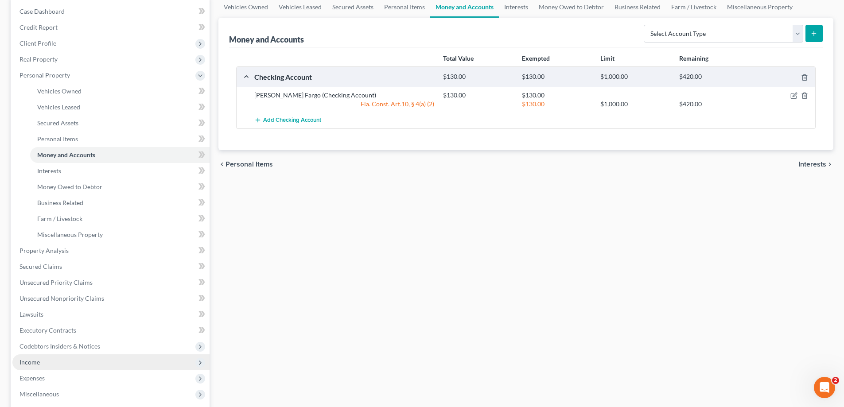
drag, startPoint x: 36, startPoint y: 362, endPoint x: 99, endPoint y: 364, distance: 62.9
click at [36, 362] on span "Income" at bounding box center [29, 362] width 20 height 8
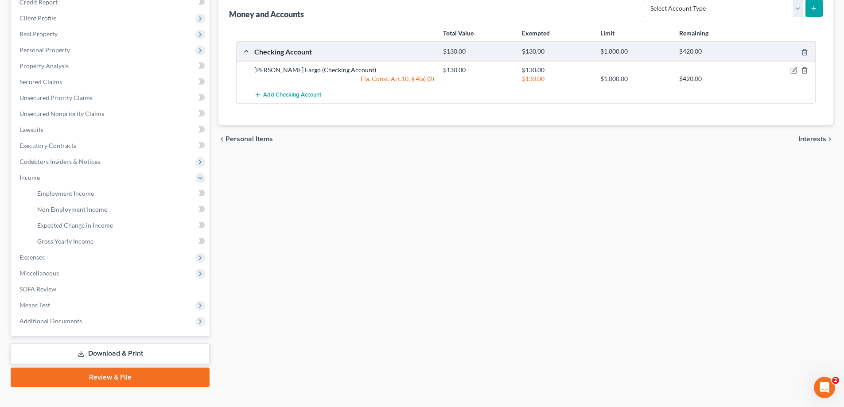
scroll to position [128, 0]
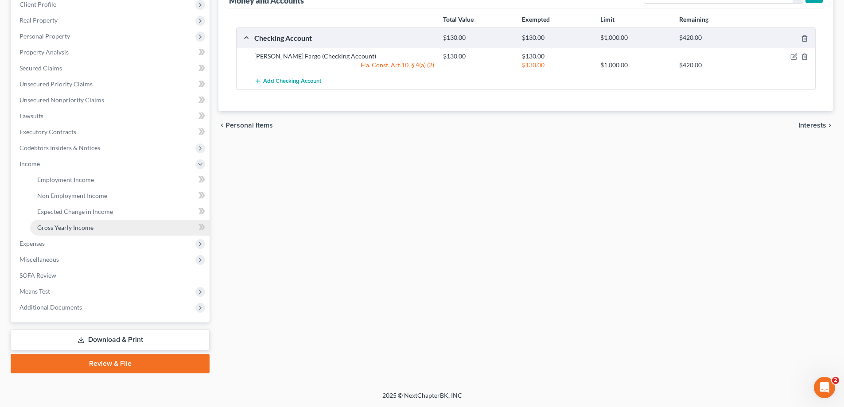
click at [65, 228] on span "Gross Yearly Income" at bounding box center [65, 228] width 56 height 8
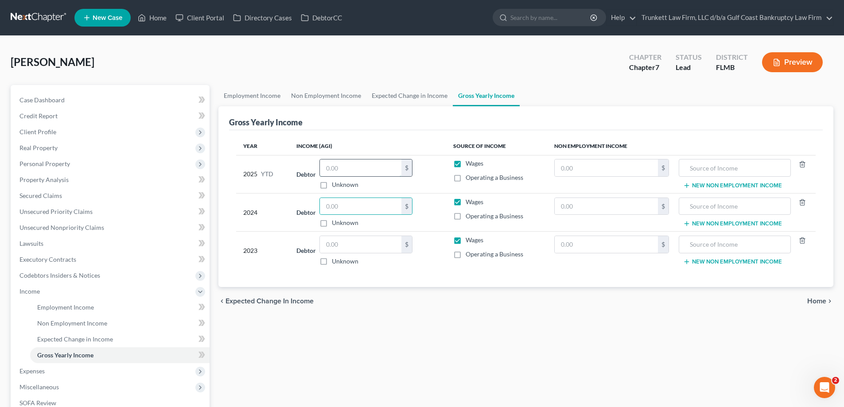
click at [334, 168] on input "text" at bounding box center [360, 167] width 81 height 17
paste input "11,636.00"
type input "11,636.00"
click at [348, 205] on input "text" at bounding box center [360, 206] width 81 height 17
type input "8,500"
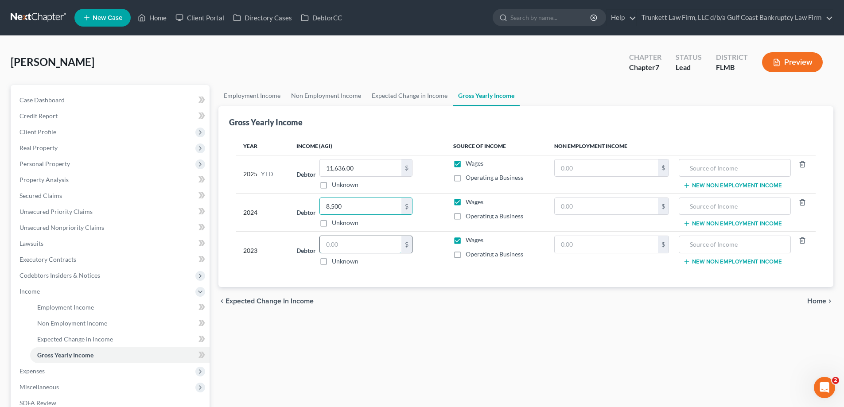
click at [369, 247] on input "text" at bounding box center [360, 244] width 81 height 17
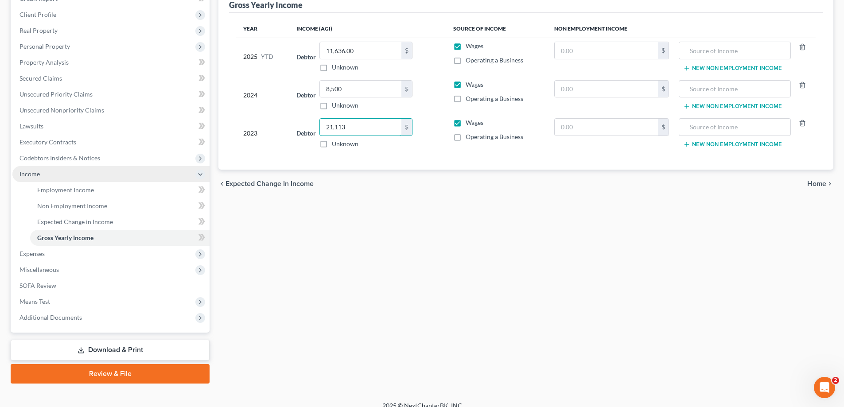
scroll to position [128, 0]
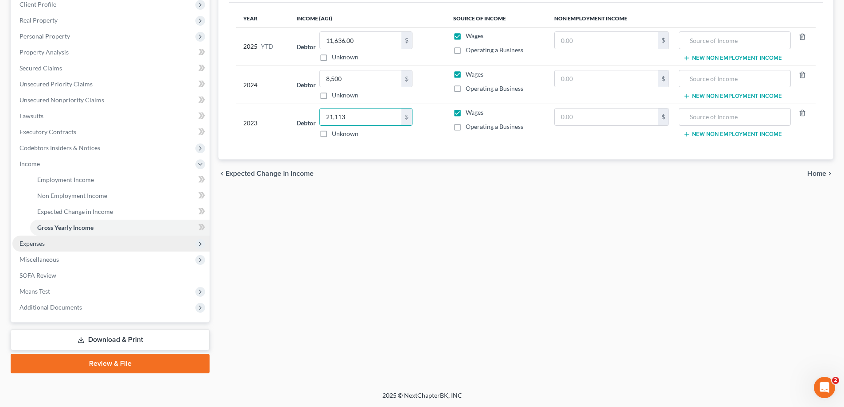
type input "21,113"
click at [40, 236] on span "Expenses" at bounding box center [110, 244] width 197 height 16
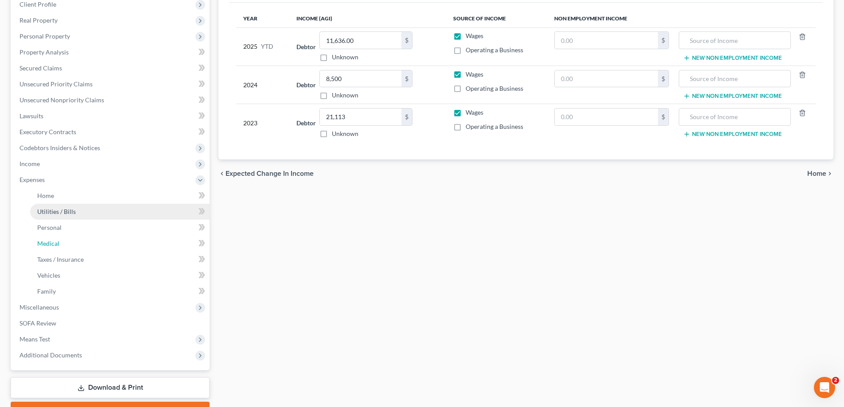
click at [40, 244] on span "Medical" at bounding box center [48, 244] width 22 height 8
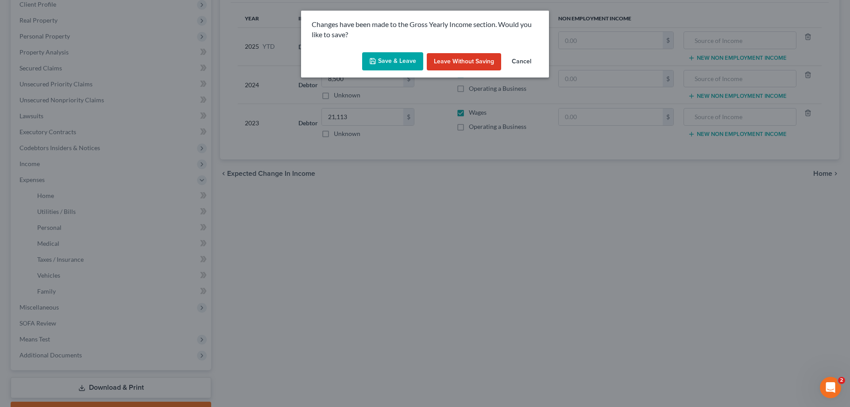
click at [390, 62] on button "Save & Leave" at bounding box center [392, 61] width 61 height 19
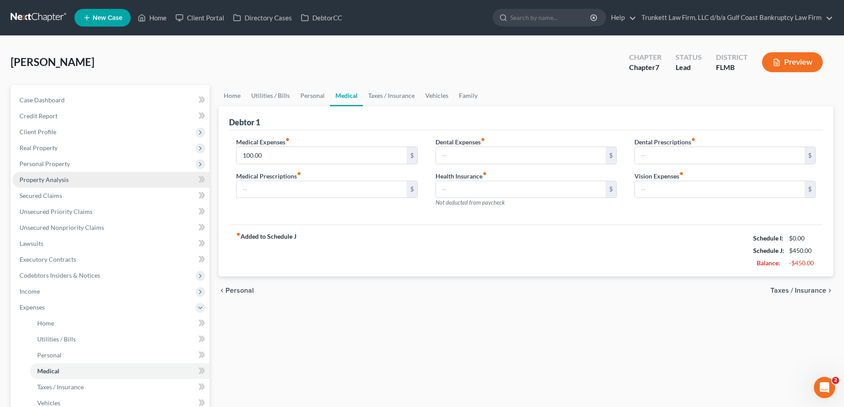
click at [56, 179] on span "Property Analysis" at bounding box center [43, 180] width 49 height 8
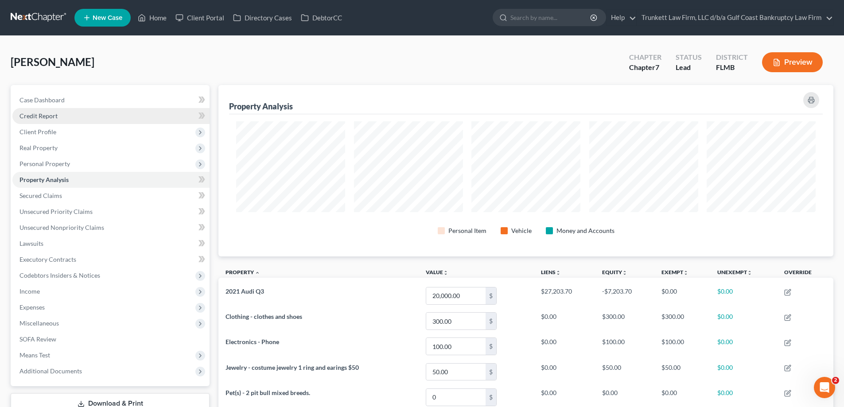
click at [51, 117] on span "Credit Report" at bounding box center [38, 116] width 38 height 8
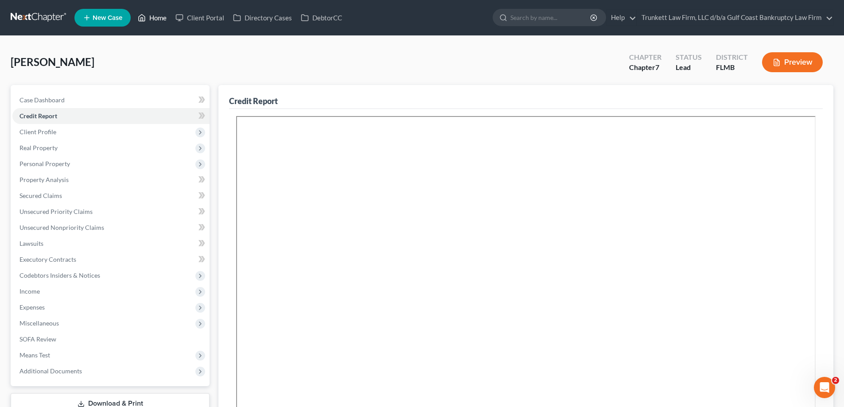
click at [151, 14] on link "Home" at bounding box center [152, 18] width 38 height 16
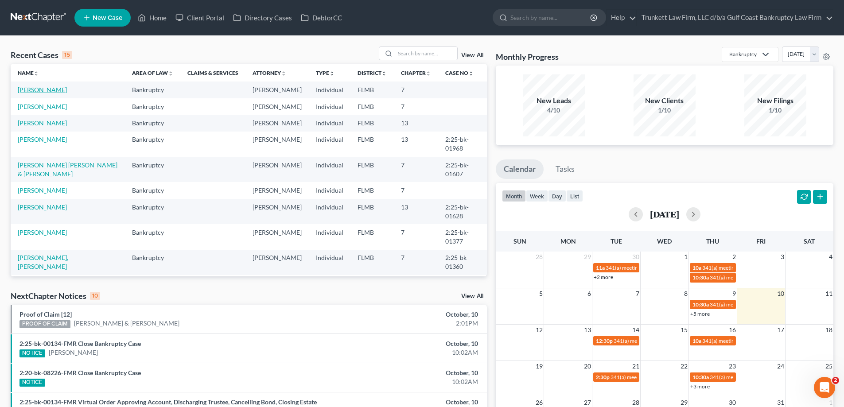
click at [39, 89] on link "[PERSON_NAME]" at bounding box center [42, 90] width 49 height 8
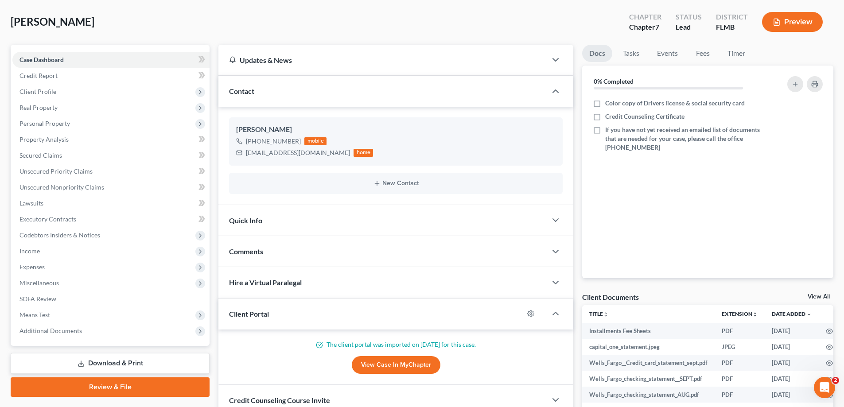
scroll to position [89, 0]
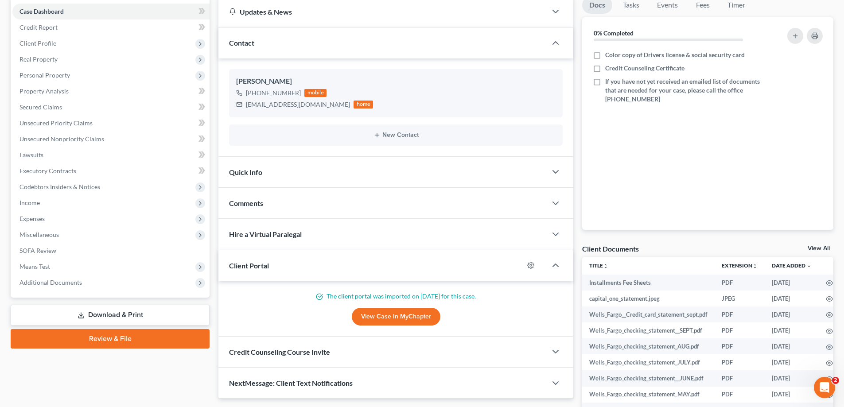
click at [116, 314] on link "Download & Print" at bounding box center [110, 315] width 199 height 21
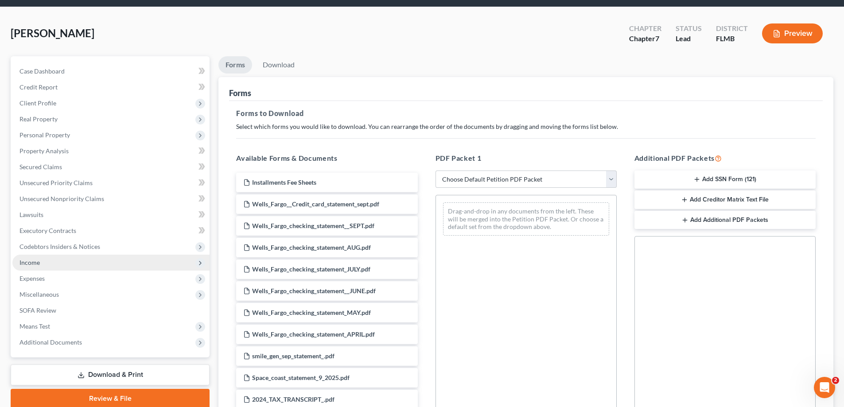
scroll to position [44, 0]
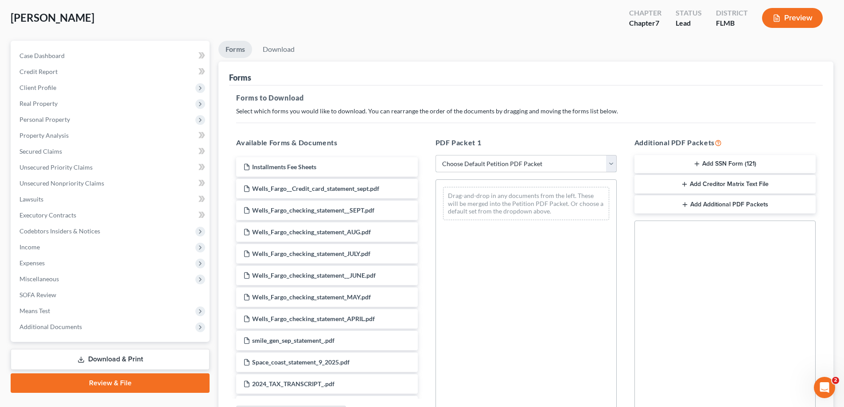
drag, startPoint x: 484, startPoint y: 161, endPoint x: 485, endPoint y: 172, distance: 11.1
click at [484, 161] on select "Choose Default Petition PDF Packet Complete Bankruptcy Petition (all forms and …" at bounding box center [525, 164] width 181 height 18
select select "0"
click at [435, 155] on select "Choose Default Petition PDF Packet Complete Bankruptcy Petition (all forms and …" at bounding box center [525, 164] width 181 height 18
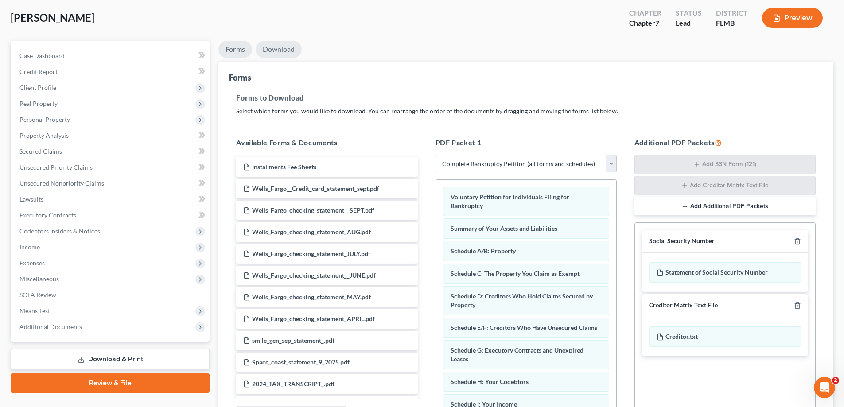
click at [277, 47] on link "Download" at bounding box center [279, 49] width 46 height 17
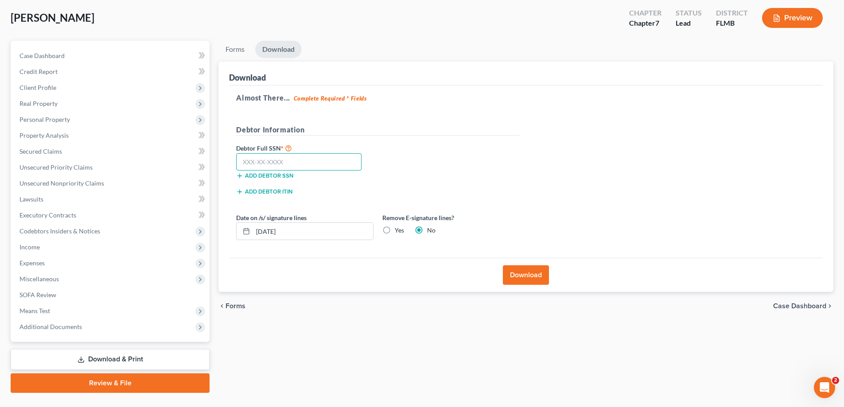
click at [281, 162] on input "text" at bounding box center [298, 162] width 125 height 18
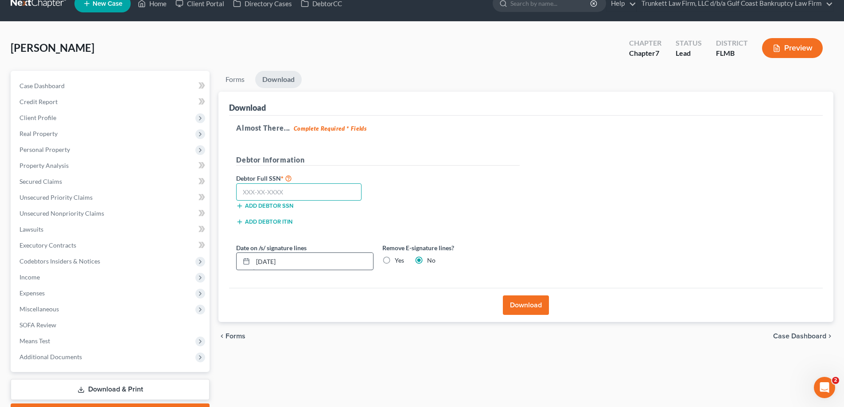
scroll to position [0, 0]
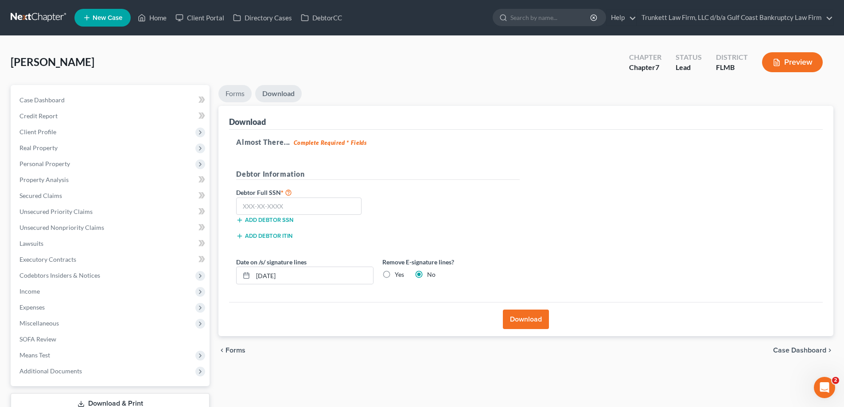
click at [228, 93] on link "Forms" at bounding box center [234, 93] width 33 height 17
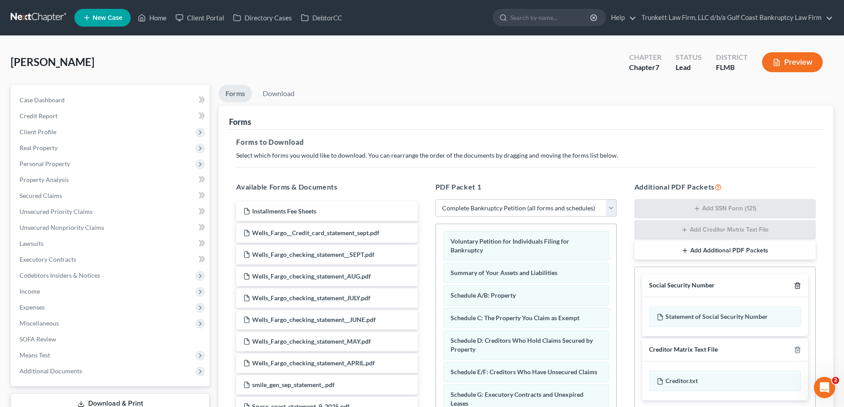
click at [796, 283] on icon "button" at bounding box center [797, 286] width 4 height 6
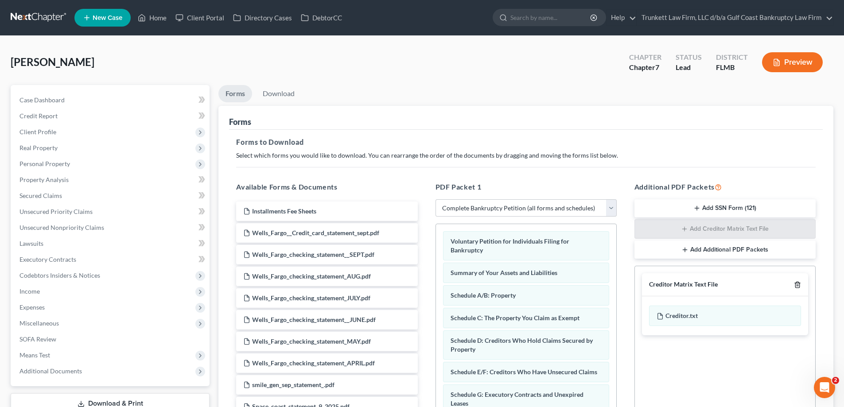
click at [794, 283] on polyline "button" at bounding box center [796, 283] width 5 height 0
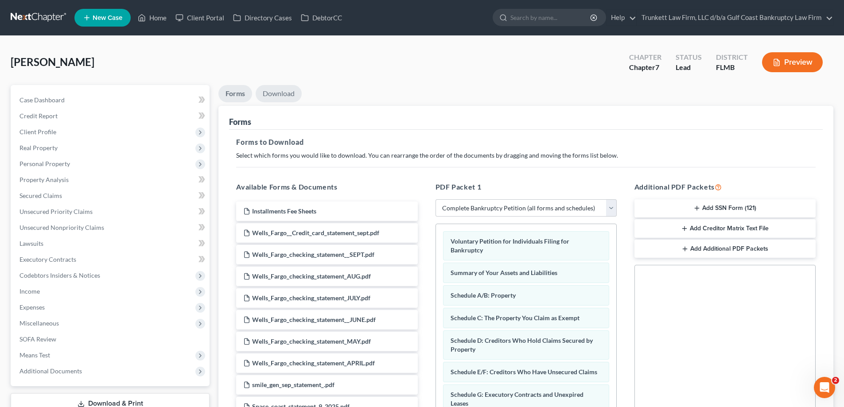
click at [281, 94] on link "Download" at bounding box center [279, 93] width 46 height 17
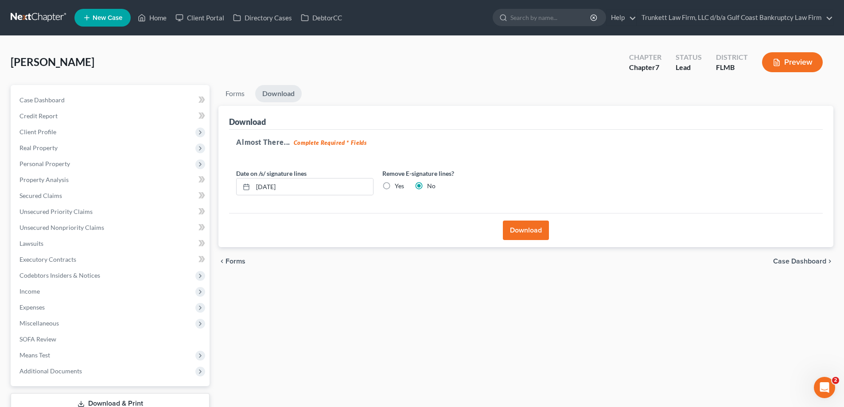
click at [530, 232] on button "Download" at bounding box center [526, 230] width 46 height 19
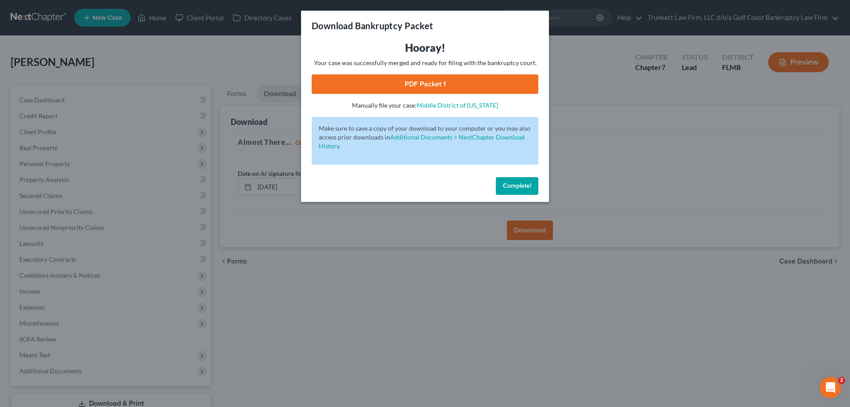
click at [516, 187] on span "Complete!" at bounding box center [517, 186] width 28 height 8
click at [431, 81] on link "PDF Packet 1" at bounding box center [425, 83] width 227 height 19
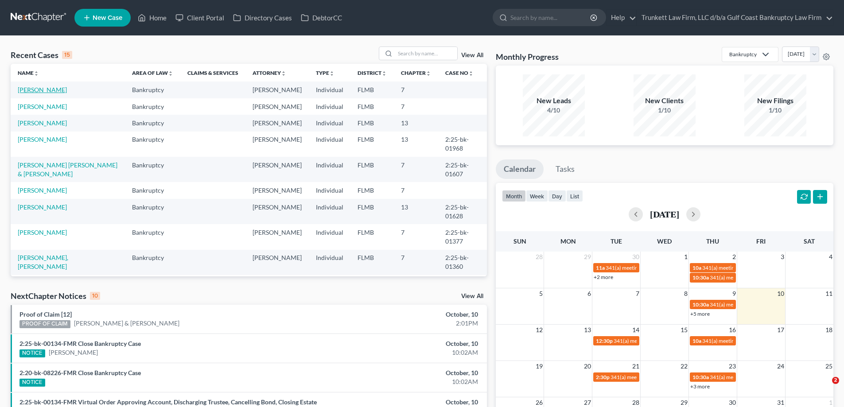
click at [33, 90] on link "[PERSON_NAME]" at bounding box center [42, 90] width 49 height 8
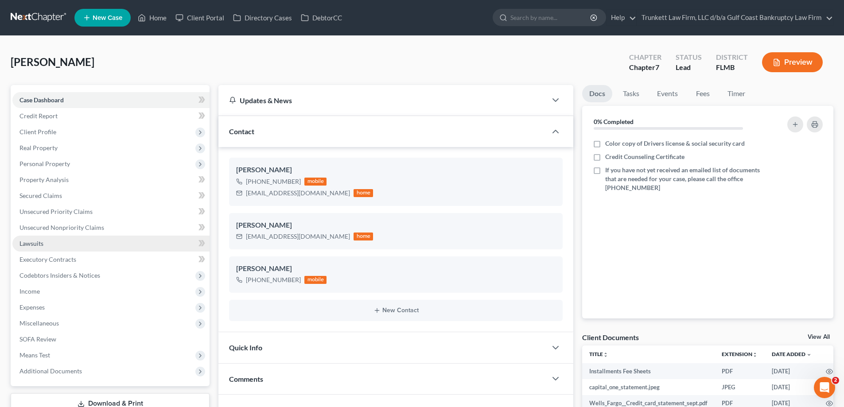
click at [40, 243] on span "Lawsuits" at bounding box center [31, 244] width 24 height 8
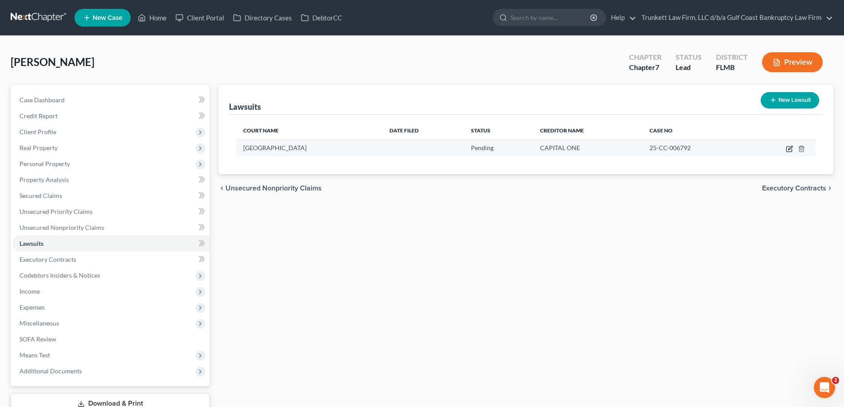
click at [787, 147] on icon "button" at bounding box center [789, 148] width 7 height 7
select select "9"
select select "0"
select select "4"
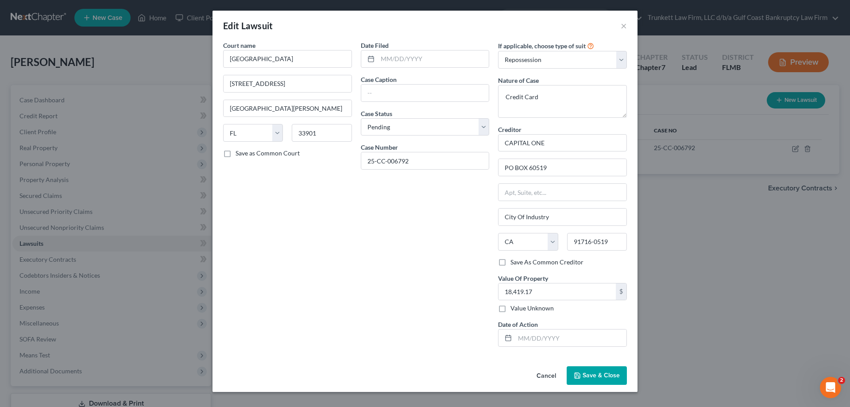
click at [631, 23] on div "Edit Lawsuit ×" at bounding box center [425, 26] width 425 height 30
click at [625, 24] on button "×" at bounding box center [624, 25] width 6 height 11
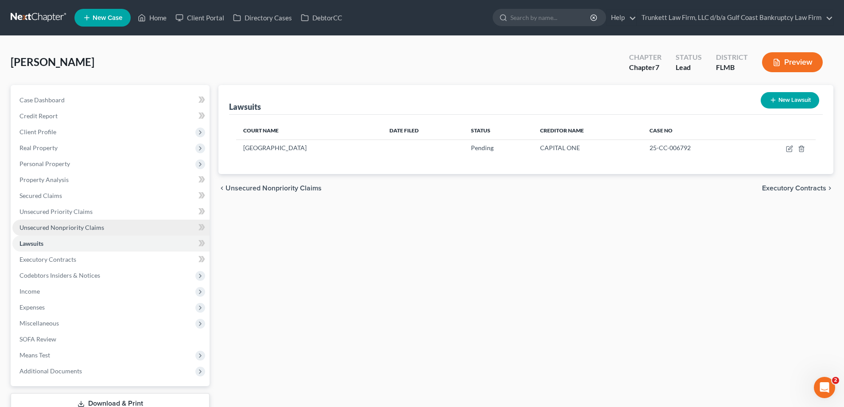
click at [81, 228] on span "Unsecured Nonpriority Claims" at bounding box center [61, 228] width 85 height 8
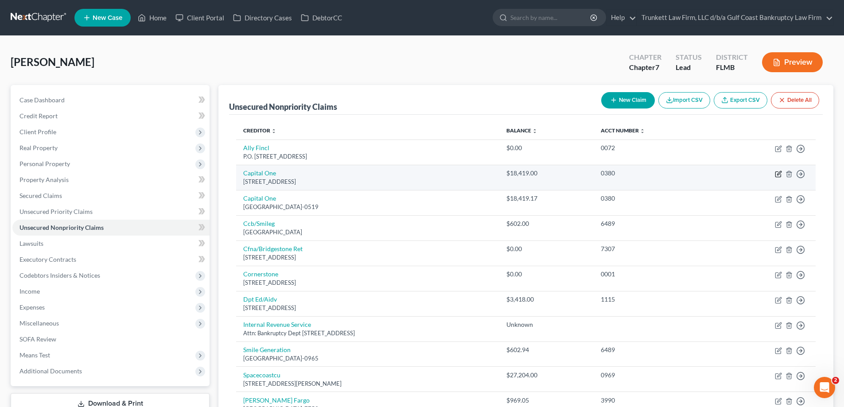
click at [781, 175] on icon "button" at bounding box center [777, 173] width 7 height 7
select select "46"
select select "2"
select select "0"
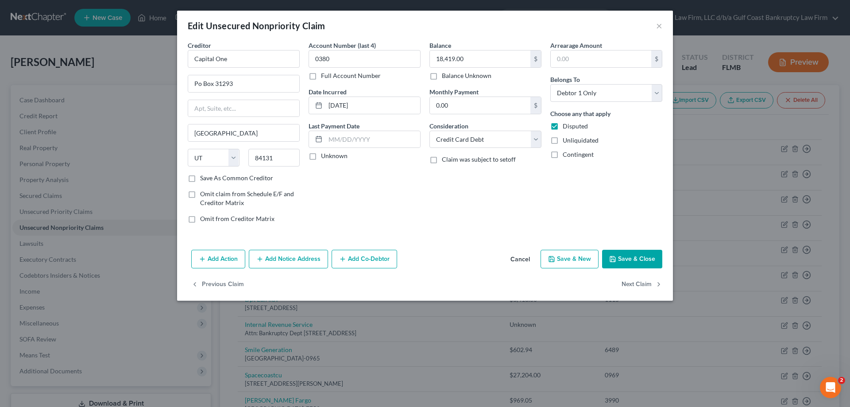
click at [290, 260] on button "Add Notice Address" at bounding box center [288, 259] width 79 height 19
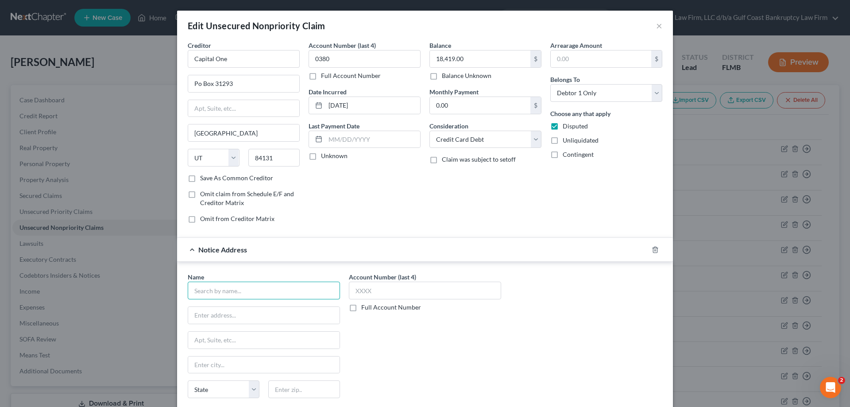
click at [252, 294] on input "text" at bounding box center [264, 291] width 152 height 18
type input "Pollack & Rosen, PA"
click at [199, 320] on input "text" at bounding box center [263, 315] width 151 height 17
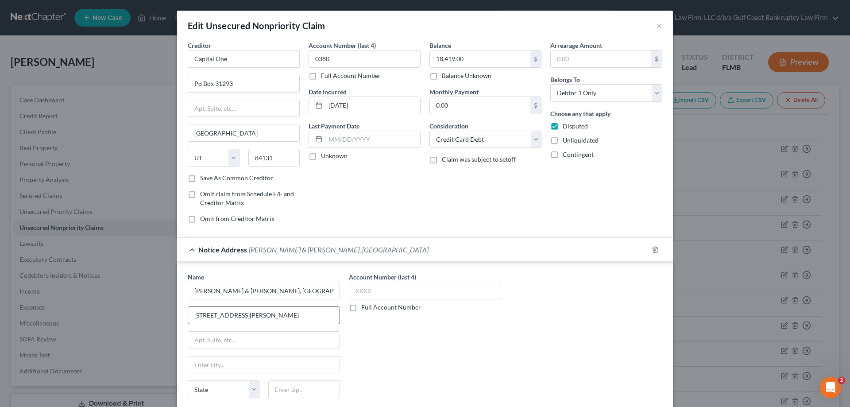
type input "806 Douglas Rd"
type input "South Tower Suite 200"
type input "33134"
drag, startPoint x: 235, startPoint y: 367, endPoint x: 256, endPoint y: 356, distance: 24.2
click at [235, 367] on input "text" at bounding box center [263, 364] width 151 height 17
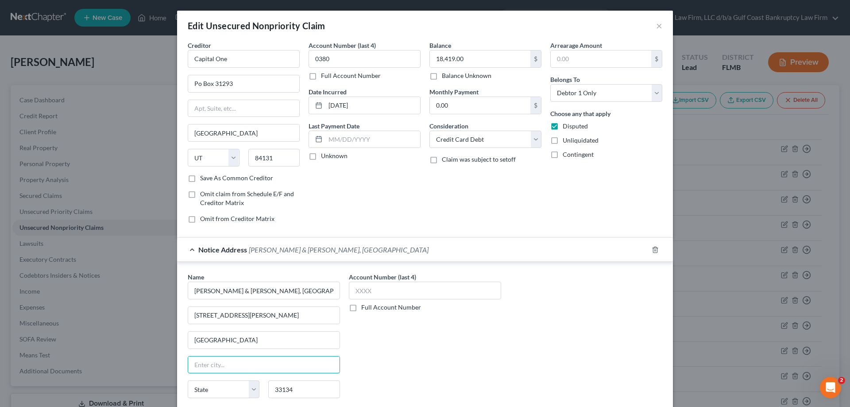
type input "Miami"
select select "9"
click at [361, 311] on label "Full Account Number" at bounding box center [391, 307] width 60 height 9
click at [365, 309] on input "Full Account Number" at bounding box center [368, 306] width 6 height 6
click at [362, 294] on input "text" at bounding box center [425, 291] width 152 height 18
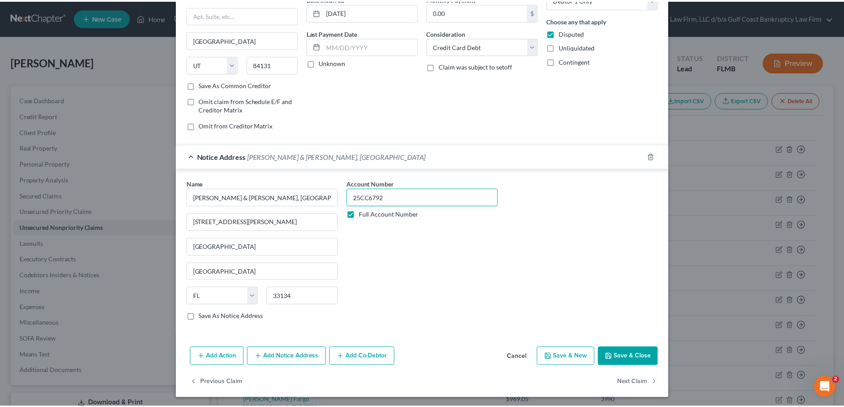
scroll to position [95, 0]
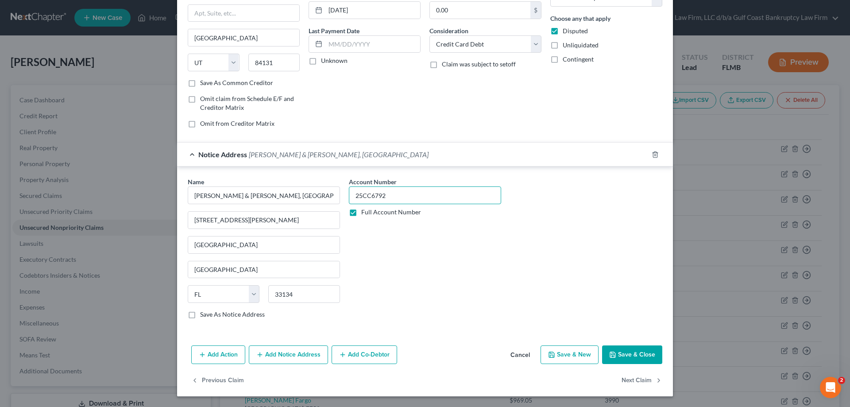
type input "25CC6792"
click at [627, 352] on button "Save & Close" at bounding box center [632, 354] width 60 height 19
